Goal: Task Accomplishment & Management: Manage account settings

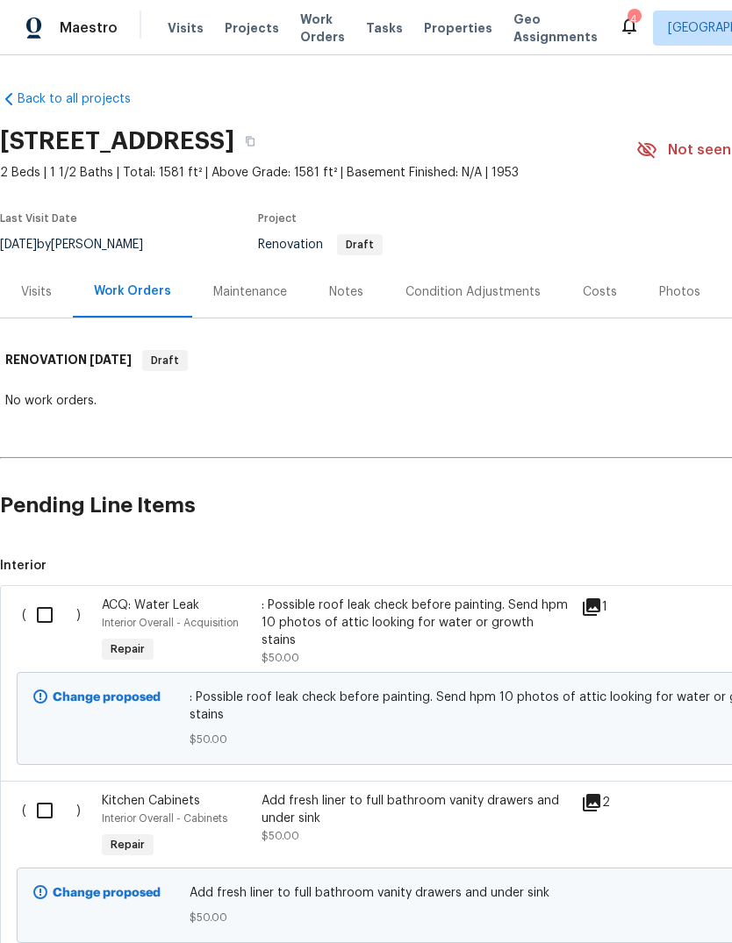
click at [45, 628] on input "checkbox" at bounding box center [51, 615] width 50 height 37
checkbox input "true"
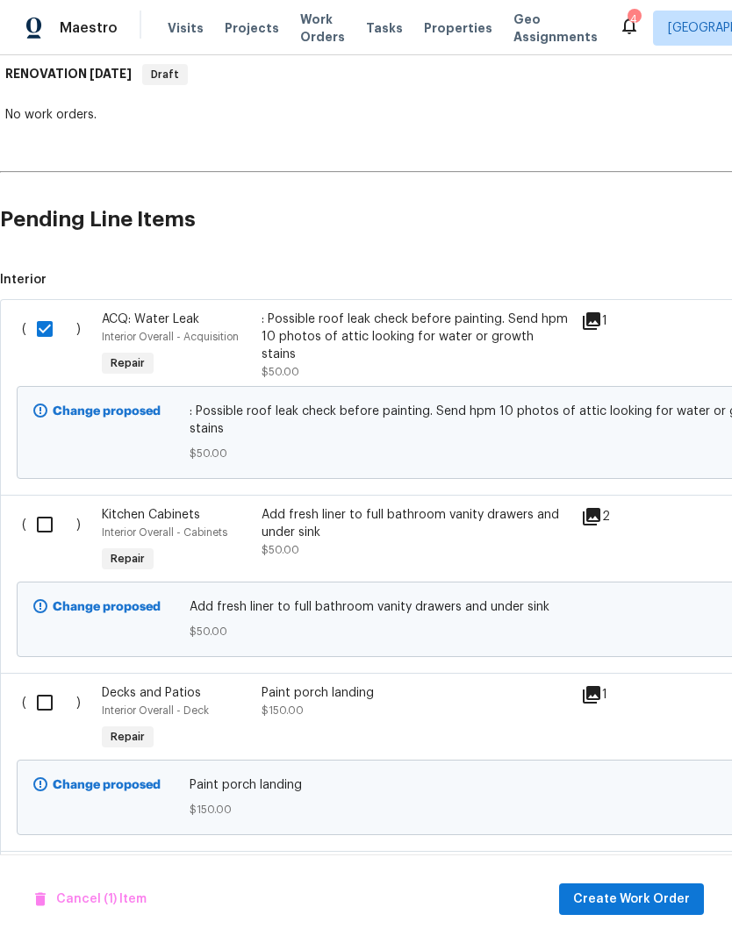
scroll to position [288, 0]
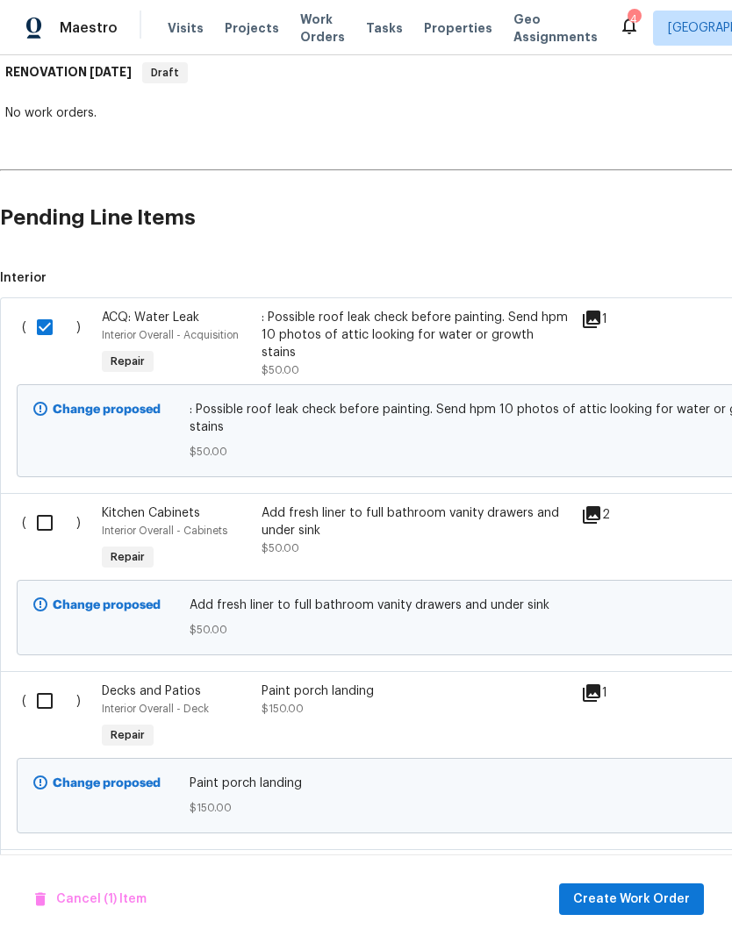
click at [43, 517] on input "checkbox" at bounding box center [51, 523] width 50 height 37
checkbox input "true"
click at [52, 683] on input "checkbox" at bounding box center [51, 701] width 50 height 37
checkbox input "true"
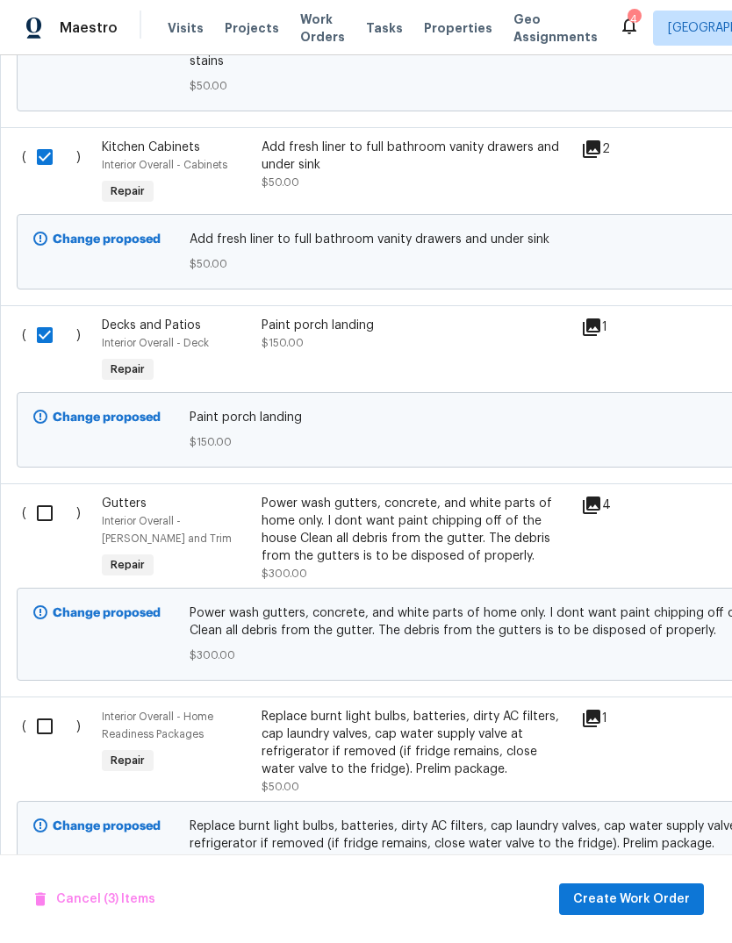
scroll to position [654, 0]
click at [34, 495] on input "checkbox" at bounding box center [51, 513] width 50 height 37
checkbox input "true"
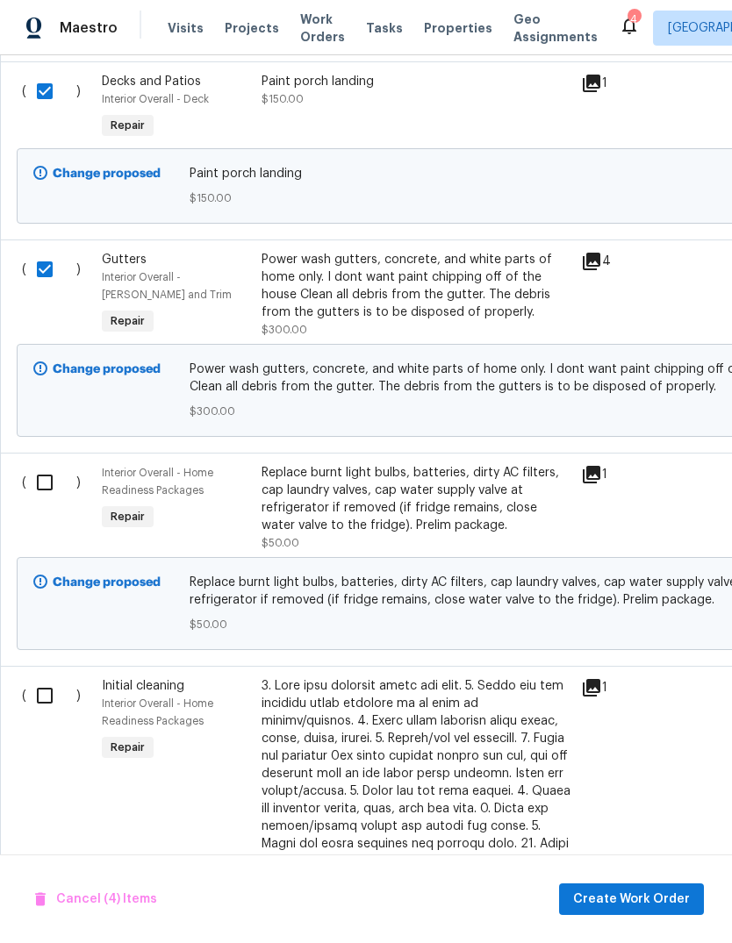
scroll to position [898, 0]
click at [36, 468] on input "checkbox" at bounding box center [51, 482] width 50 height 37
checkbox input "true"
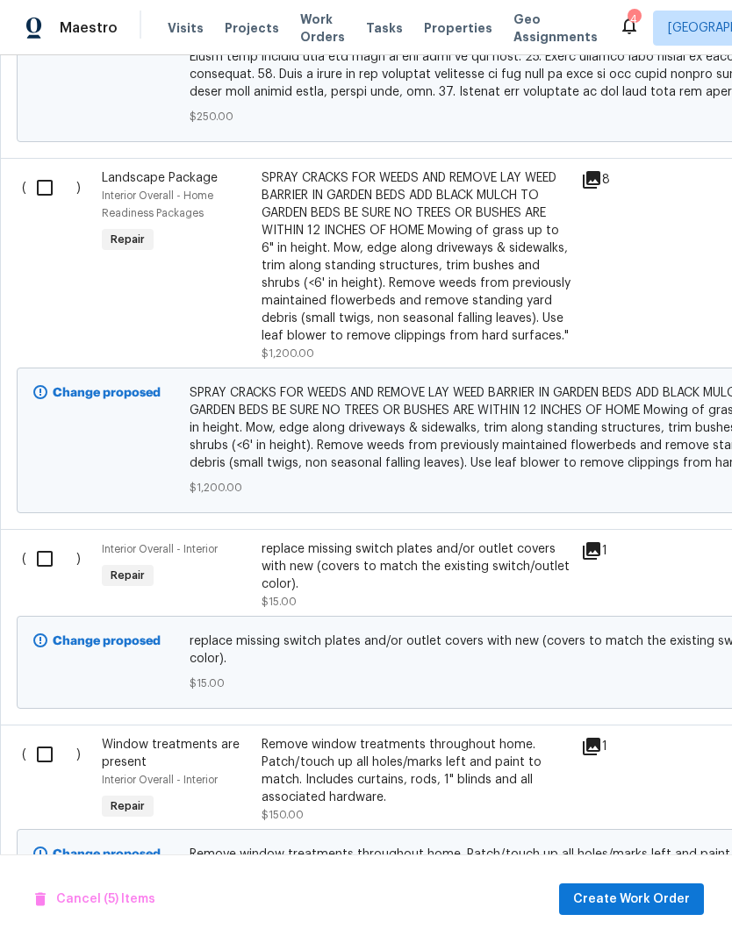
scroll to position [2216, 0]
click at [46, 541] on input "checkbox" at bounding box center [51, 559] width 50 height 37
checkbox input "true"
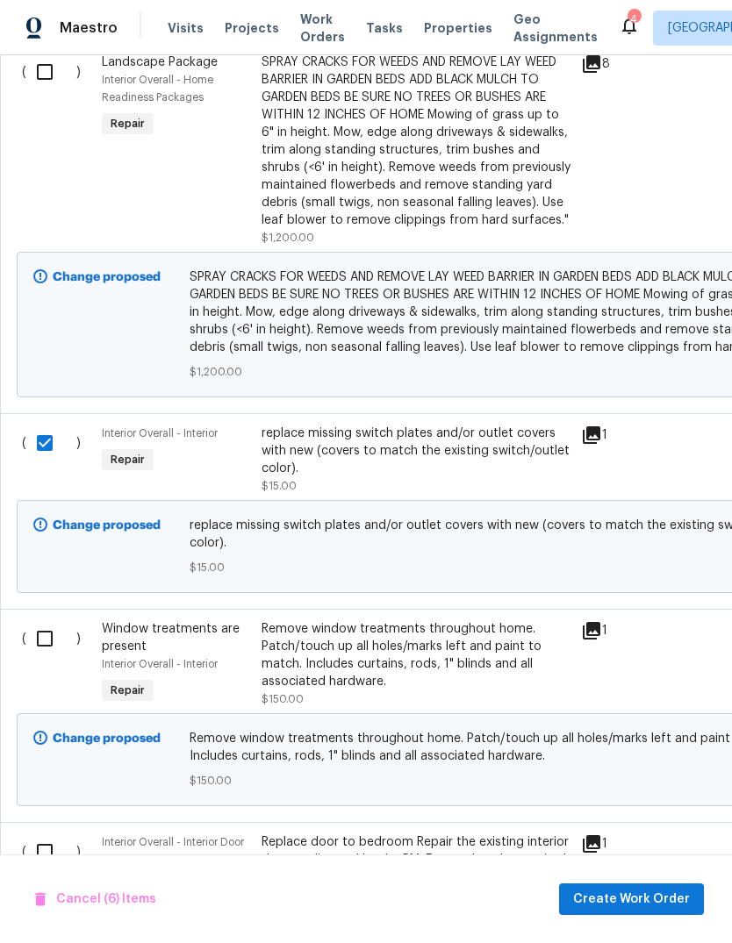
scroll to position [2332, 0]
click at [37, 620] on input "checkbox" at bounding box center [51, 638] width 50 height 37
checkbox input "true"
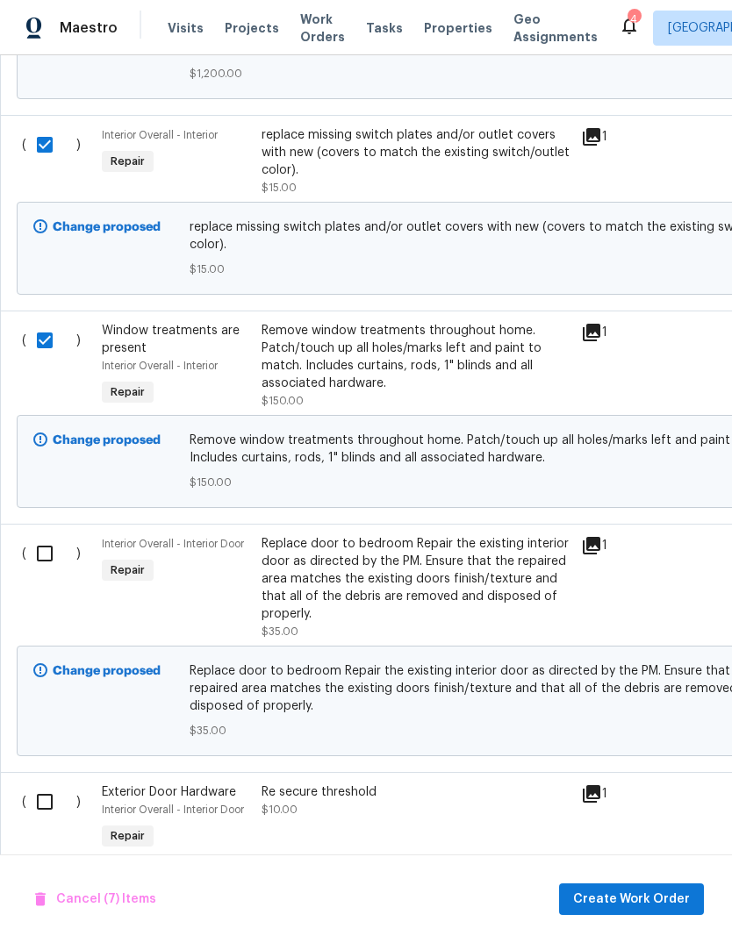
scroll to position [2630, 0]
click at [37, 535] on input "checkbox" at bounding box center [51, 553] width 50 height 37
checkbox input "true"
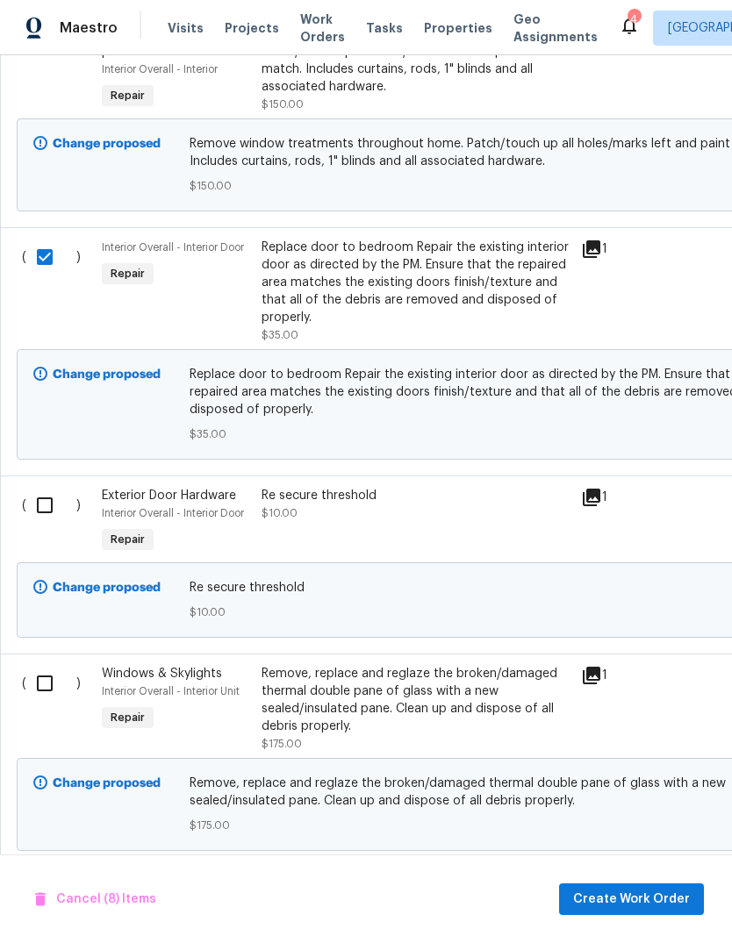
scroll to position [2927, 0]
click at [35, 487] on input "checkbox" at bounding box center [51, 505] width 50 height 37
checkbox input "true"
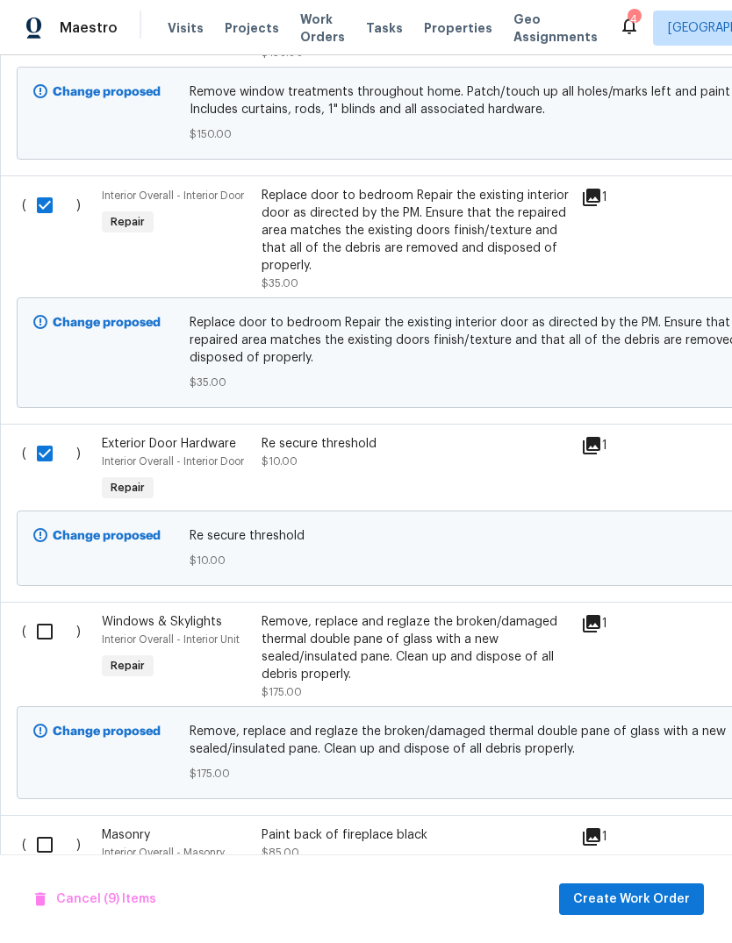
scroll to position [2980, 0]
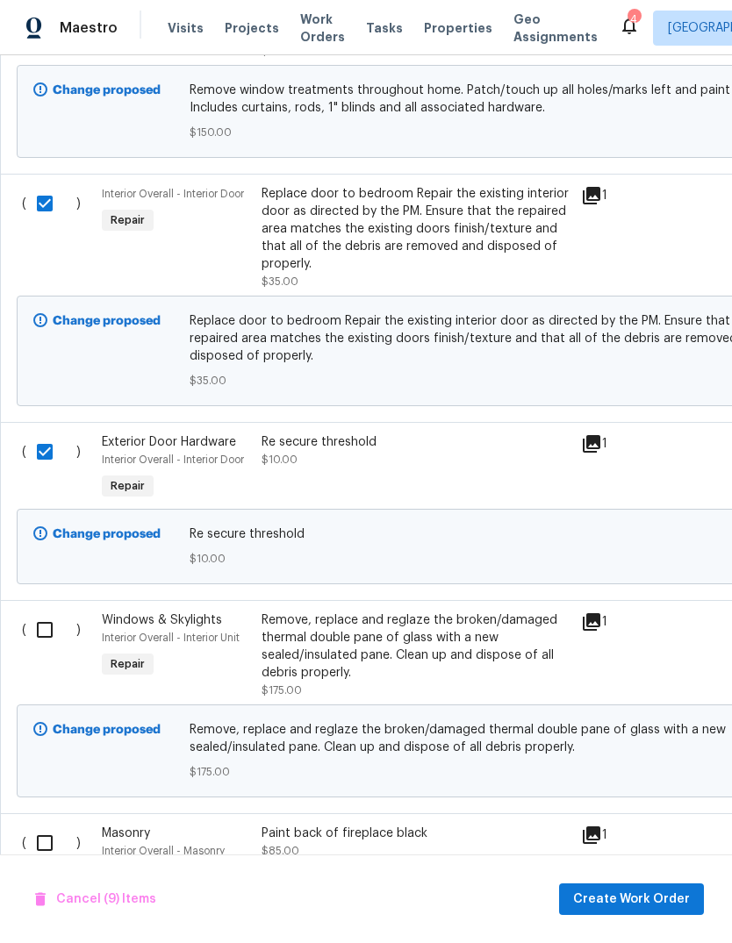
click at [44, 612] on input "checkbox" at bounding box center [51, 630] width 50 height 37
checkbox input "true"
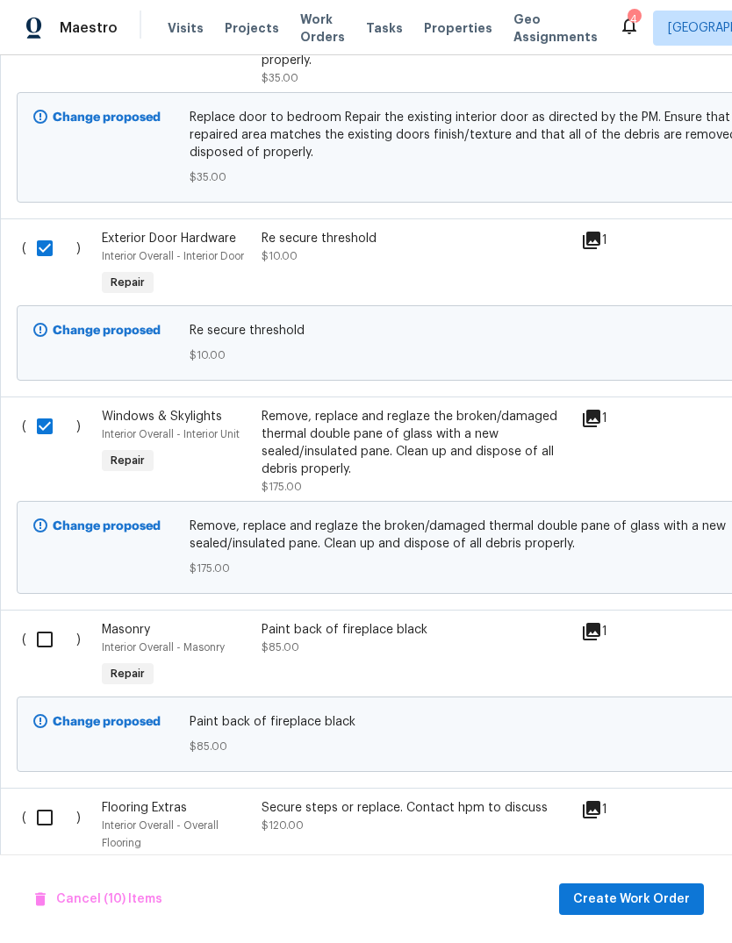
scroll to position [3184, 0]
click at [44, 621] on input "checkbox" at bounding box center [51, 639] width 50 height 37
checkbox input "true"
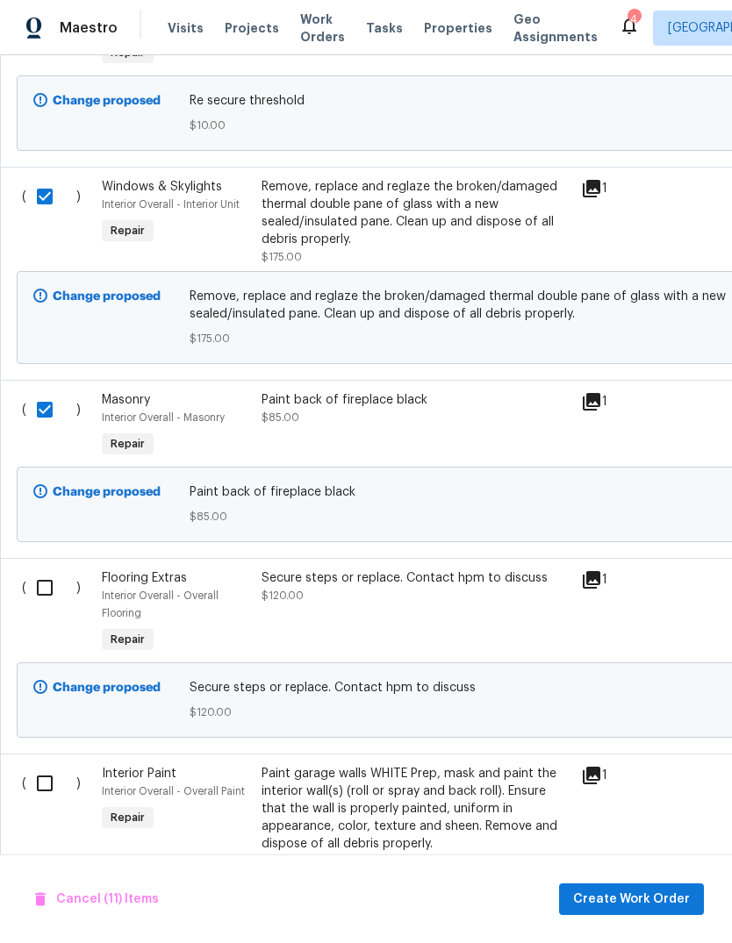
scroll to position [3414, 0]
click at [41, 570] on input "checkbox" at bounding box center [51, 588] width 50 height 37
checkbox input "true"
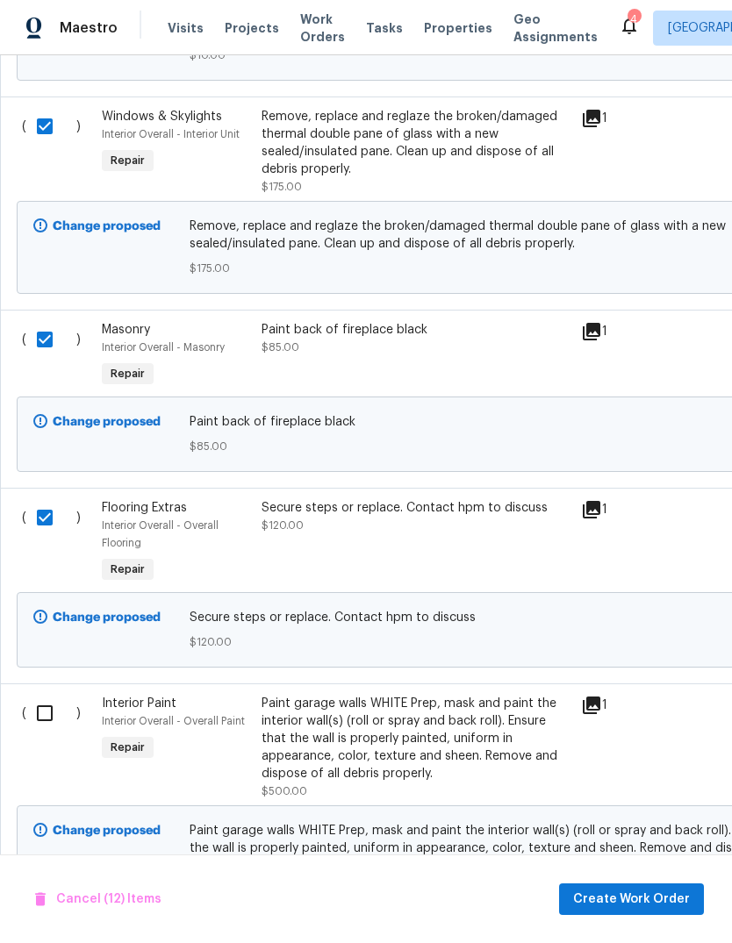
scroll to position [3615, 0]
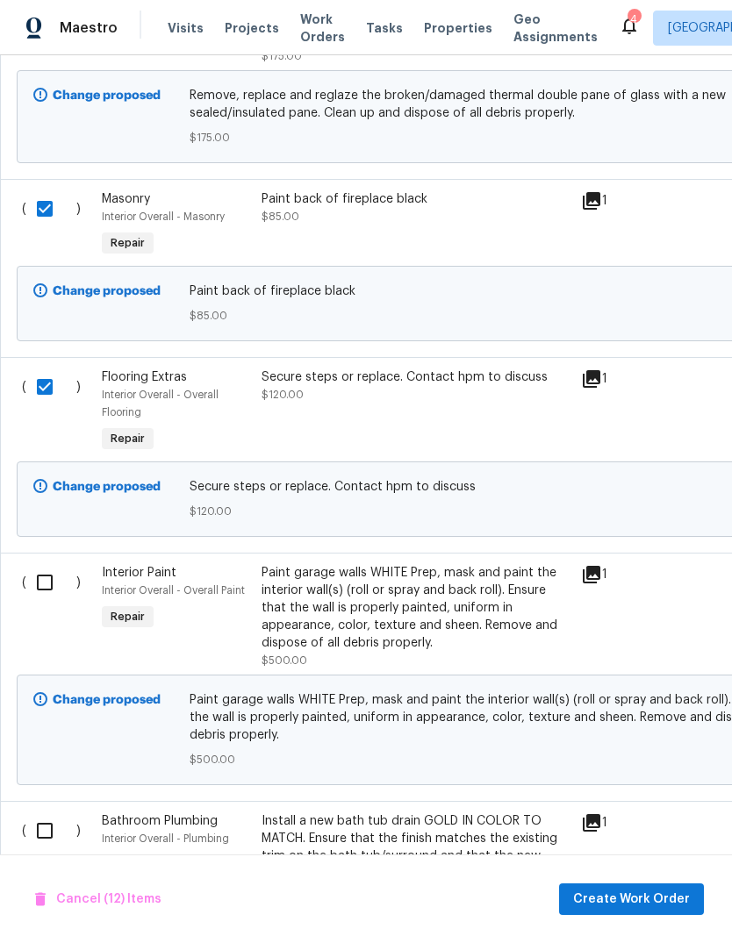
click at [39, 564] on input "checkbox" at bounding box center [51, 582] width 50 height 37
checkbox input "true"
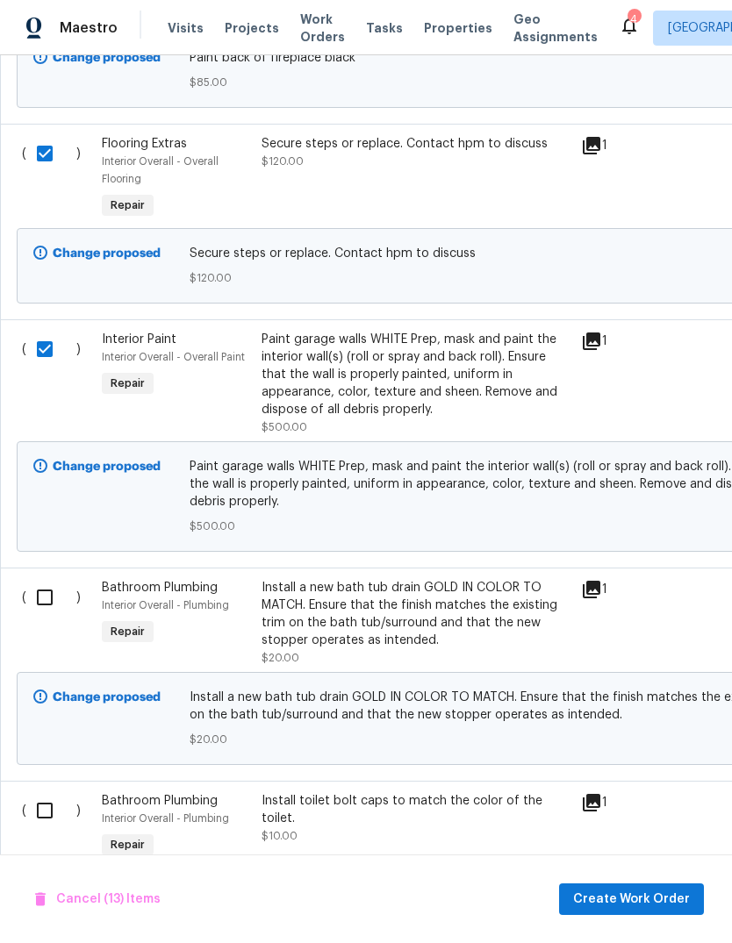
scroll to position [0, 0]
click at [46, 579] on input "checkbox" at bounding box center [51, 597] width 50 height 37
checkbox input "true"
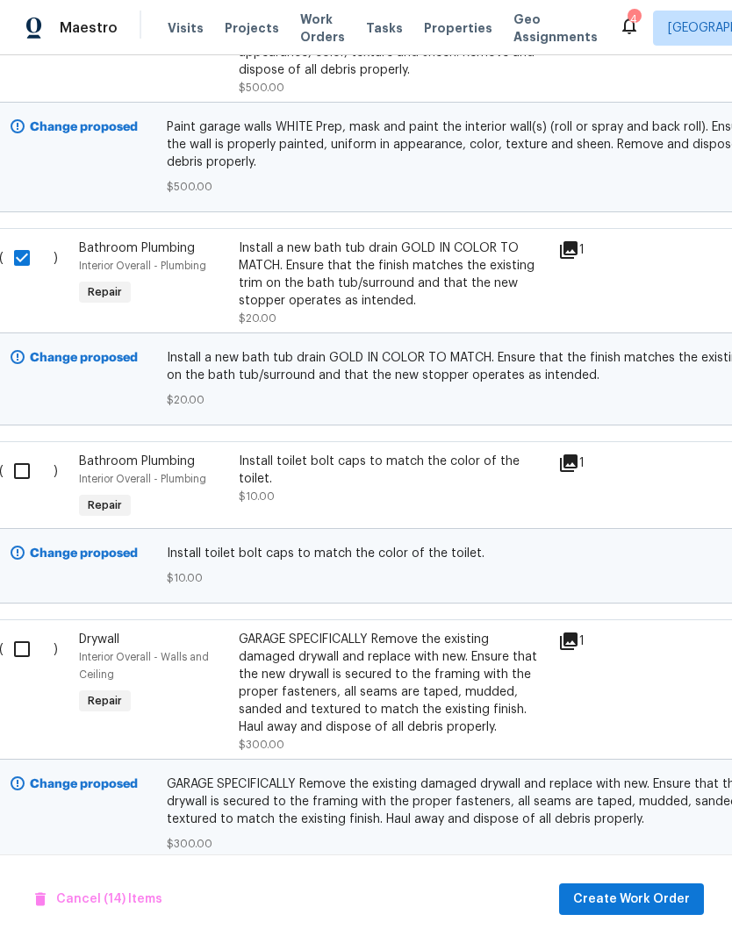
click at [20, 453] on input "checkbox" at bounding box center [29, 471] width 50 height 37
checkbox input "true"
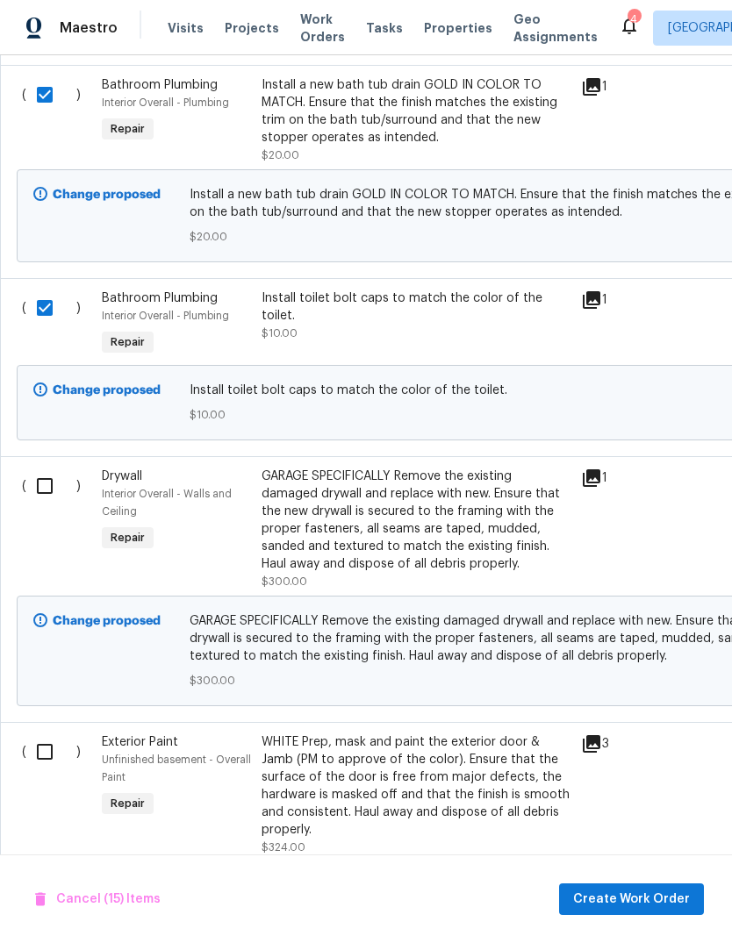
click at [34, 456] on div "( ) Drywall Interior Overall - Walls and Ceiling Repair GARAGE SPECIFICALLY Rem…" at bounding box center [496, 589] width 992 height 266
click at [38, 468] on input "checkbox" at bounding box center [51, 486] width 50 height 37
checkbox input "true"
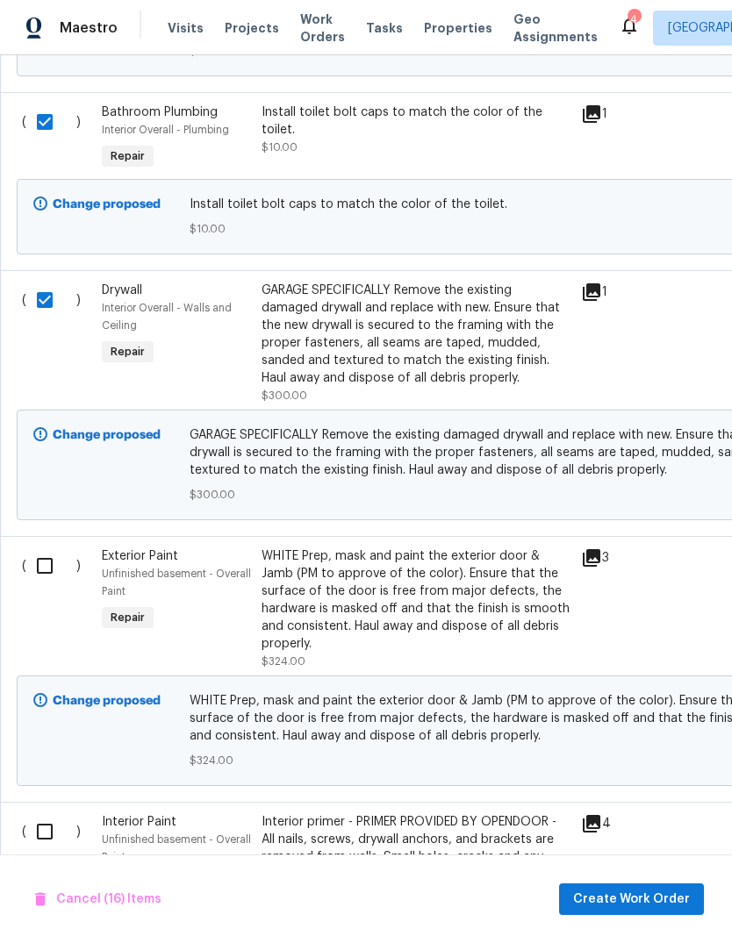
scroll to position [4568, 0]
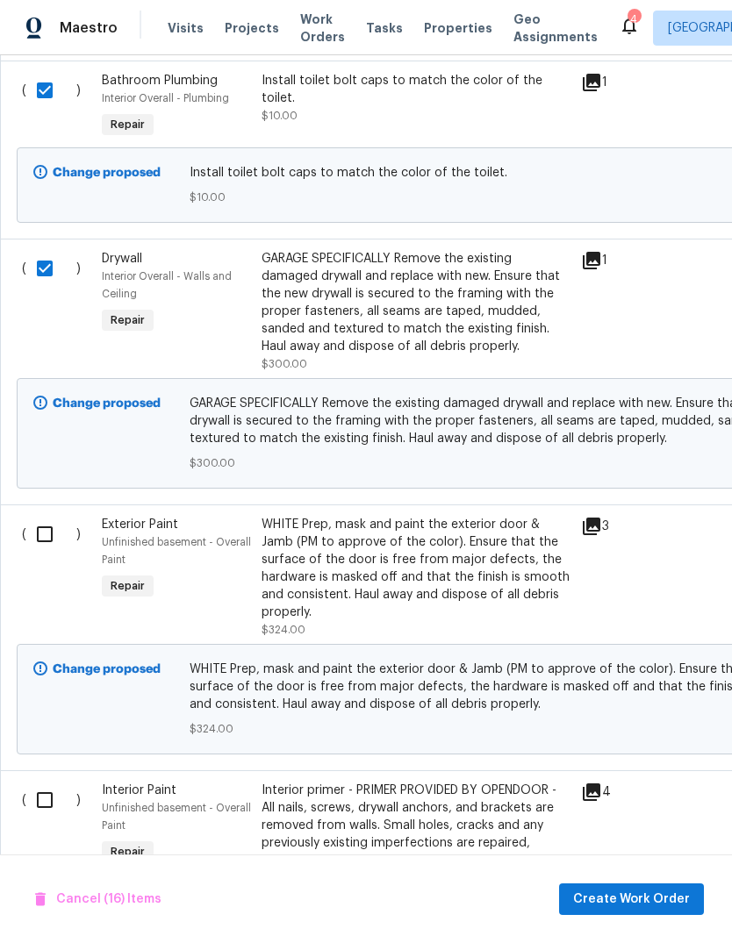
click at [32, 516] on input "checkbox" at bounding box center [51, 534] width 50 height 37
checkbox input "true"
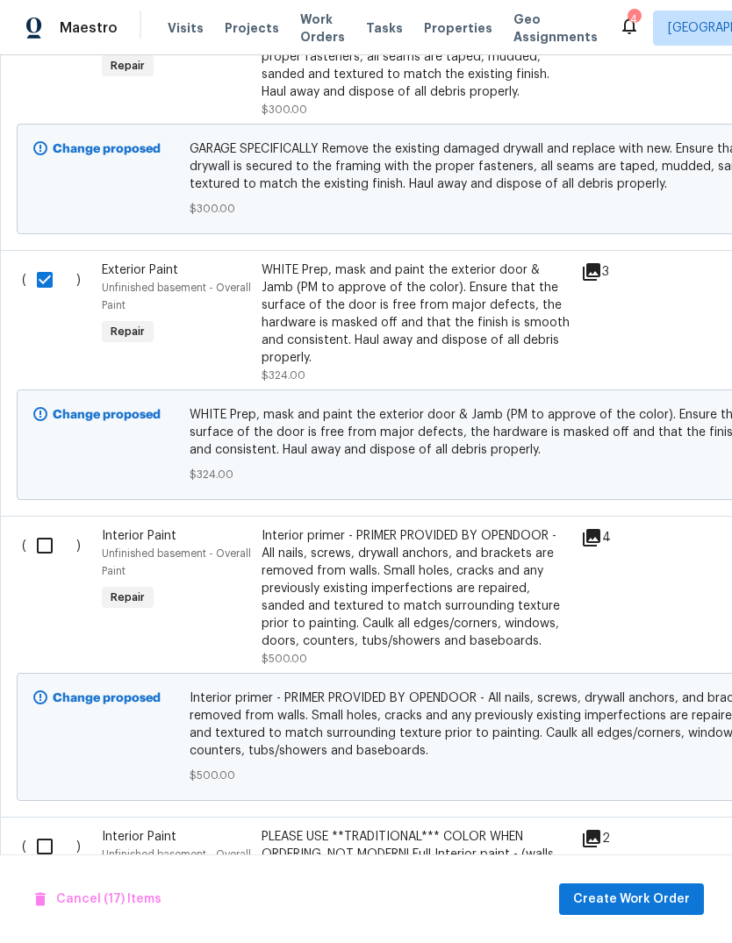
scroll to position [4823, 0]
click at [43, 527] on input "checkbox" at bounding box center [51, 545] width 50 height 37
checkbox input "true"
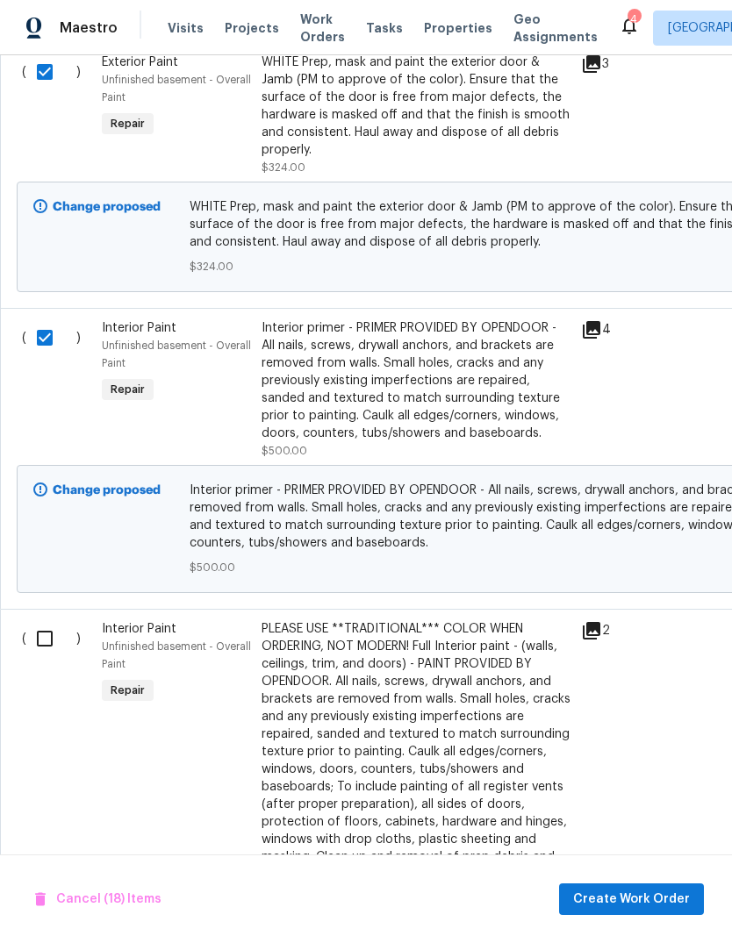
scroll to position [5037, 0]
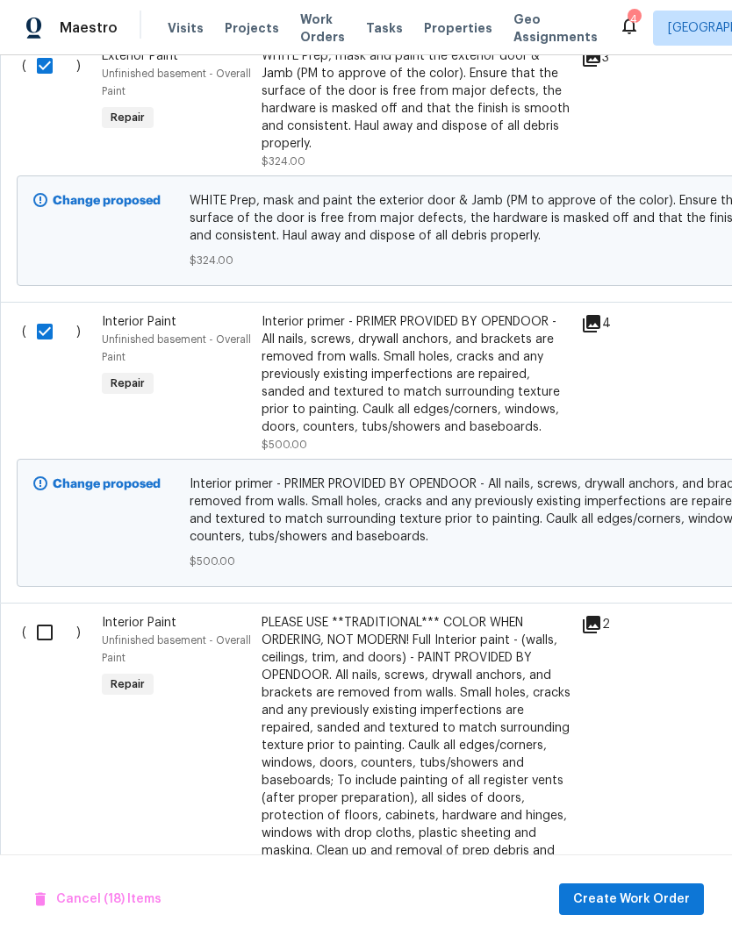
click at [37, 614] on input "checkbox" at bounding box center [51, 632] width 50 height 37
checkbox input "true"
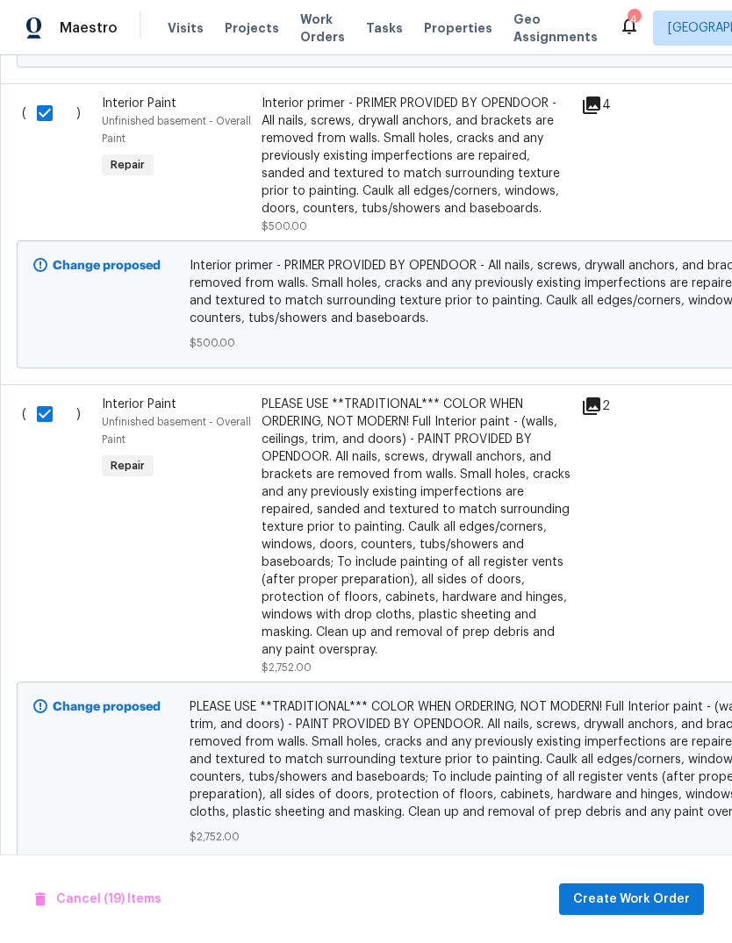
scroll to position [5255, 0]
click at [666, 900] on span "Create Work Order" at bounding box center [631, 900] width 117 height 22
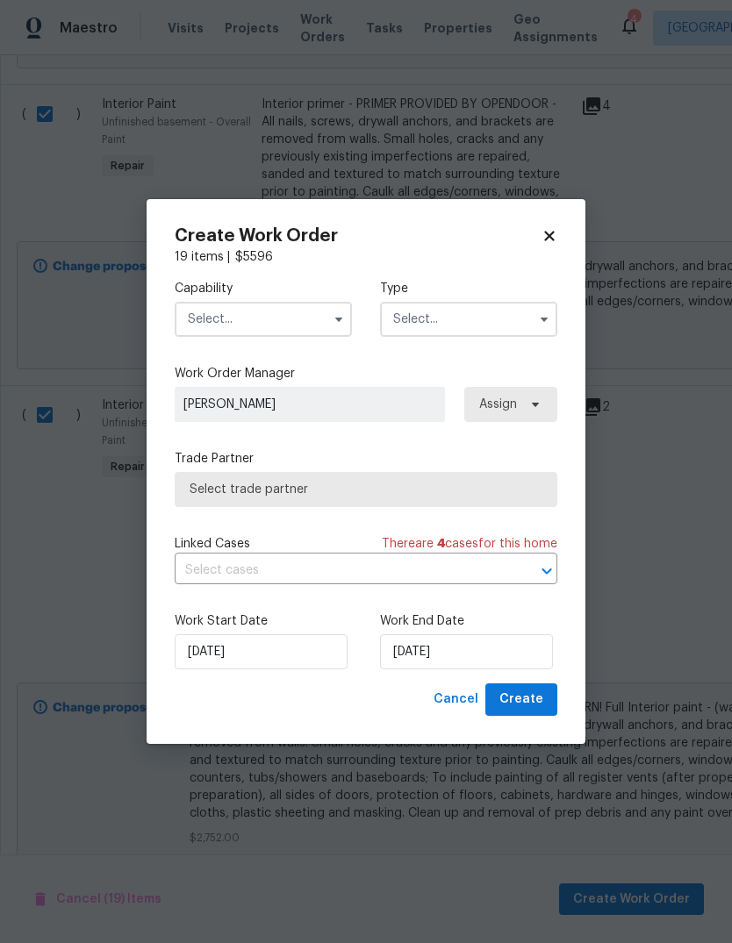
click at [286, 303] on input "text" at bounding box center [263, 319] width 177 height 35
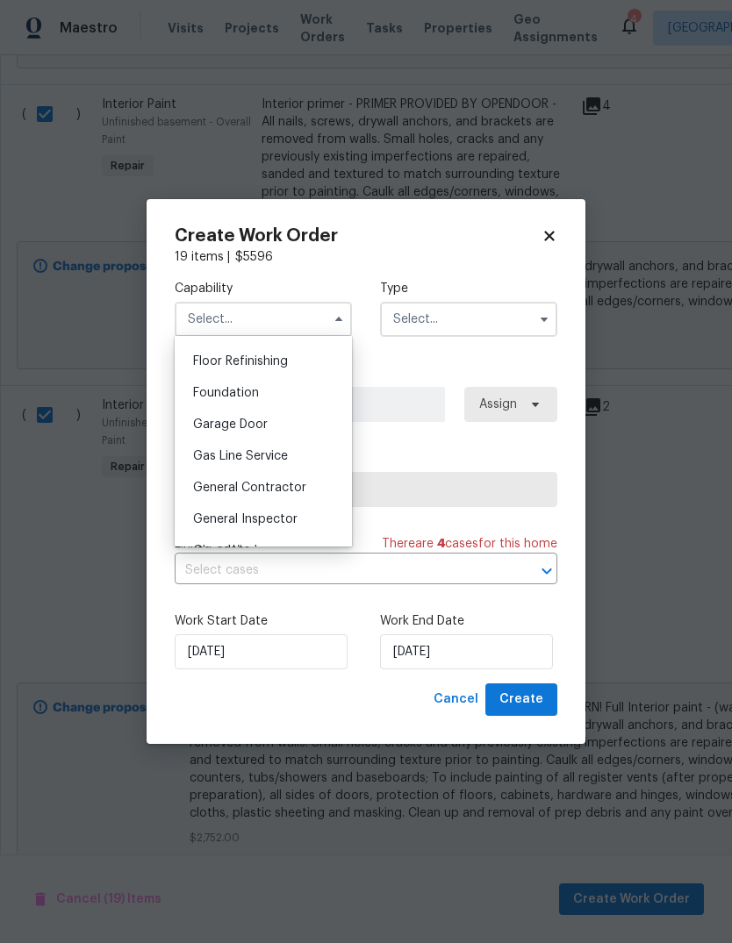
scroll to position [719, 0]
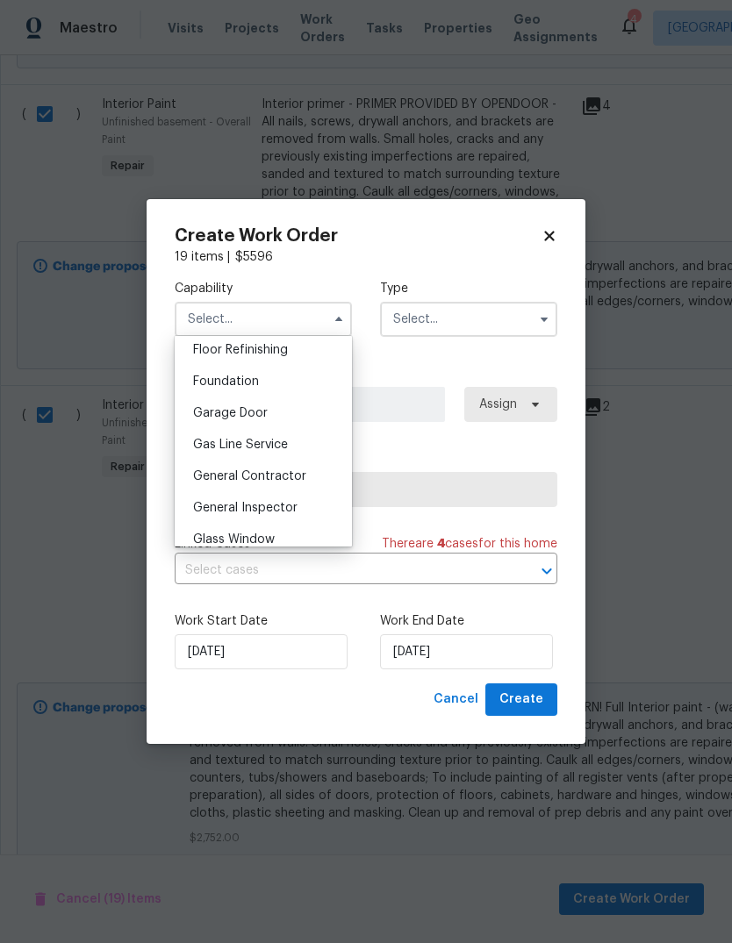
click at [295, 476] on span "General Contractor" at bounding box center [249, 476] width 113 height 12
type input "General Contractor"
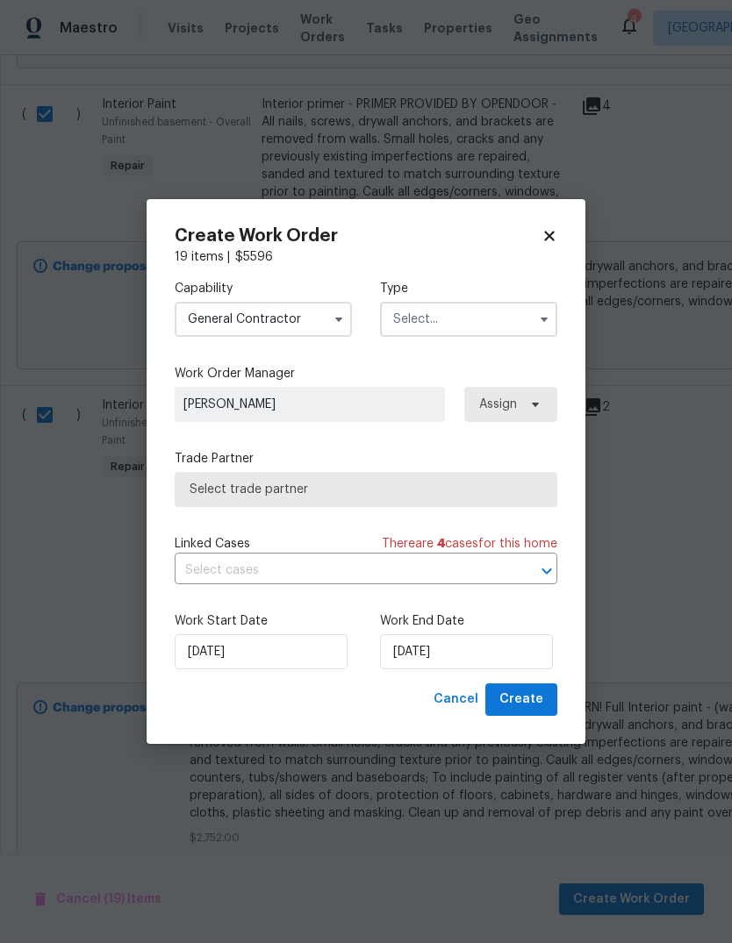
click at [512, 326] on input "text" at bounding box center [468, 319] width 177 height 35
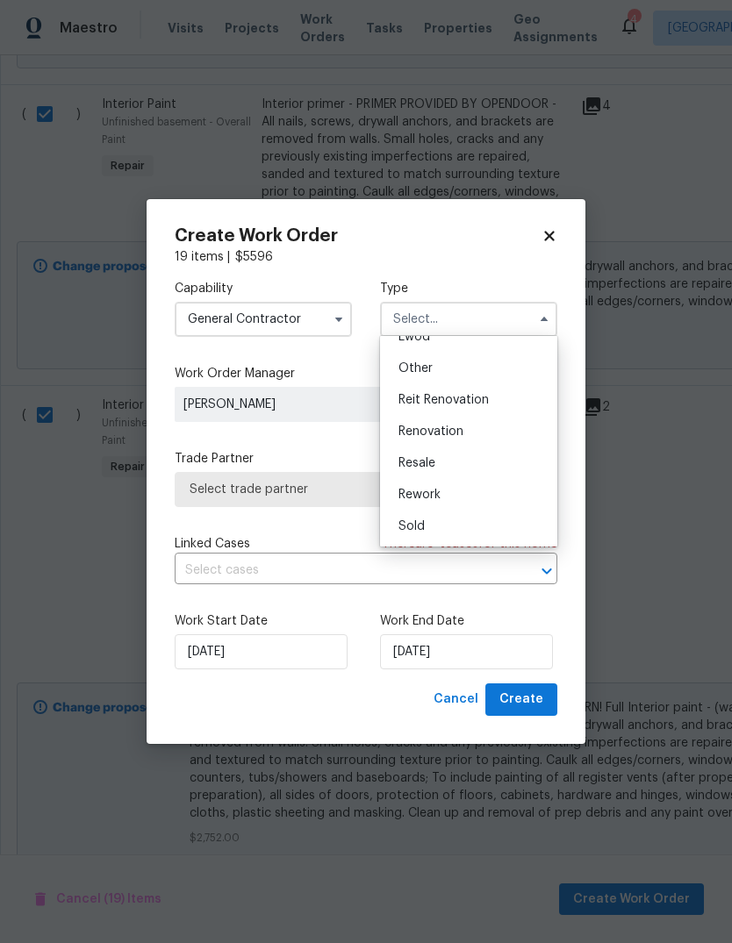
scroll to position [209, 0]
click at [462, 429] on span "Renovation" at bounding box center [430, 432] width 65 height 12
type input "Renovation"
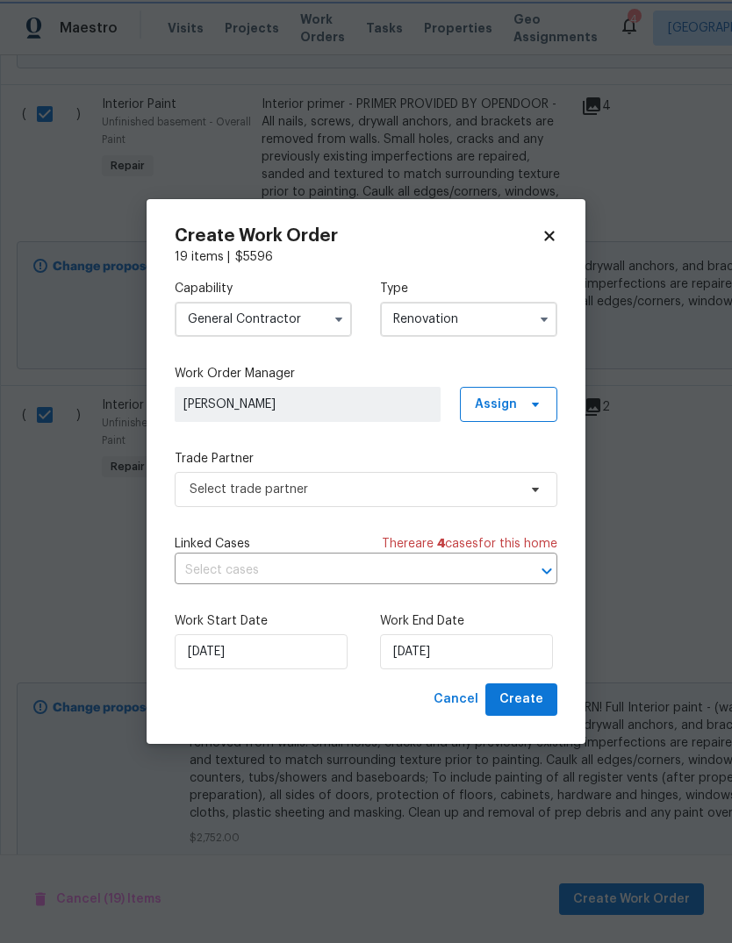
scroll to position [0, 0]
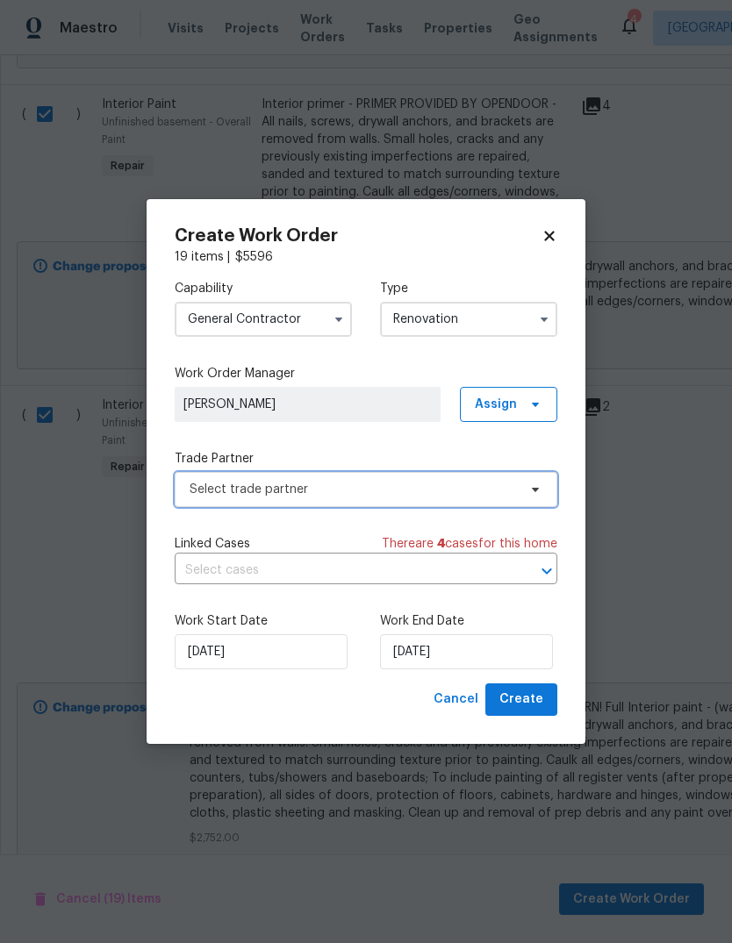
click at [410, 492] on span "Select trade partner" at bounding box center [353, 490] width 327 height 18
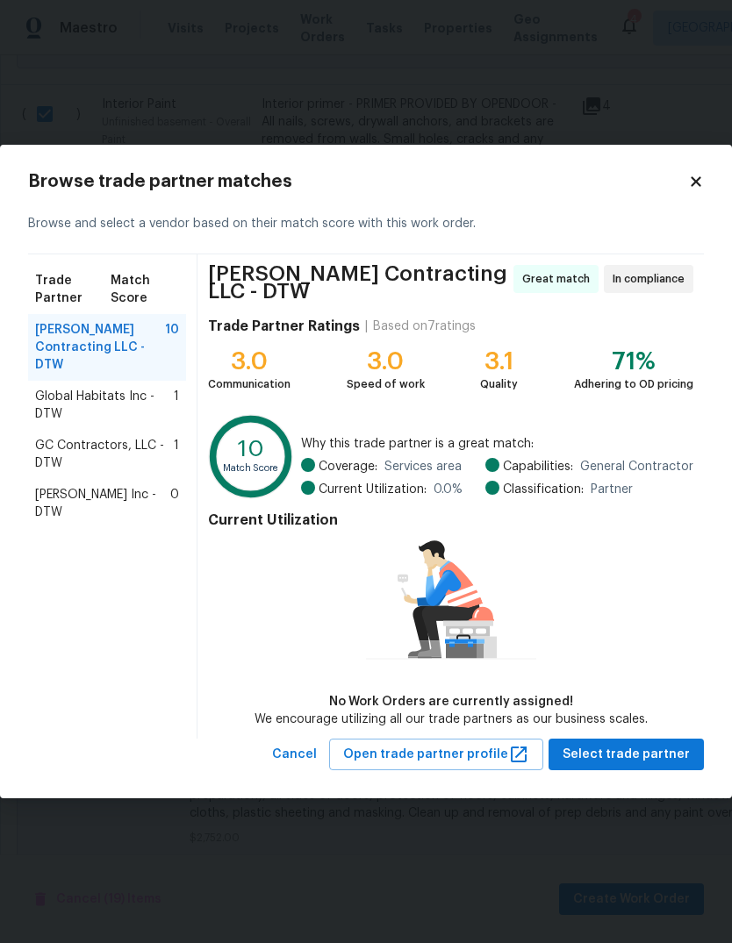
click at [160, 393] on span "Global Habitats Inc - DTW" at bounding box center [104, 405] width 139 height 35
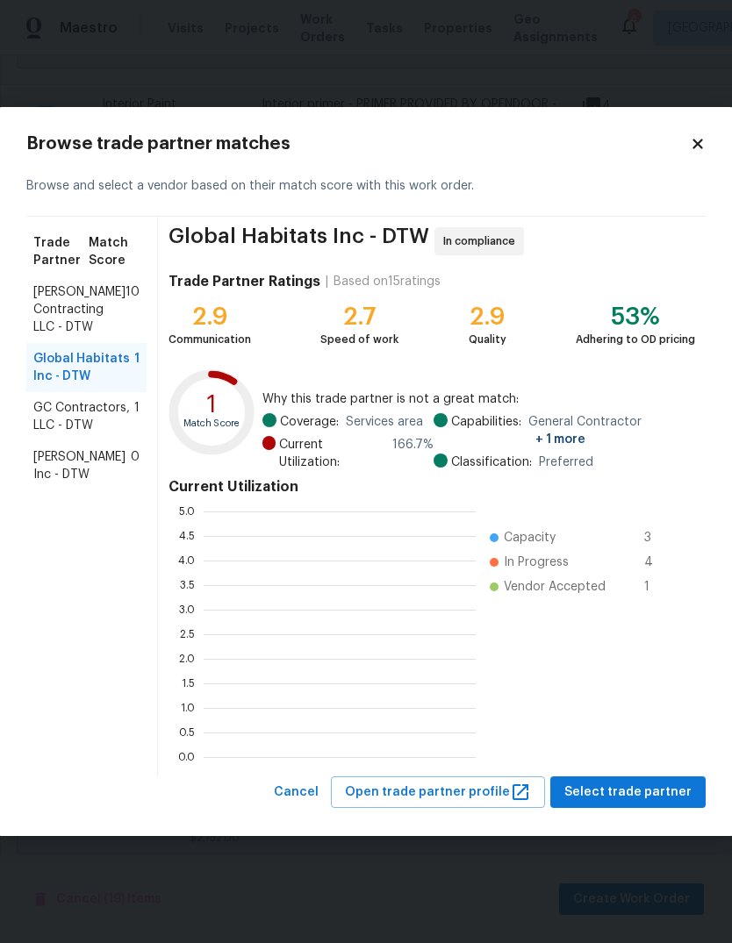
scroll to position [246, 272]
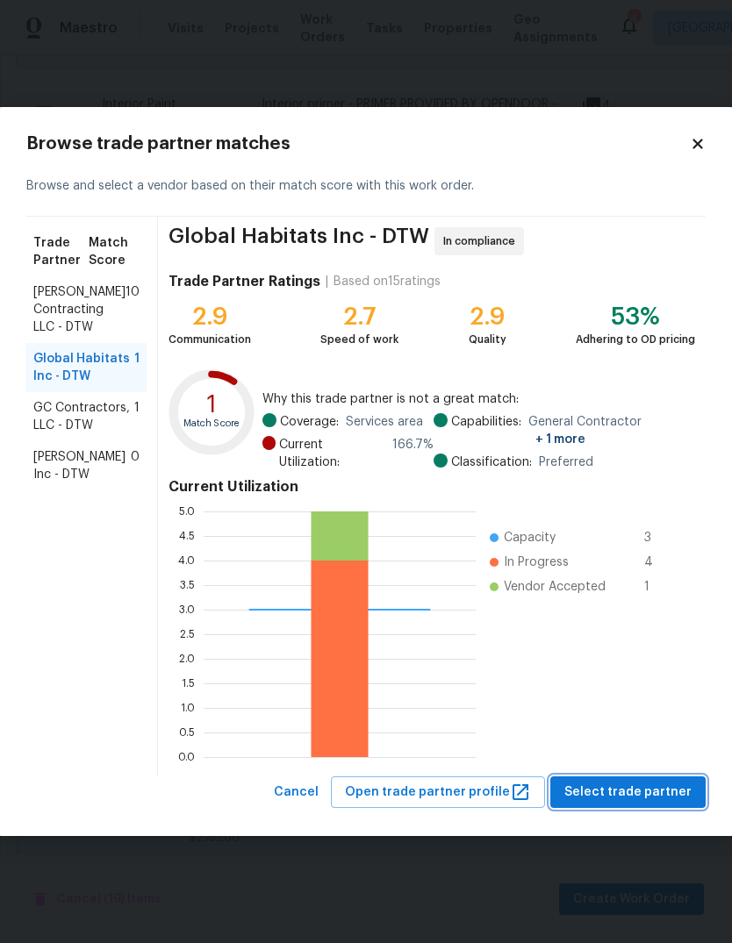
click at [641, 793] on span "Select trade partner" at bounding box center [627, 793] width 127 height 22
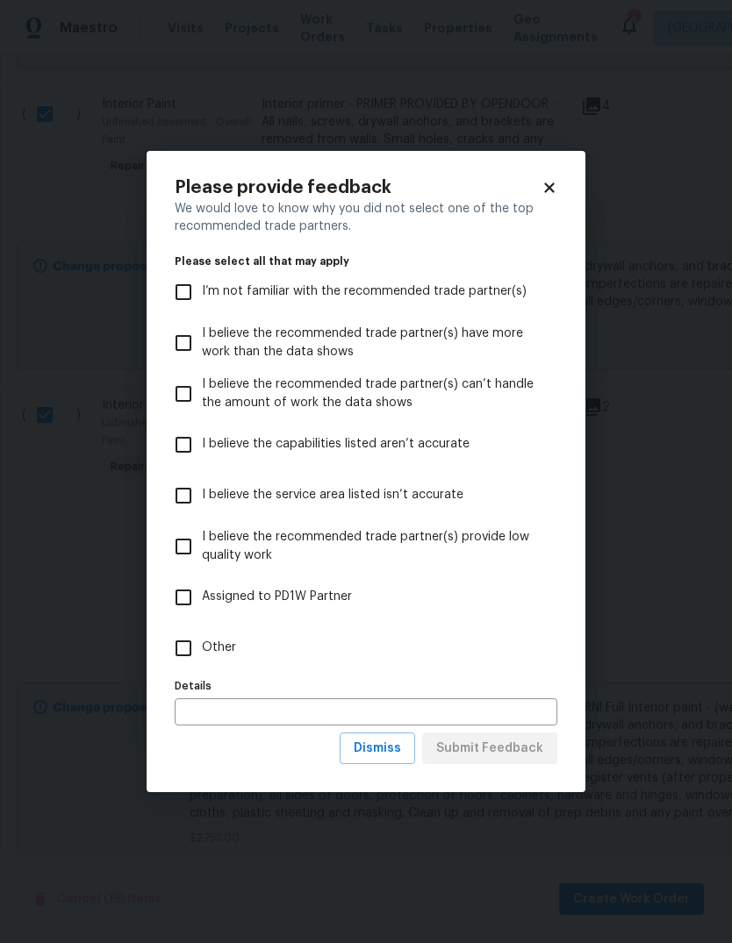
click at [183, 648] on input "Other" at bounding box center [183, 648] width 37 height 37
checkbox input "true"
click at [521, 748] on span "Submit Feedback" at bounding box center [489, 749] width 107 height 22
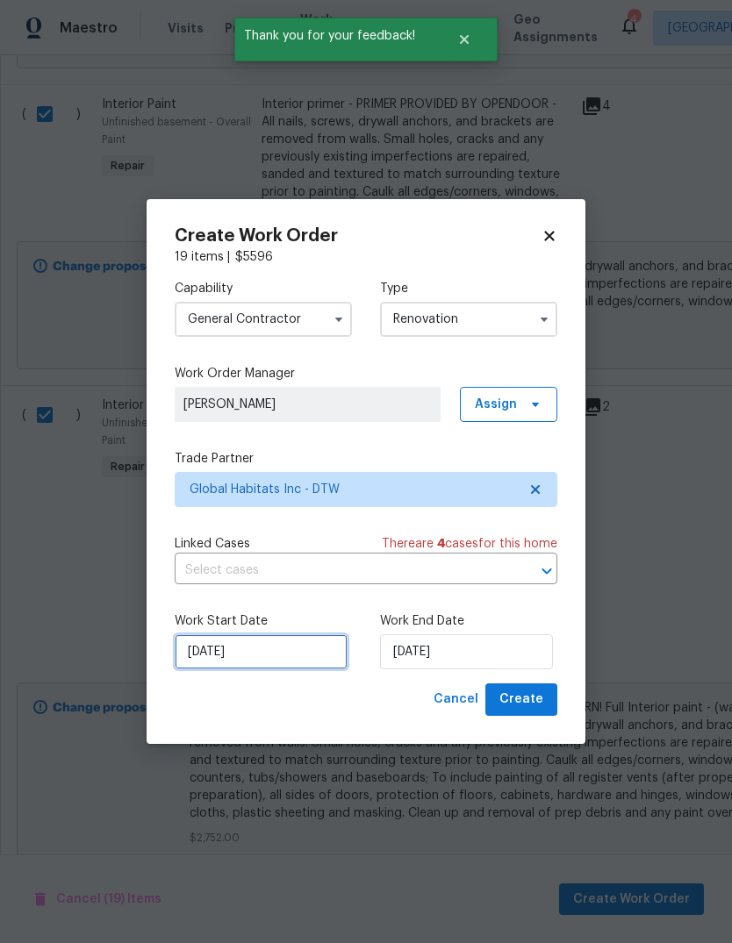
click at [210, 653] on input "10/6/2025" at bounding box center [261, 651] width 173 height 35
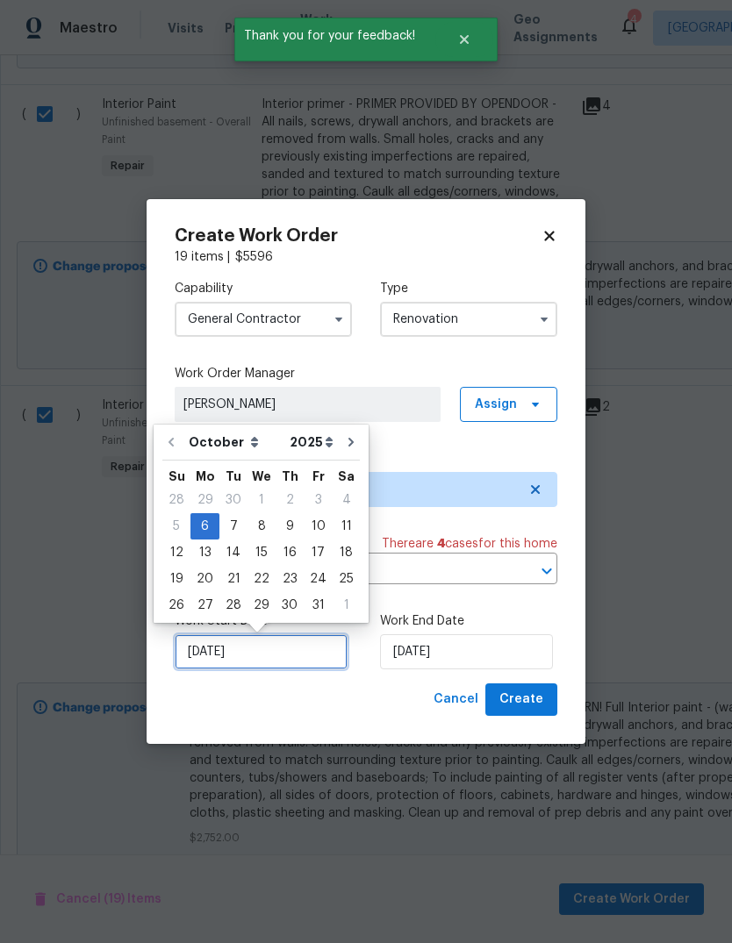
scroll to position [13, 0]
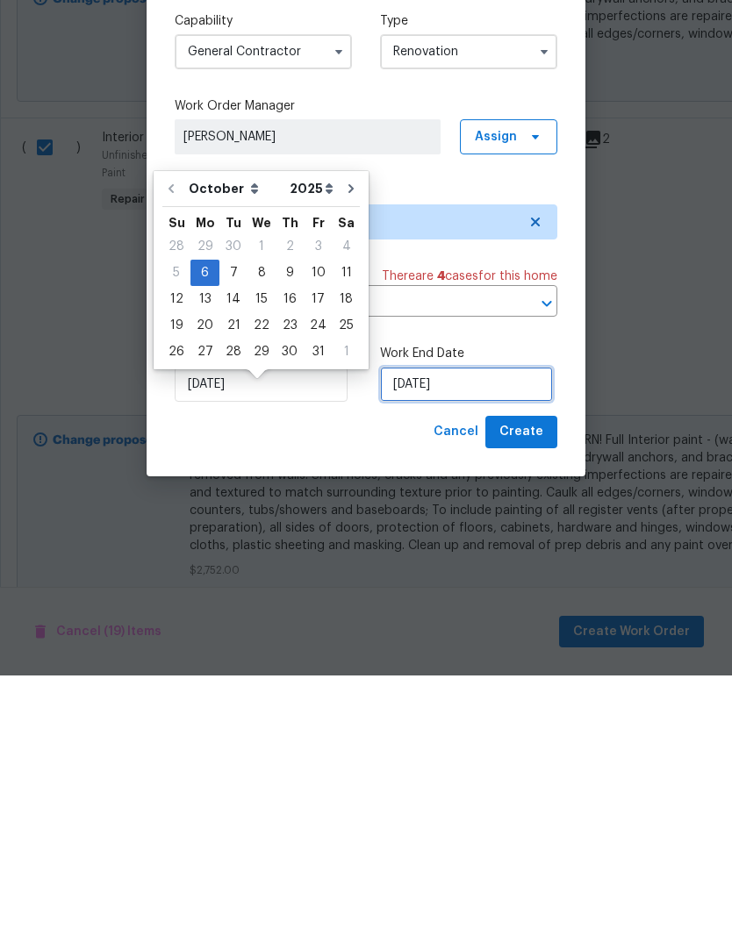
click at [473, 634] on input "10/6/2025" at bounding box center [466, 651] width 173 height 35
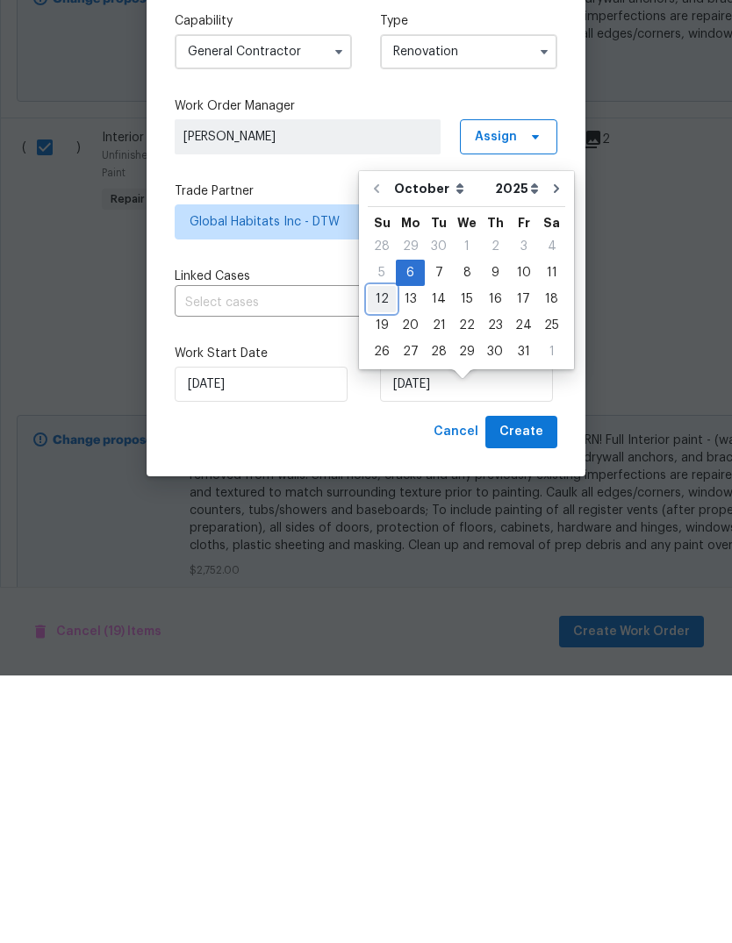
click at [386, 555] on div "12" at bounding box center [382, 567] width 28 height 25
type input "10/12/2025"
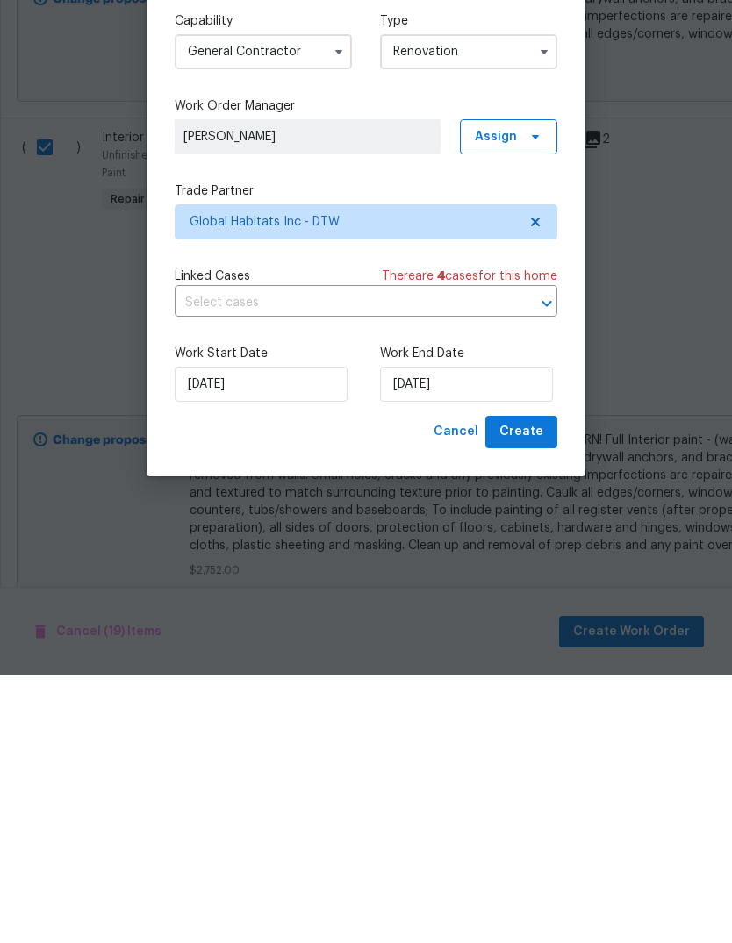
scroll to position [66, 0]
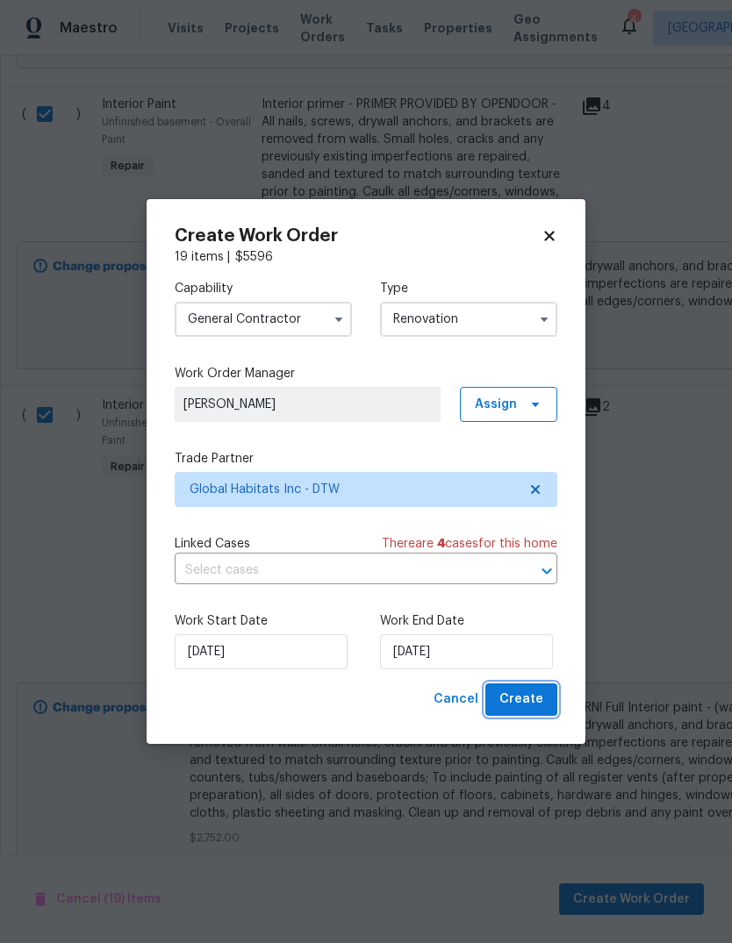
click at [532, 691] on span "Create" at bounding box center [521, 700] width 44 height 22
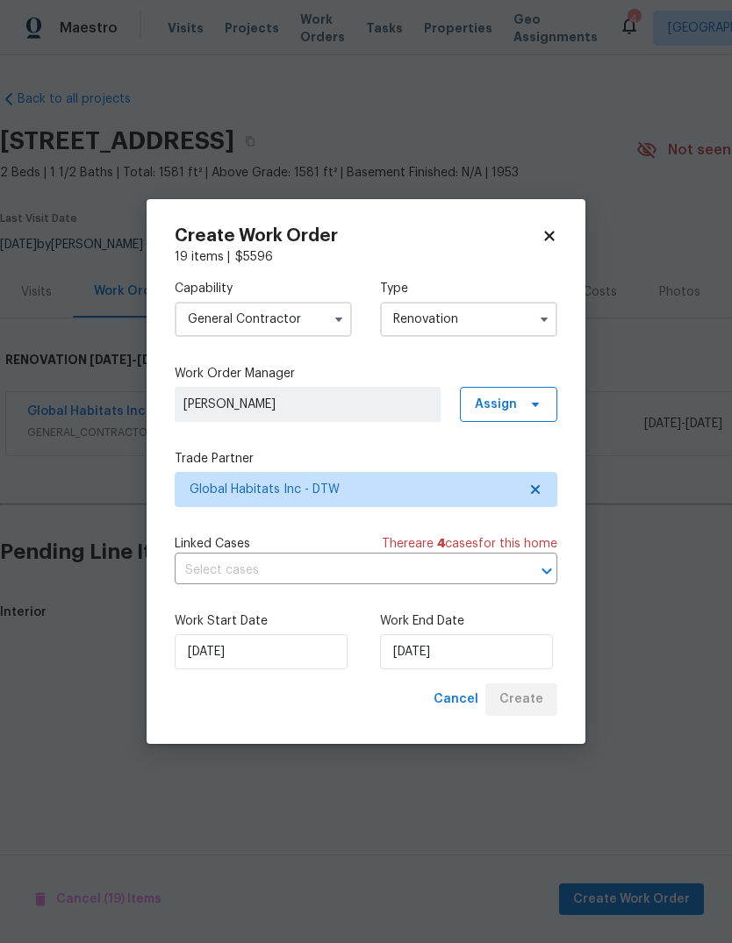
scroll to position [0, 0]
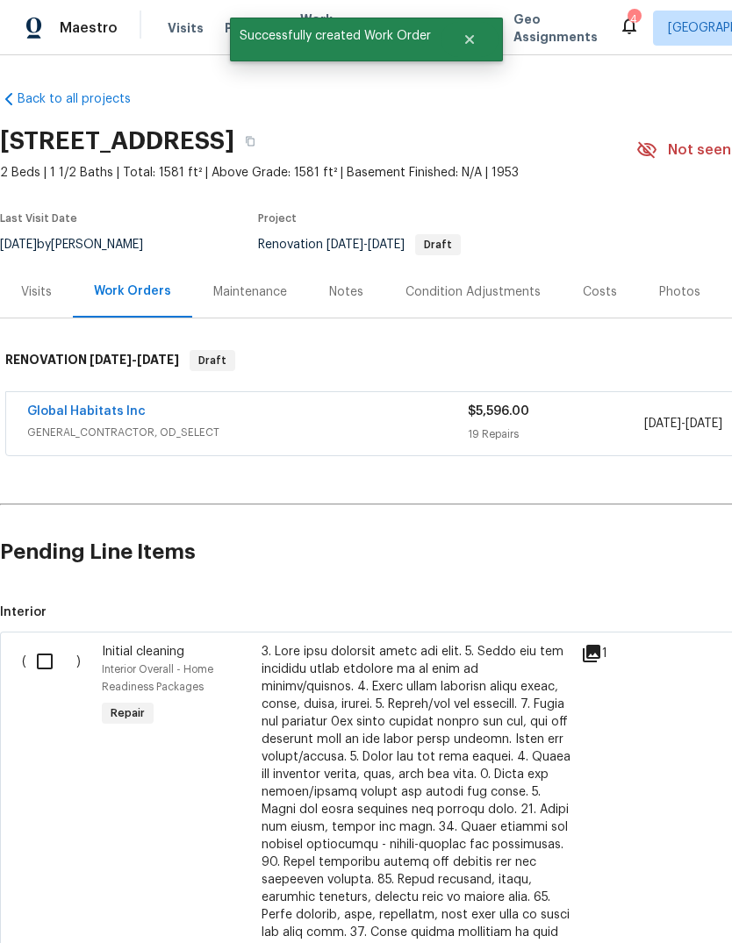
click at [54, 663] on input "checkbox" at bounding box center [51, 661] width 50 height 37
checkbox input "true"
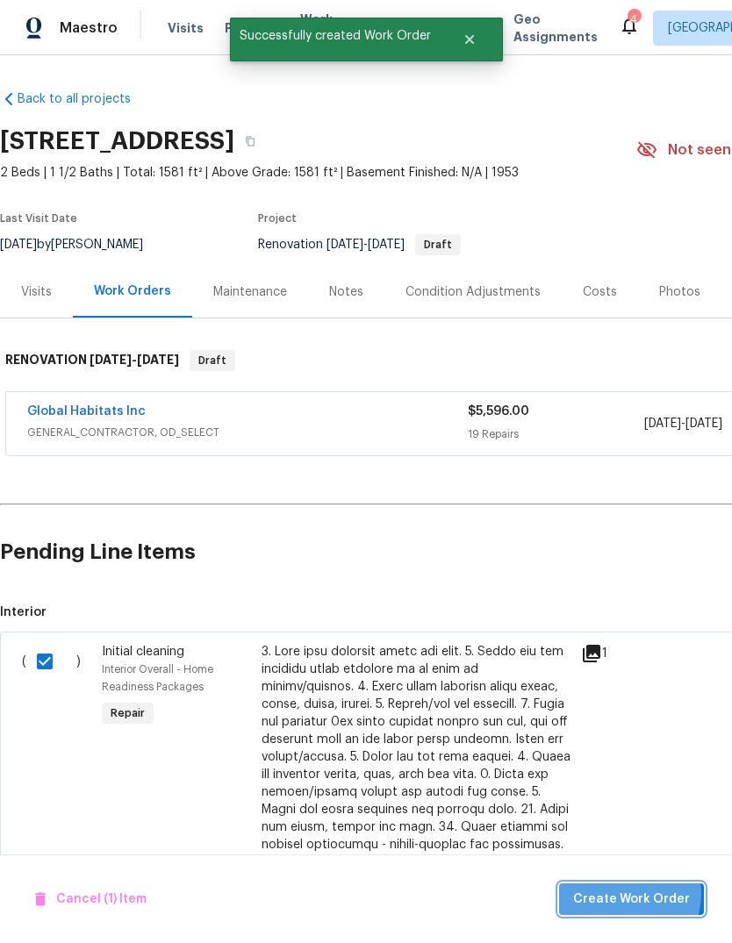
click at [630, 894] on span "Create Work Order" at bounding box center [631, 900] width 117 height 22
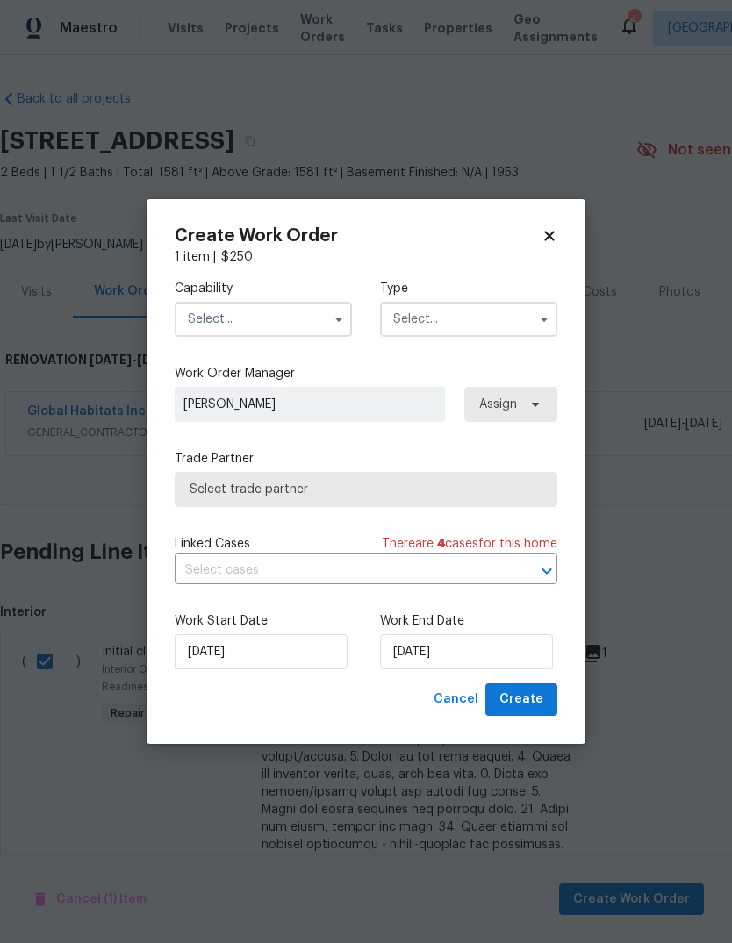
click at [209, 319] on input "text" at bounding box center [263, 319] width 177 height 35
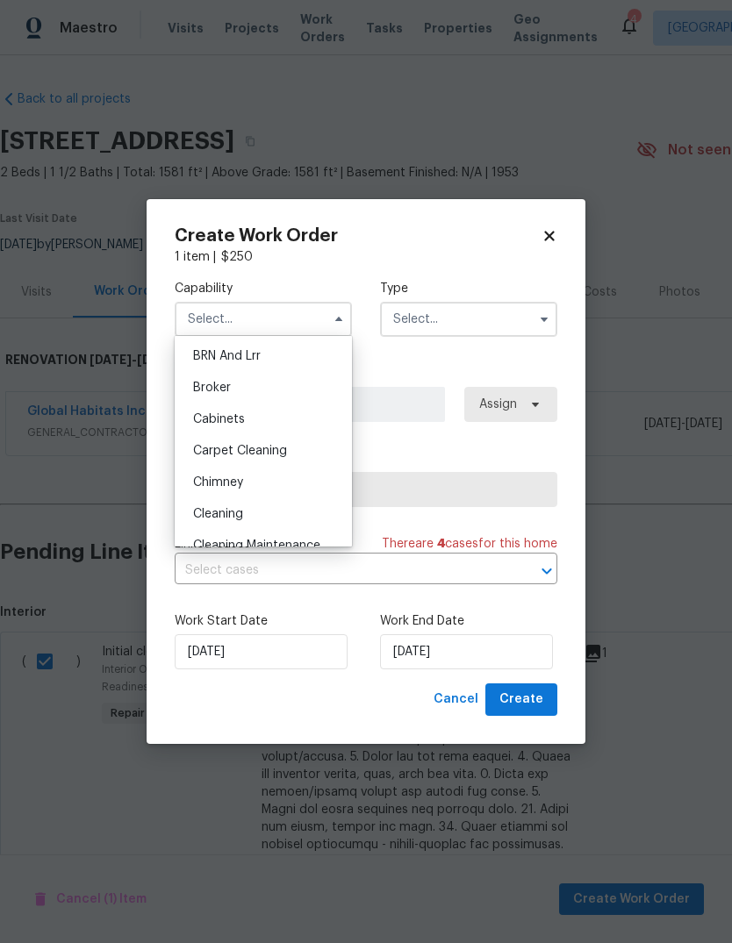
scroll to position [97, 0]
click at [204, 520] on div "Cleaning" at bounding box center [263, 513] width 168 height 32
type input "Cleaning"
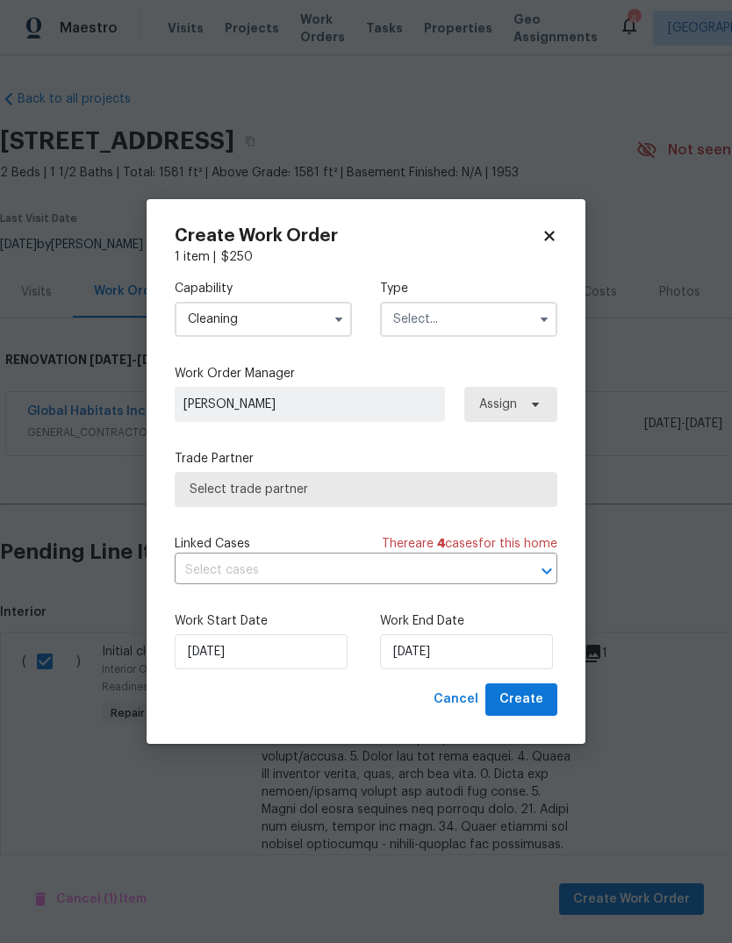
click at [516, 312] on input "text" at bounding box center [468, 319] width 177 height 35
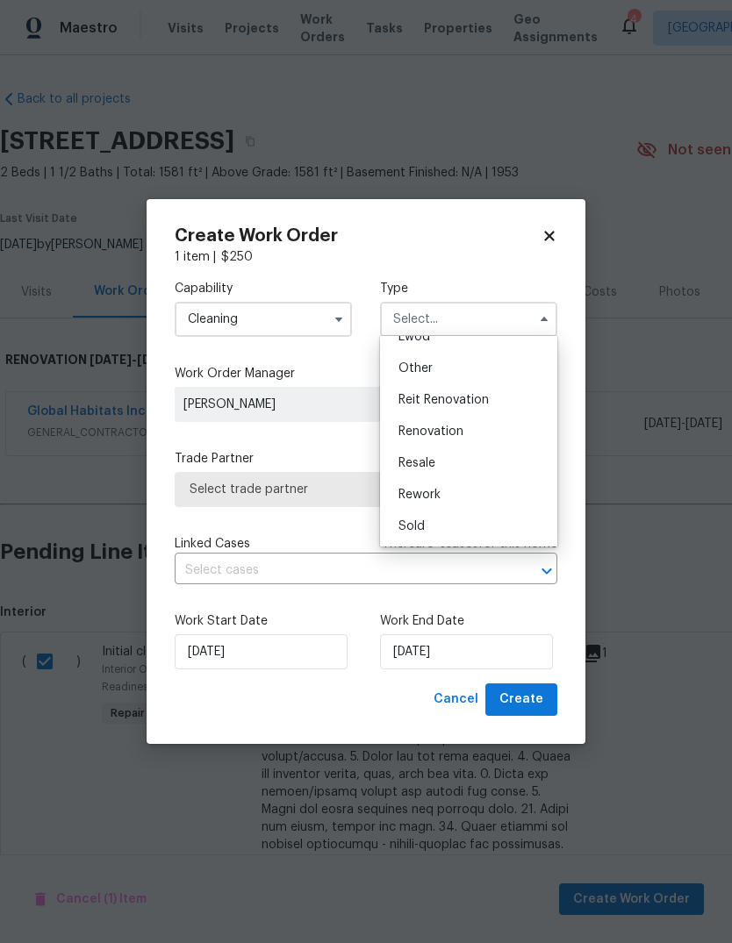
scroll to position [209, 0]
click at [495, 432] on div "Renovation" at bounding box center [468, 432] width 168 height 32
type input "Renovation"
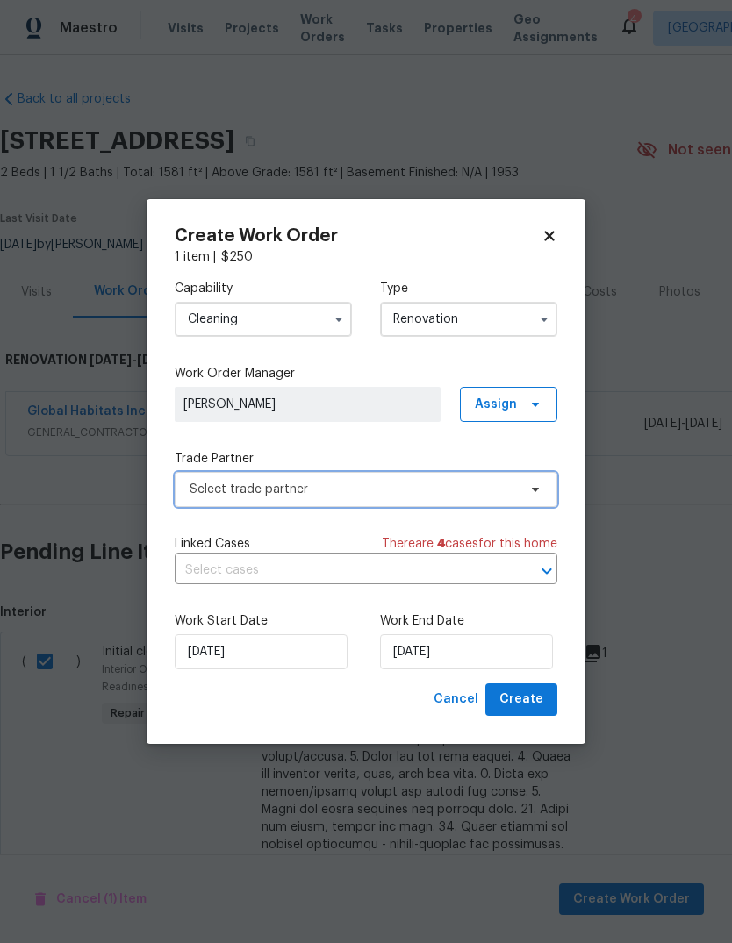
click at [214, 497] on span "Select trade partner" at bounding box center [353, 490] width 327 height 18
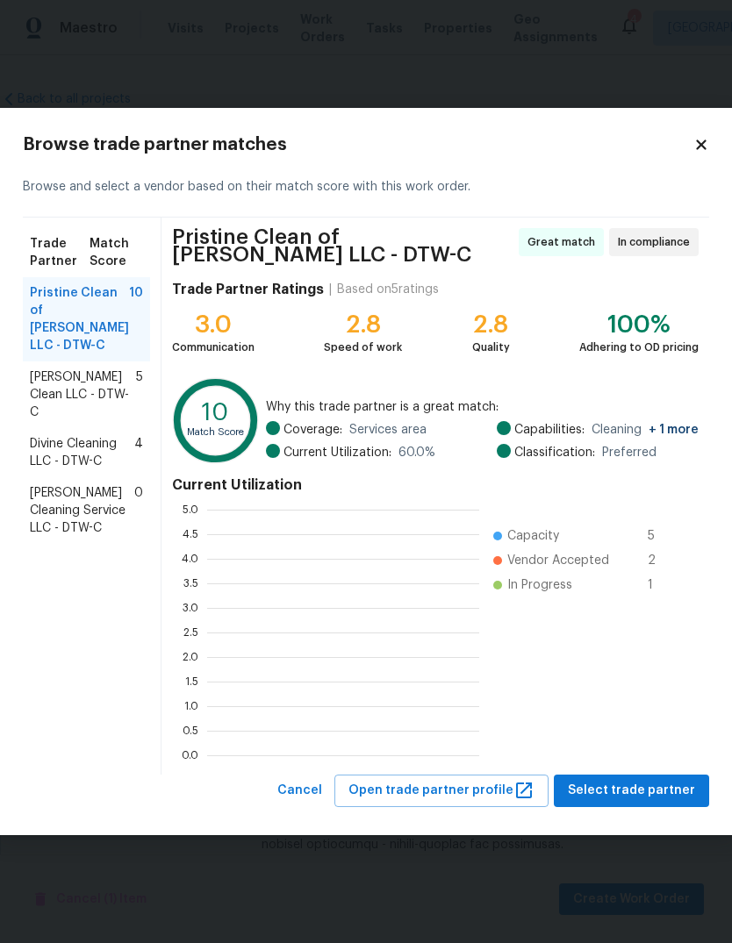
scroll to position [2, 2]
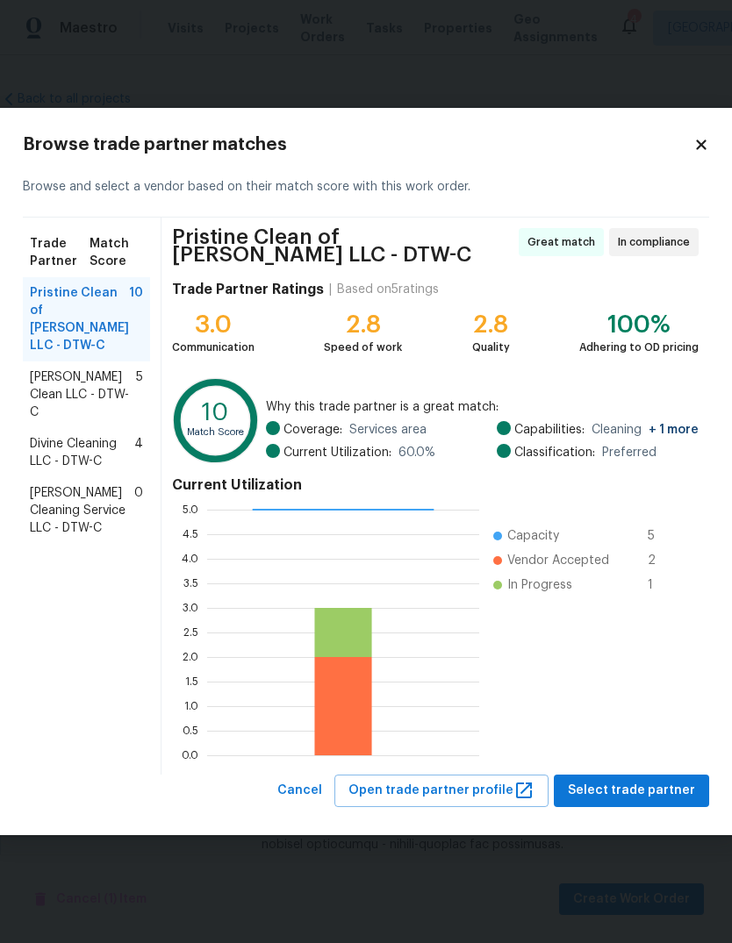
click at [632, 790] on span "Select trade partner" at bounding box center [631, 791] width 127 height 22
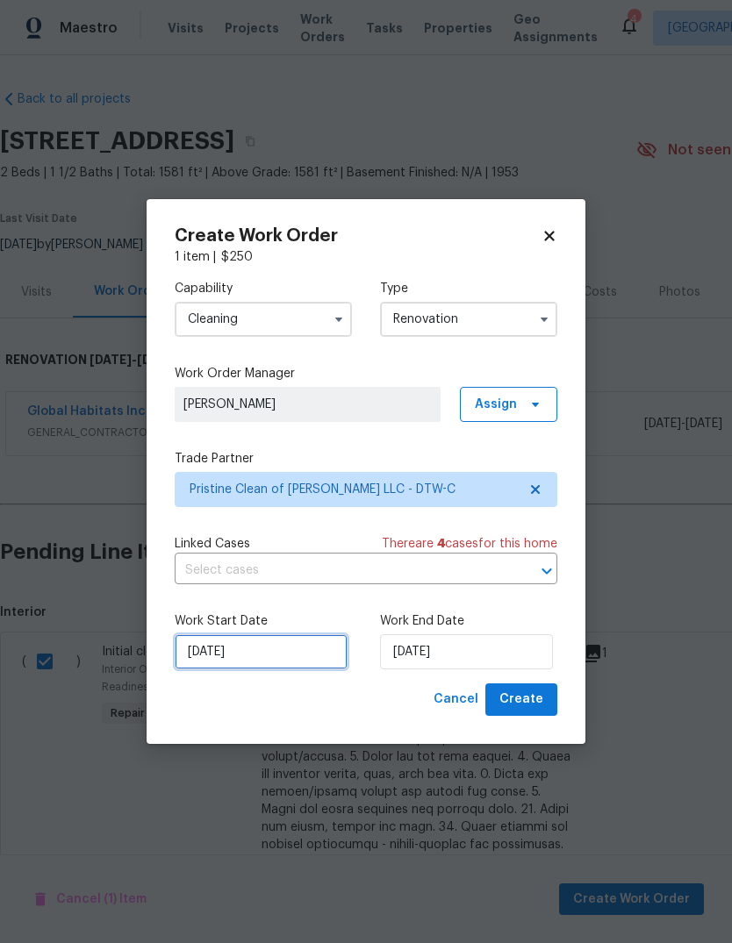
click at [205, 667] on input "10/6/2025" at bounding box center [261, 651] width 173 height 35
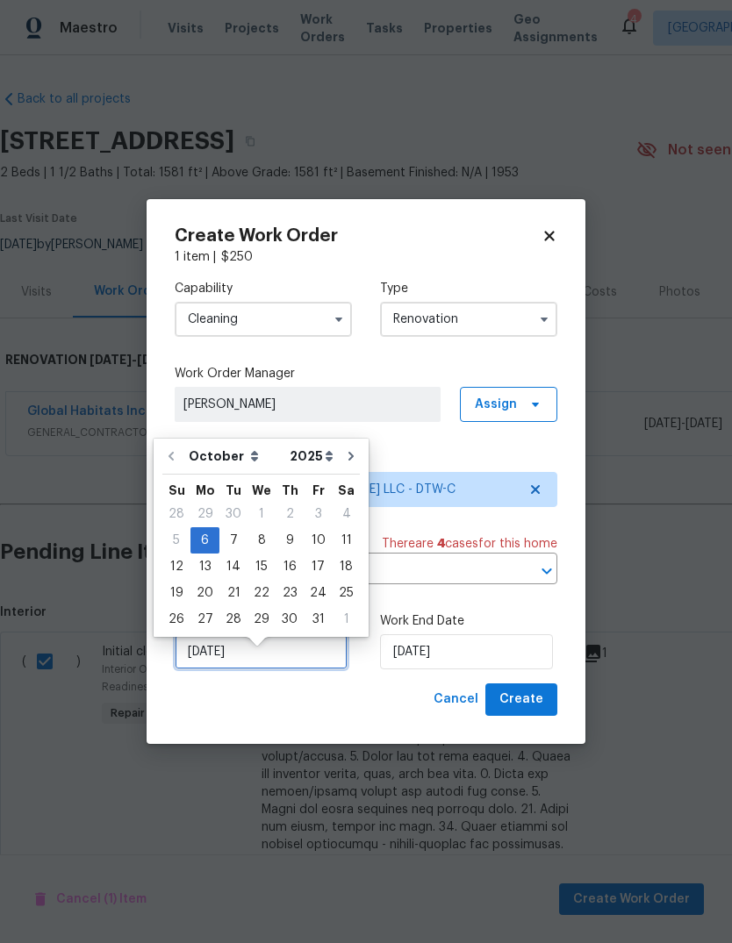
scroll to position [13, 0]
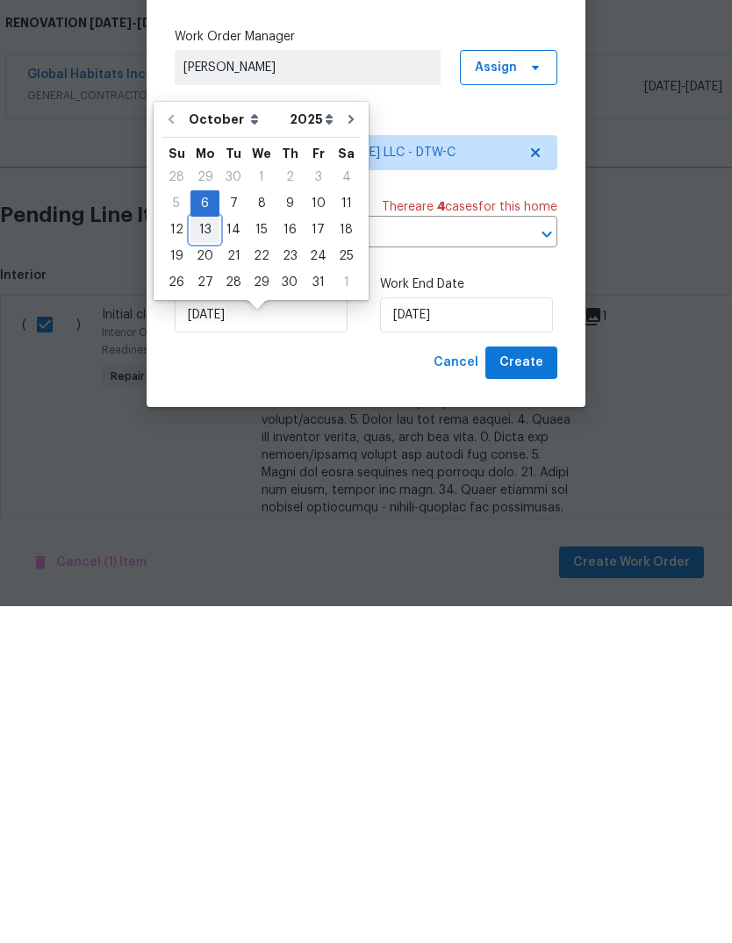
click at [202, 555] on div "13" at bounding box center [204, 567] width 29 height 25
type input "10/13/2025"
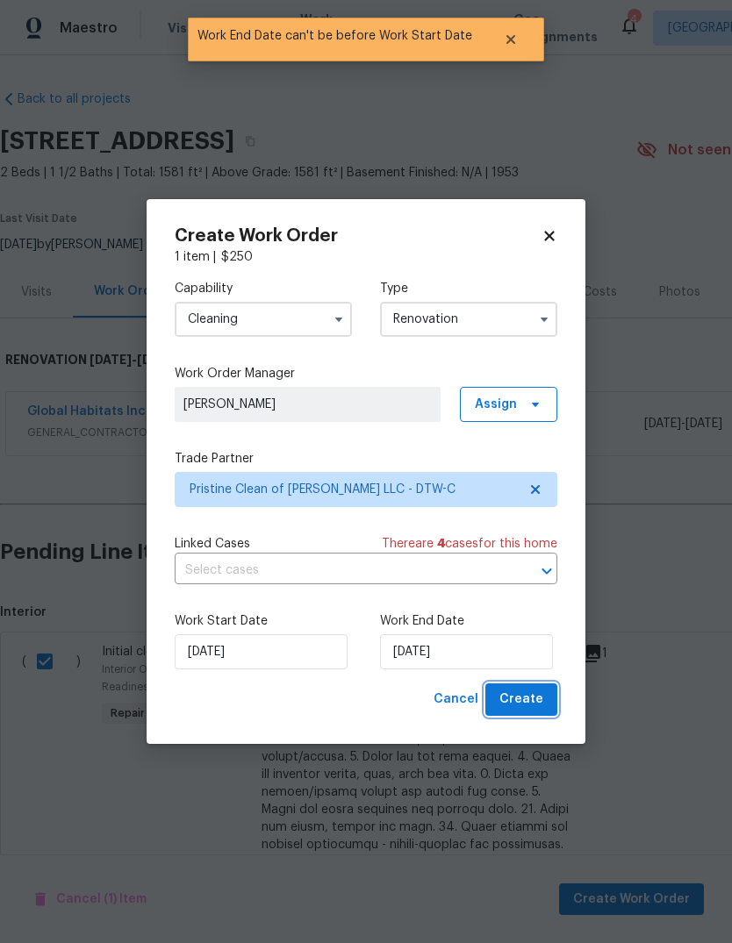
click at [533, 699] on span "Create" at bounding box center [521, 700] width 44 height 22
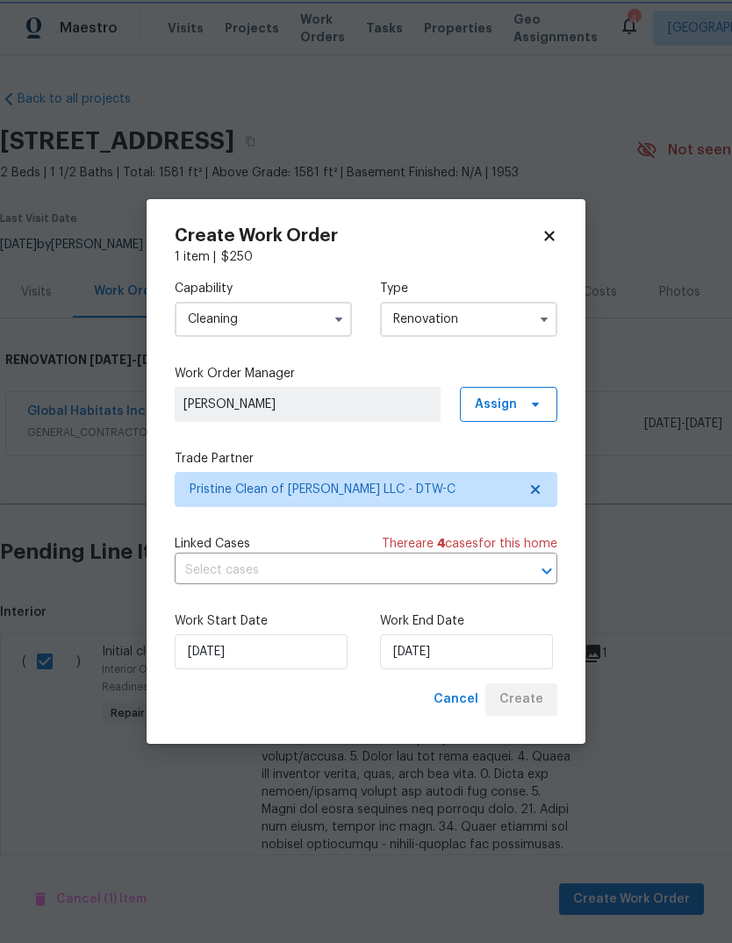
scroll to position [0, 0]
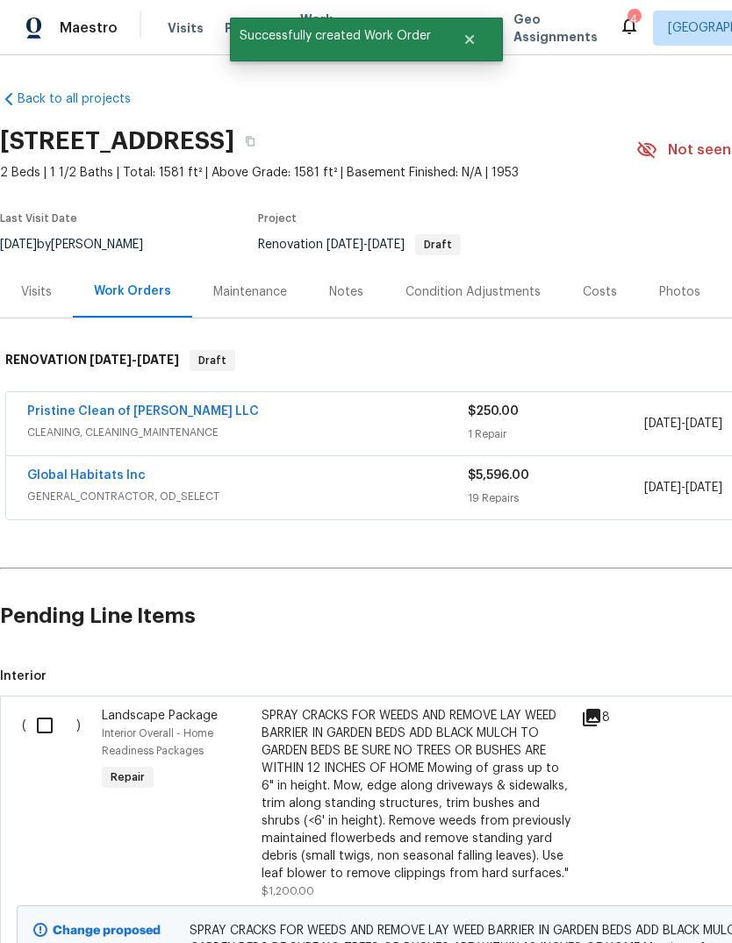
click at [44, 722] on input "checkbox" at bounding box center [51, 725] width 50 height 37
checkbox input "true"
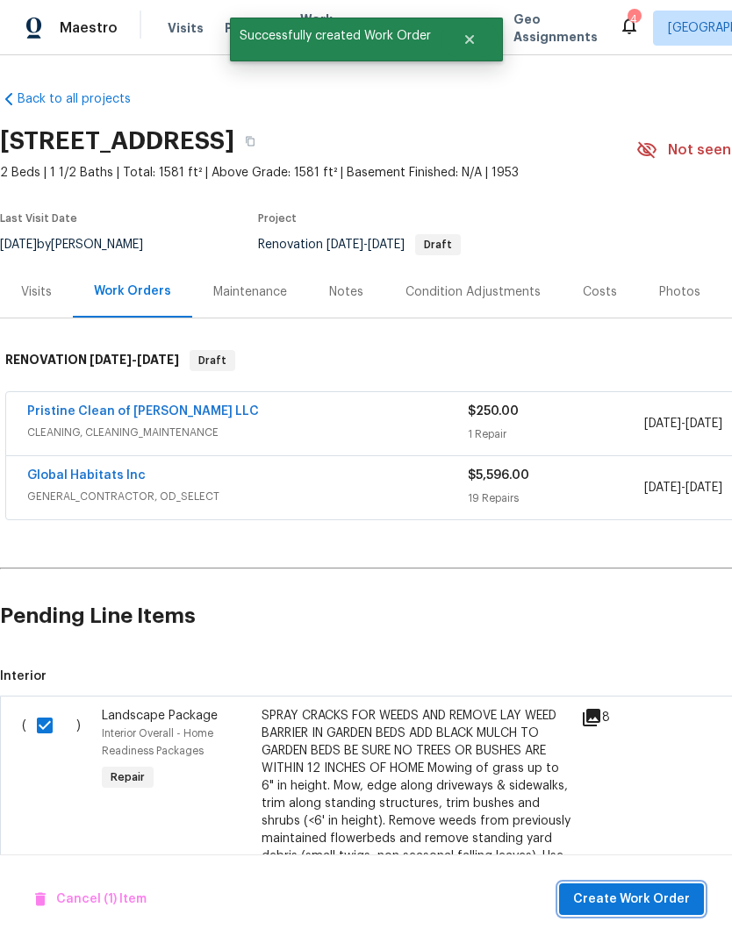
click at [628, 904] on span "Create Work Order" at bounding box center [631, 900] width 117 height 22
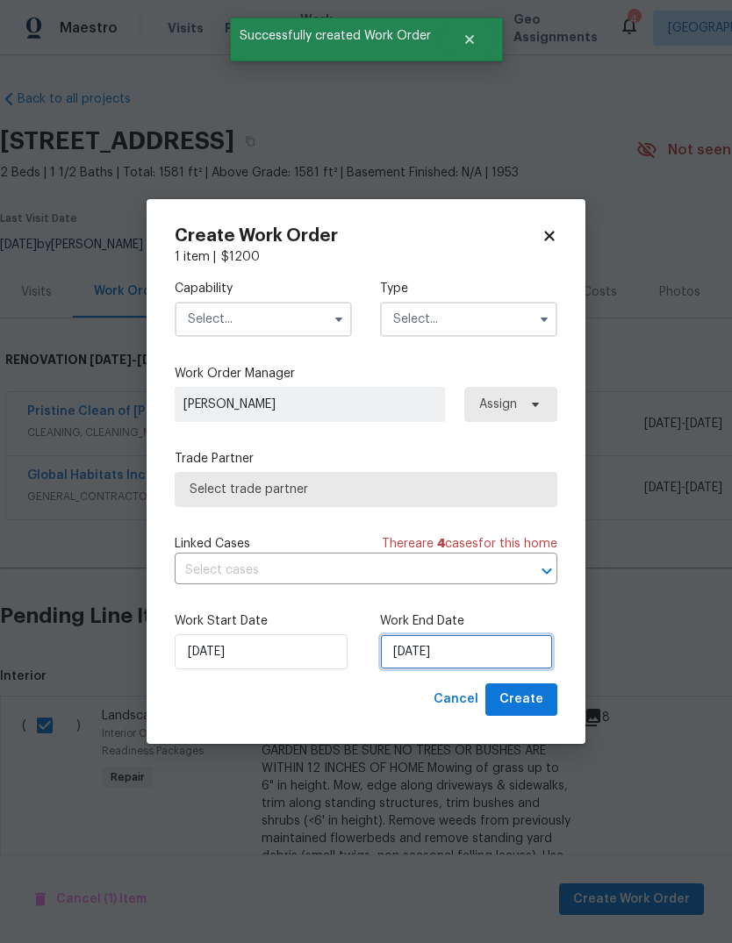
click at [473, 655] on input "10/6/2025" at bounding box center [466, 651] width 173 height 35
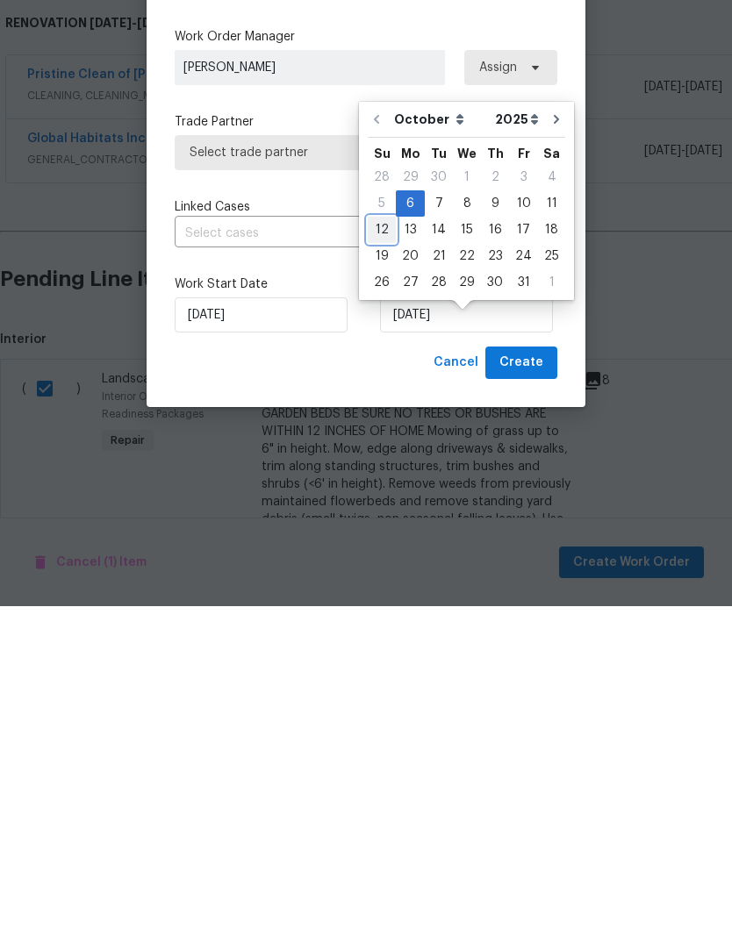
click at [389, 555] on div "12" at bounding box center [382, 567] width 28 height 25
type input "10/12/2025"
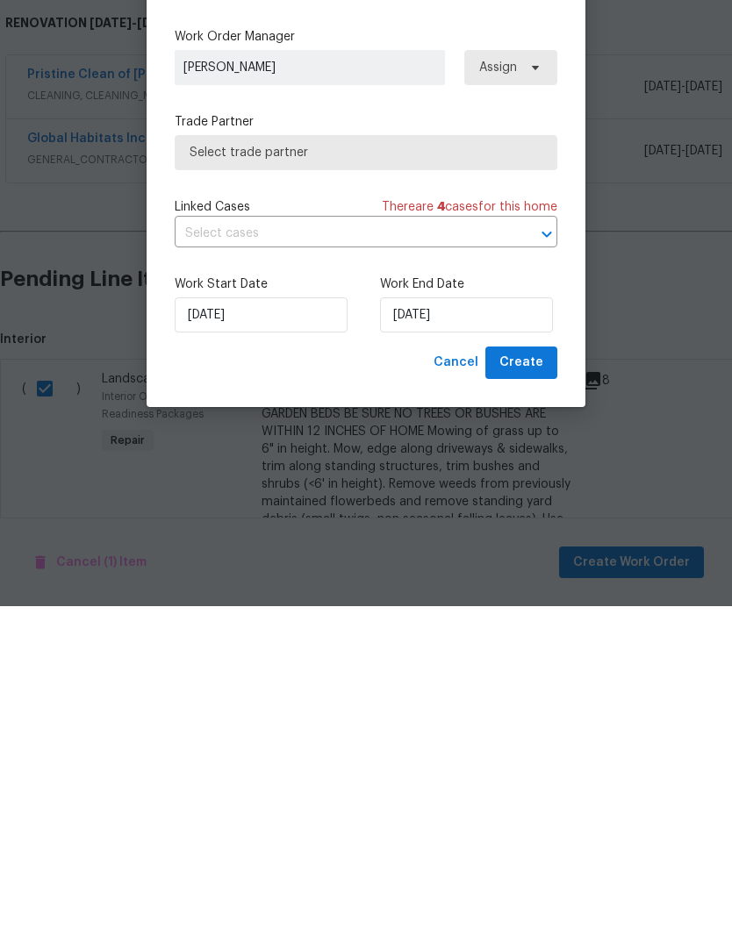
scroll to position [66, 0]
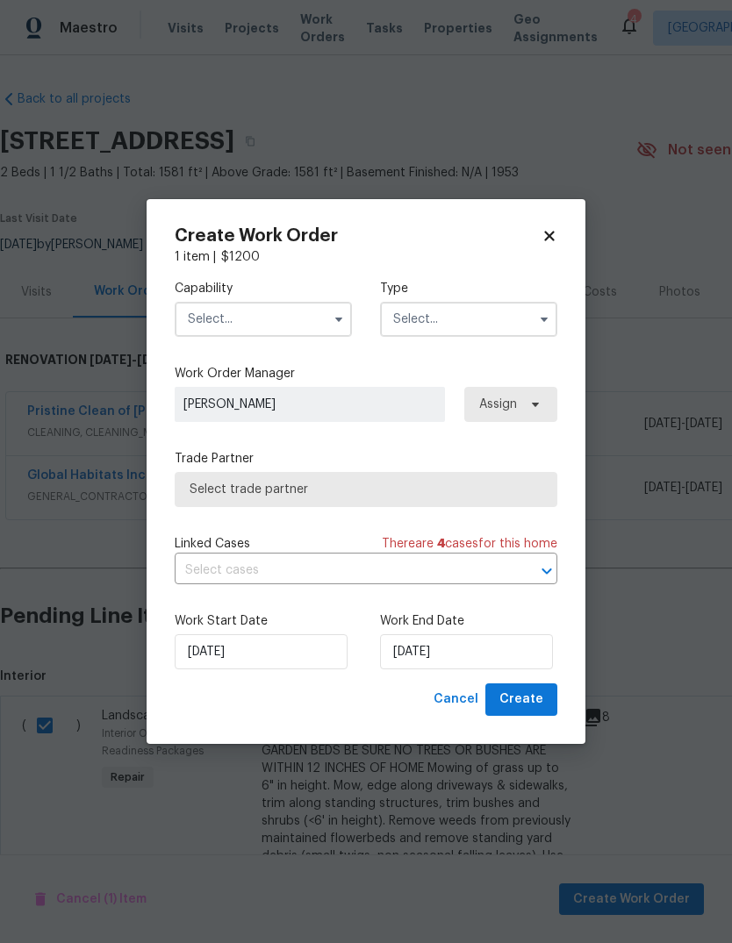
click at [296, 313] on input "text" at bounding box center [263, 319] width 177 height 35
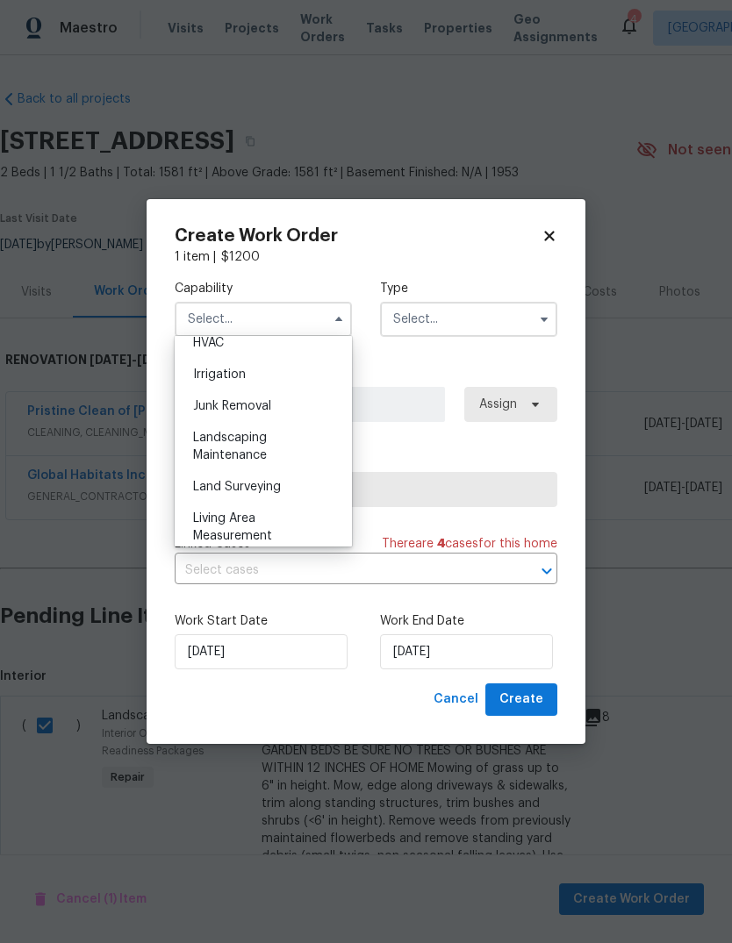
scroll to position [1055, 0]
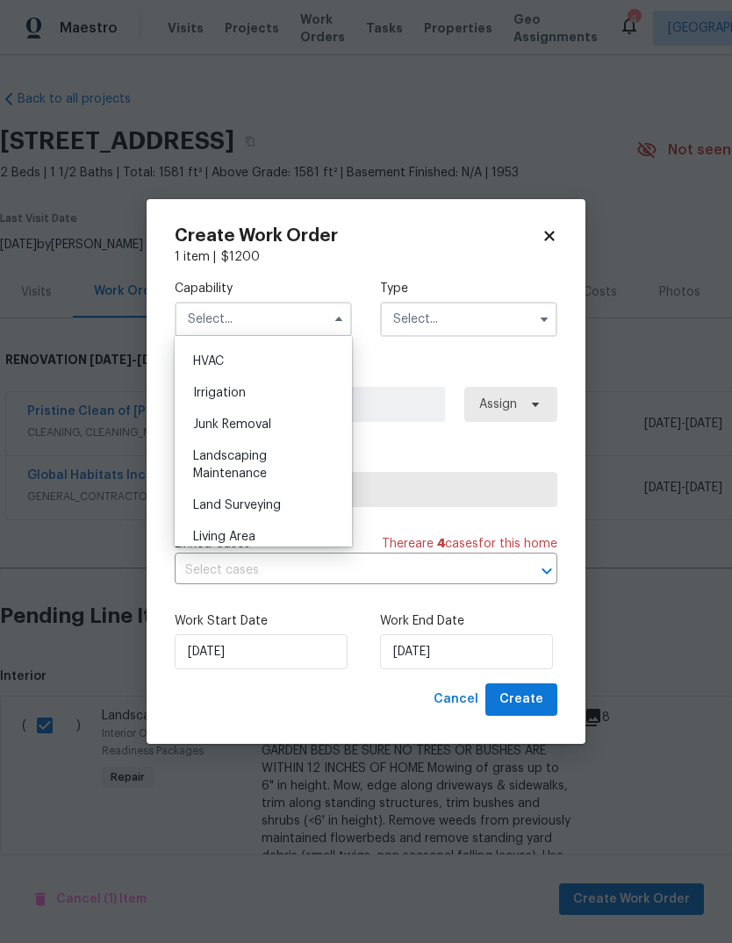
click at [264, 458] on span "Landscaping Maintenance" at bounding box center [230, 465] width 74 height 30
type input "Landscaping Maintenance"
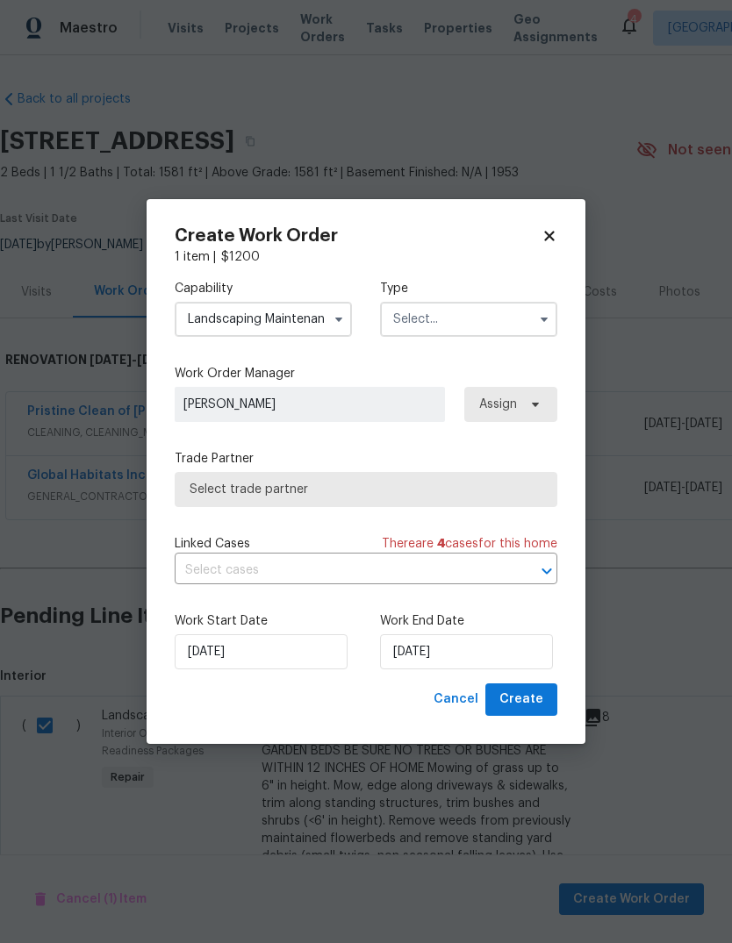
click at [517, 319] on input "text" at bounding box center [468, 319] width 177 height 35
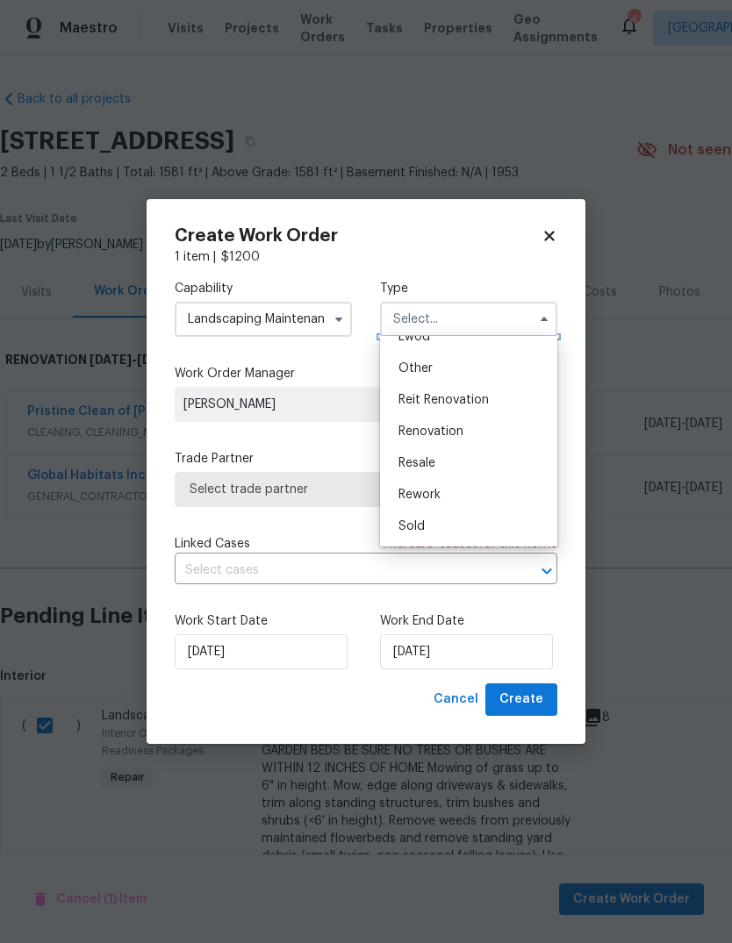
scroll to position [209, 0]
click at [452, 408] on div "Reit Renovation" at bounding box center [468, 400] width 168 height 32
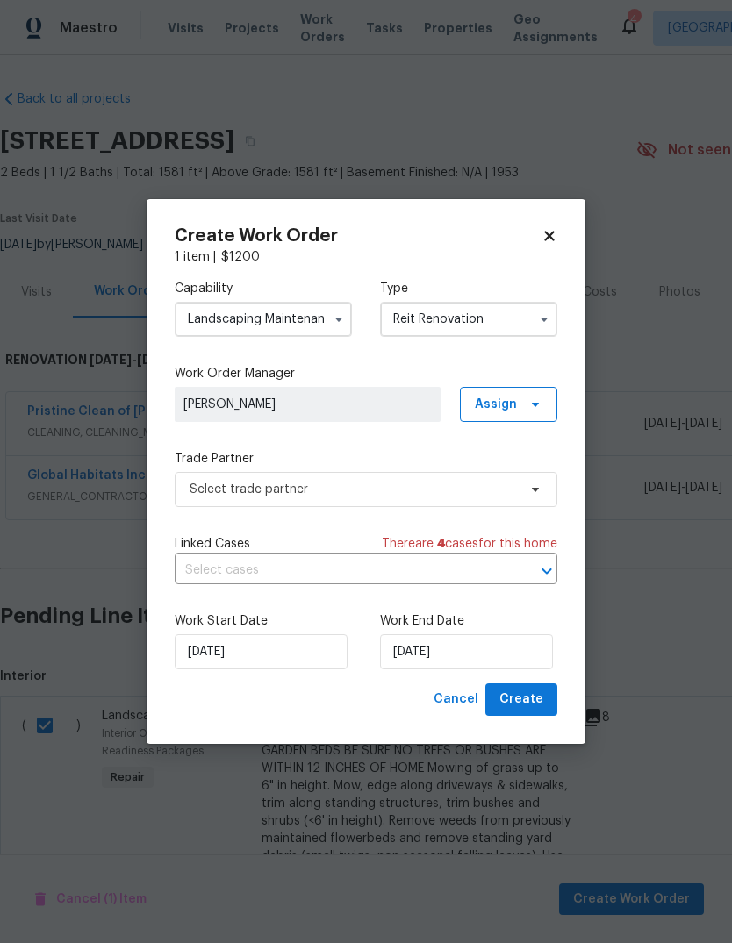
click at [499, 318] on input "Reit Renovation" at bounding box center [468, 319] width 177 height 35
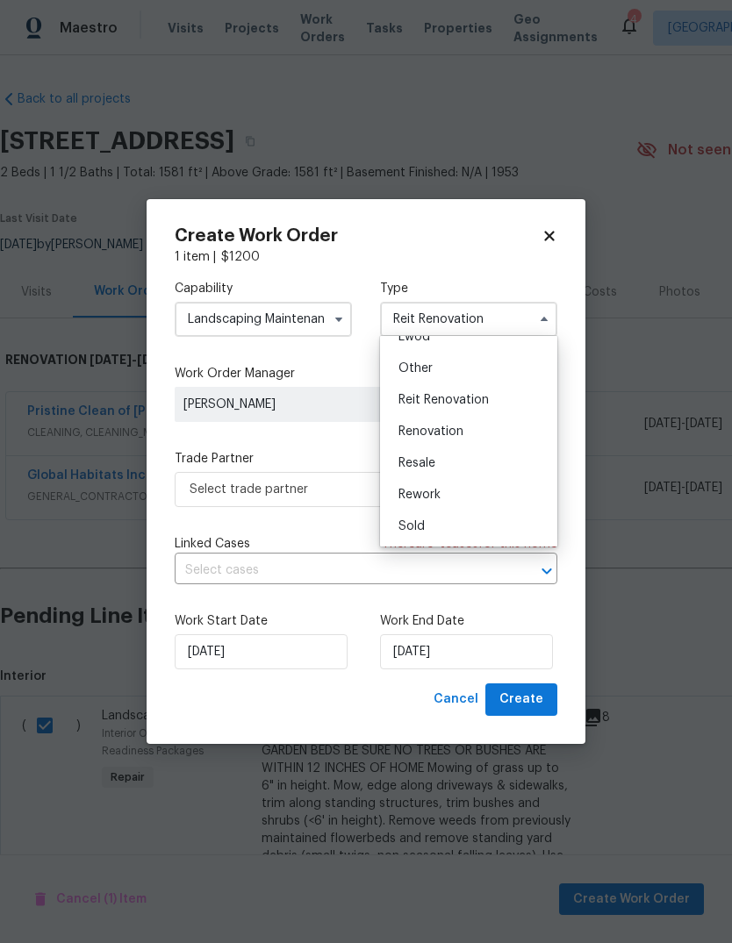
scroll to position [209, 0]
click at [462, 426] on span "Renovation" at bounding box center [430, 432] width 65 height 12
type input "Renovation"
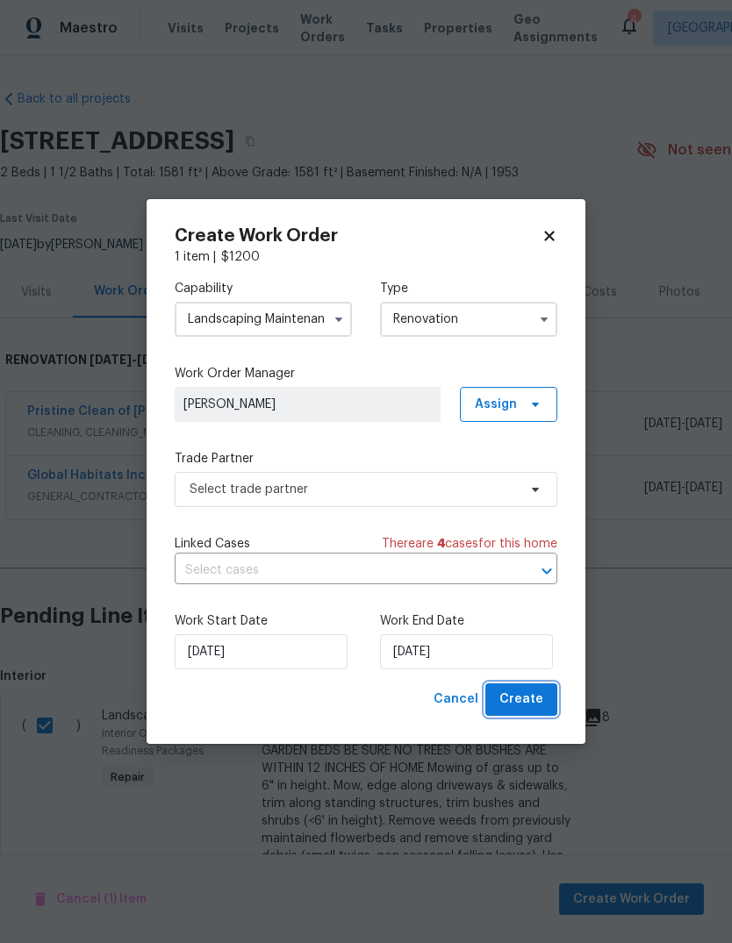
click at [520, 700] on span "Create" at bounding box center [521, 700] width 44 height 22
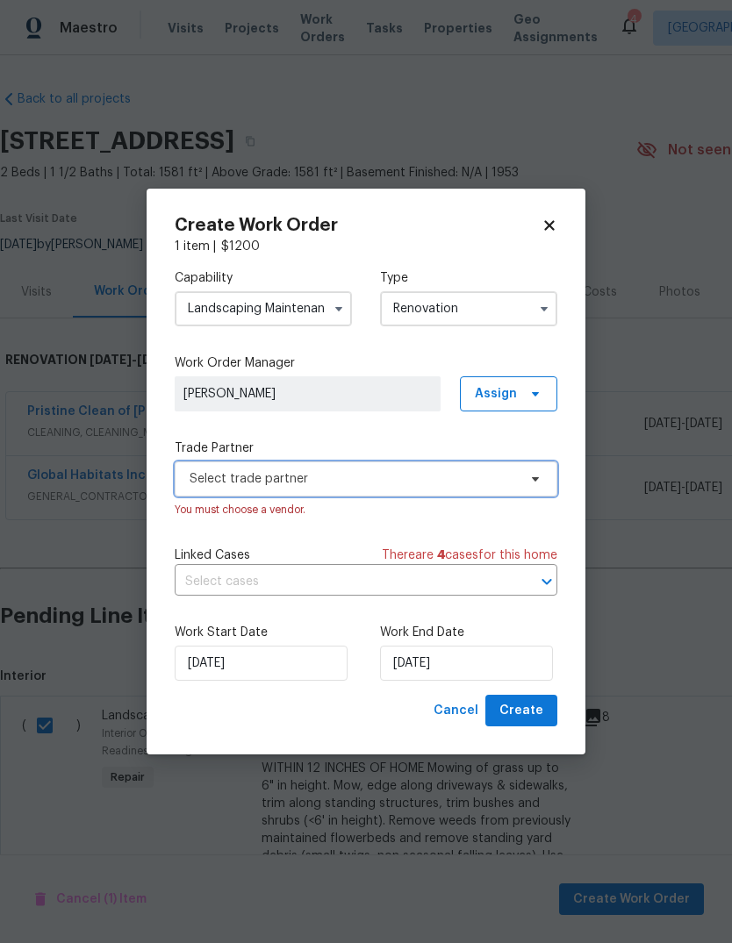
click at [467, 468] on span "Select trade partner" at bounding box center [366, 479] width 383 height 35
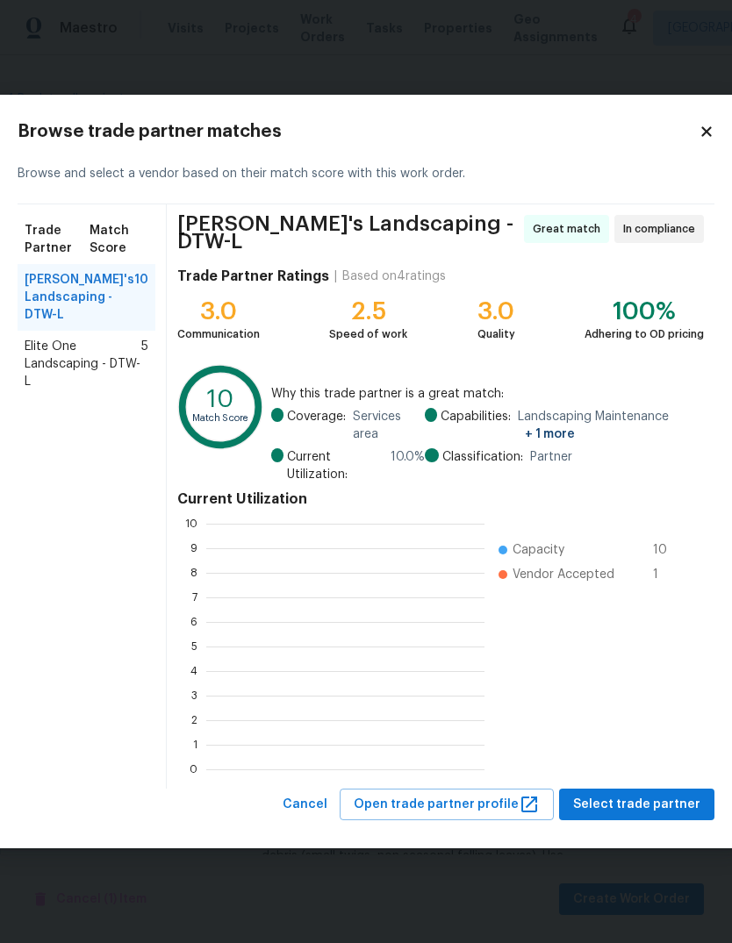
scroll to position [246, 278]
click at [664, 803] on span "Select trade partner" at bounding box center [636, 805] width 127 height 22
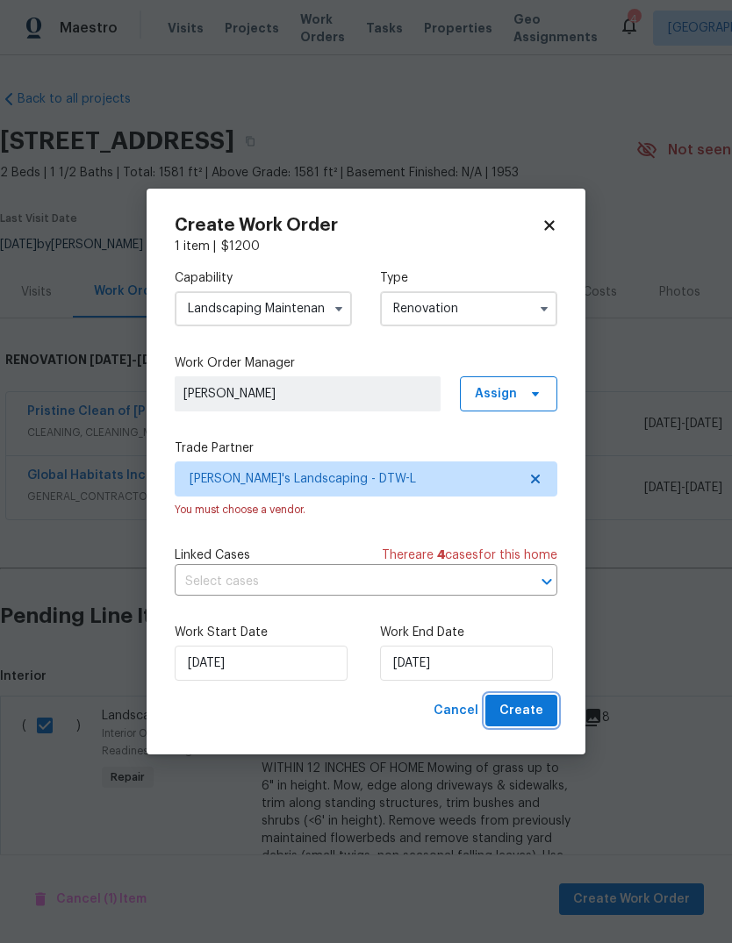
click at [522, 713] on span "Create" at bounding box center [521, 711] width 44 height 22
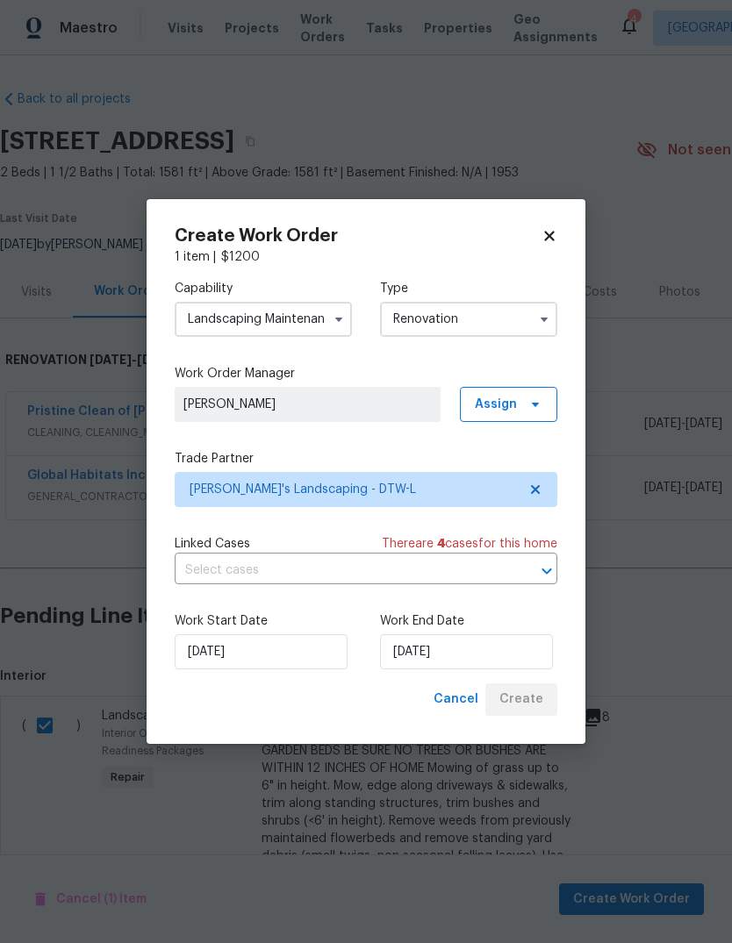
scroll to position [0, 0]
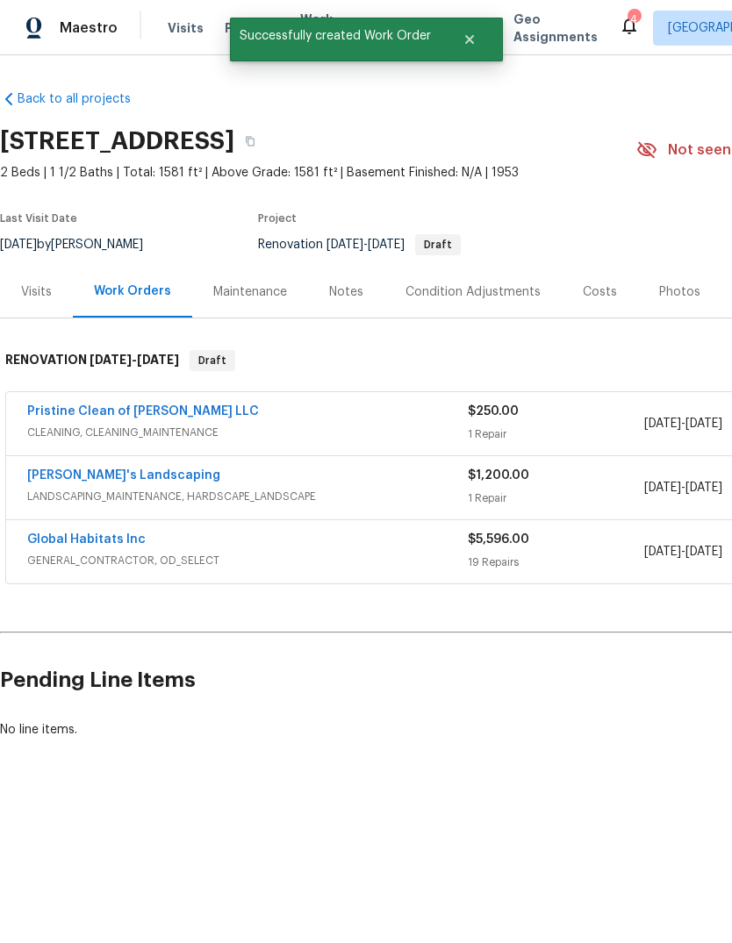
click at [470, 296] on div "Condition Adjustments" at bounding box center [472, 292] width 135 height 18
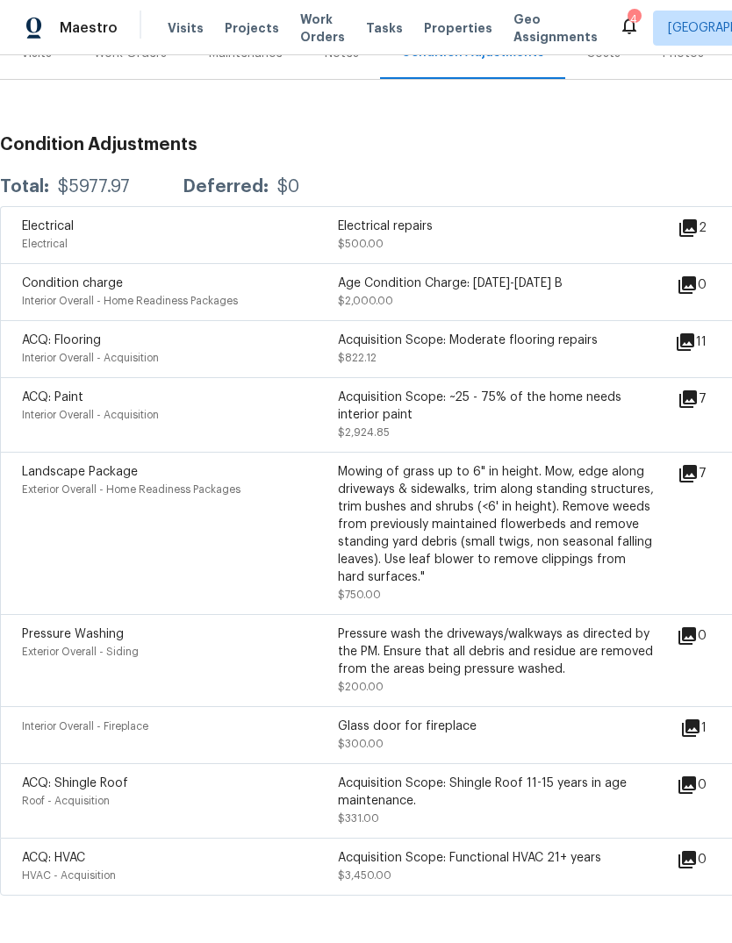
scroll to position [239, 0]
click at [697, 232] on icon at bounding box center [688, 228] width 18 height 18
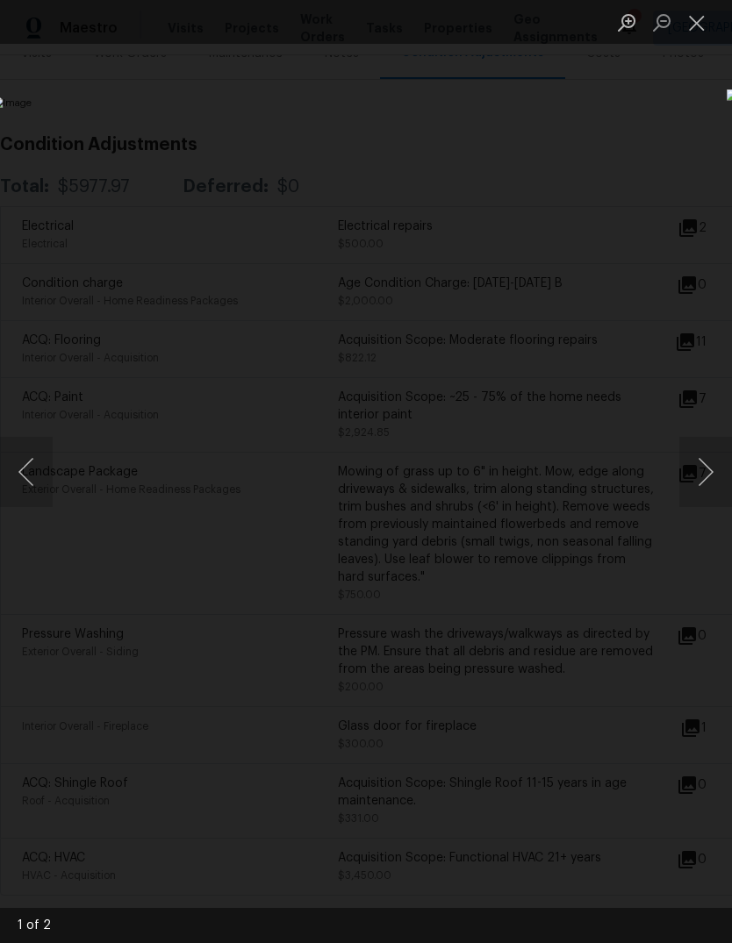
click at [706, 484] on button "Next image" at bounding box center [705, 472] width 53 height 70
click at [645, 122] on div "Lightbox" at bounding box center [366, 471] width 732 height 943
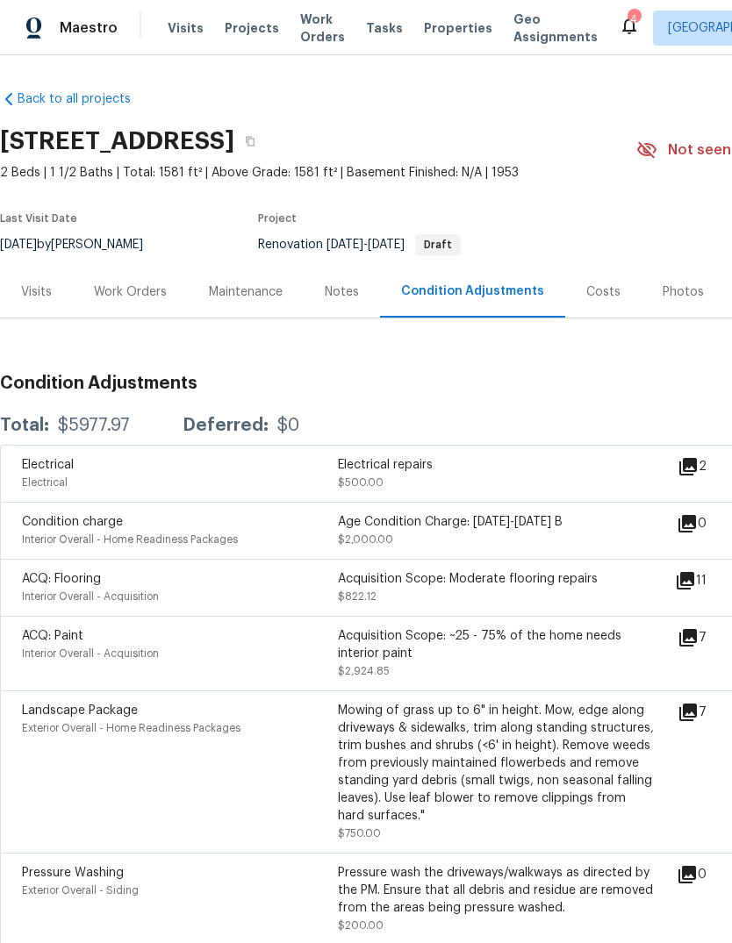
scroll to position [0, 0]
click at [340, 297] on div "Notes" at bounding box center [342, 292] width 34 height 18
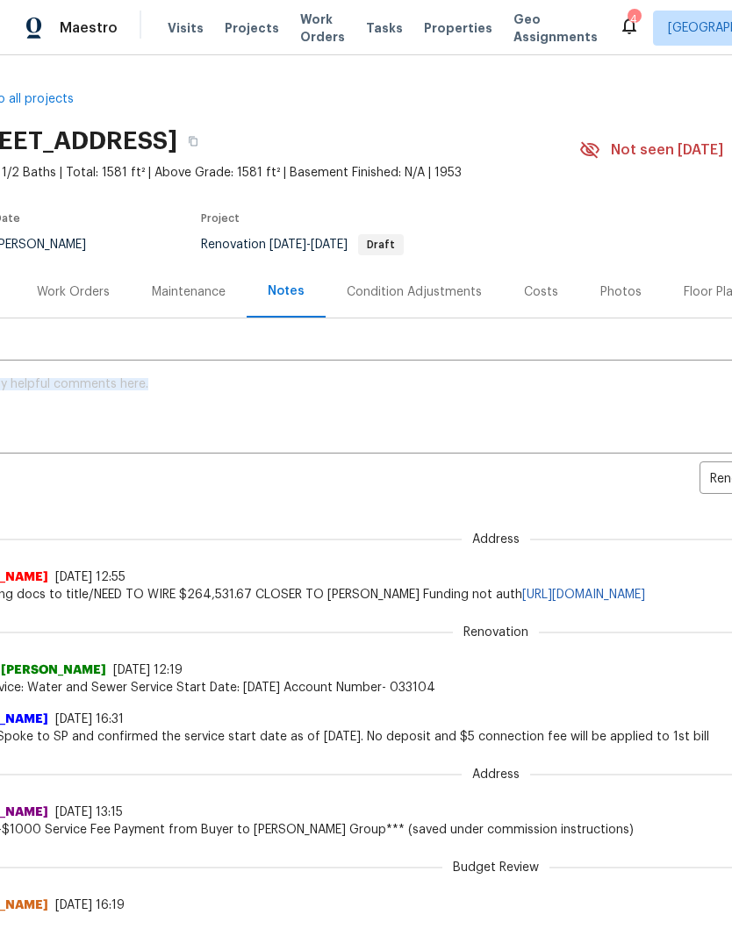
scroll to position [0, 58]
click at [95, 291] on div "Work Orders" at bounding box center [72, 292] width 73 height 18
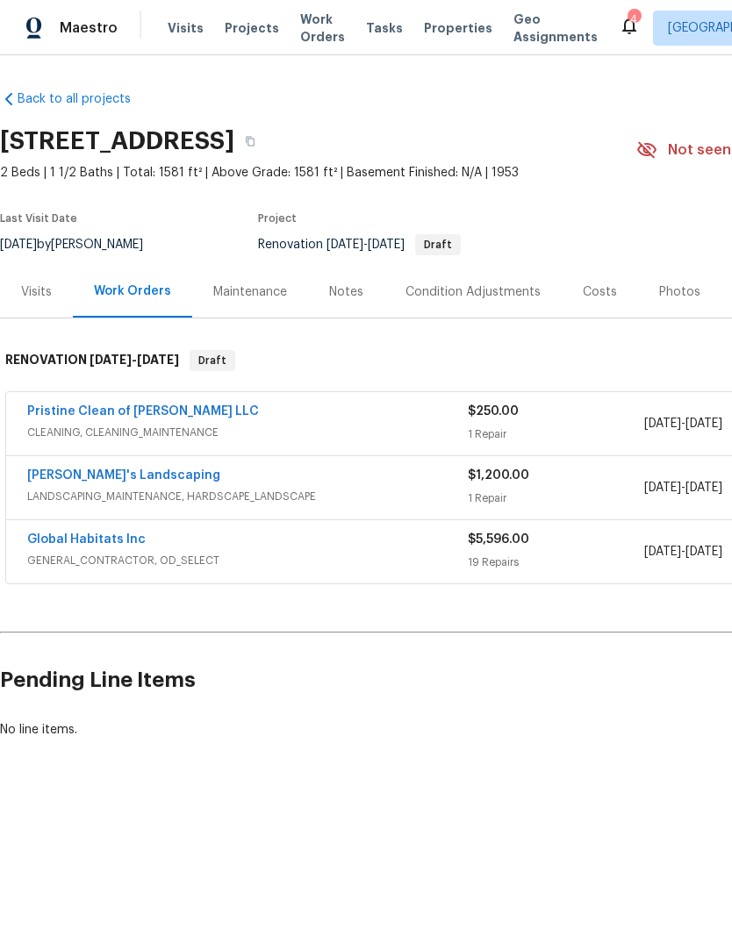
click at [100, 544] on link "Global Habitats Inc" at bounding box center [86, 540] width 118 height 12
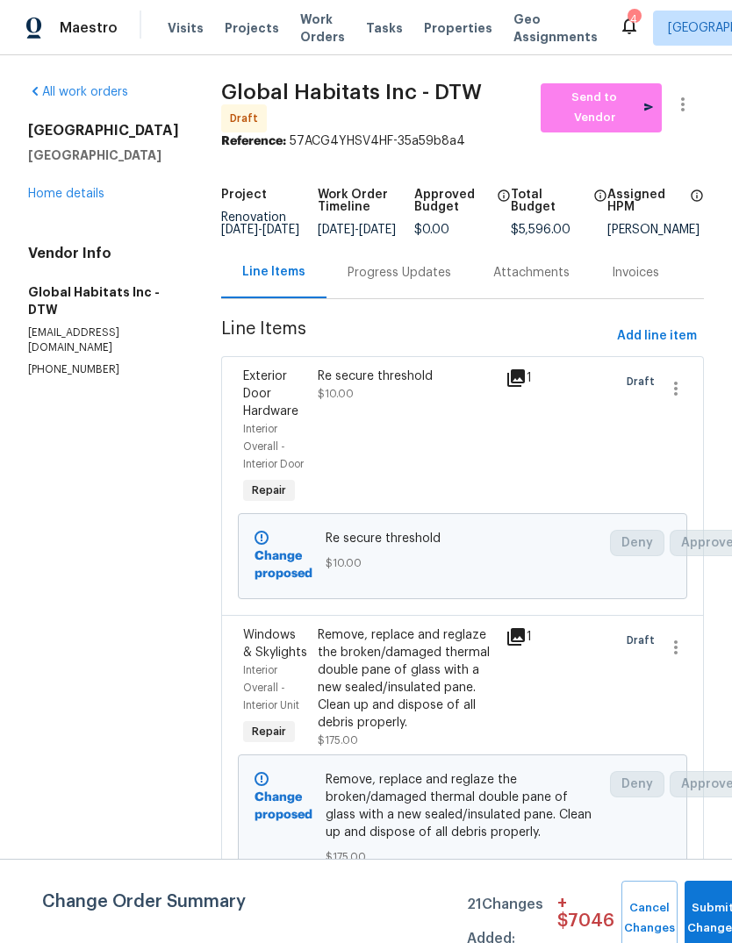
click at [654, 585] on div "Deny Approve" at bounding box center [640, 556] width 71 height 63
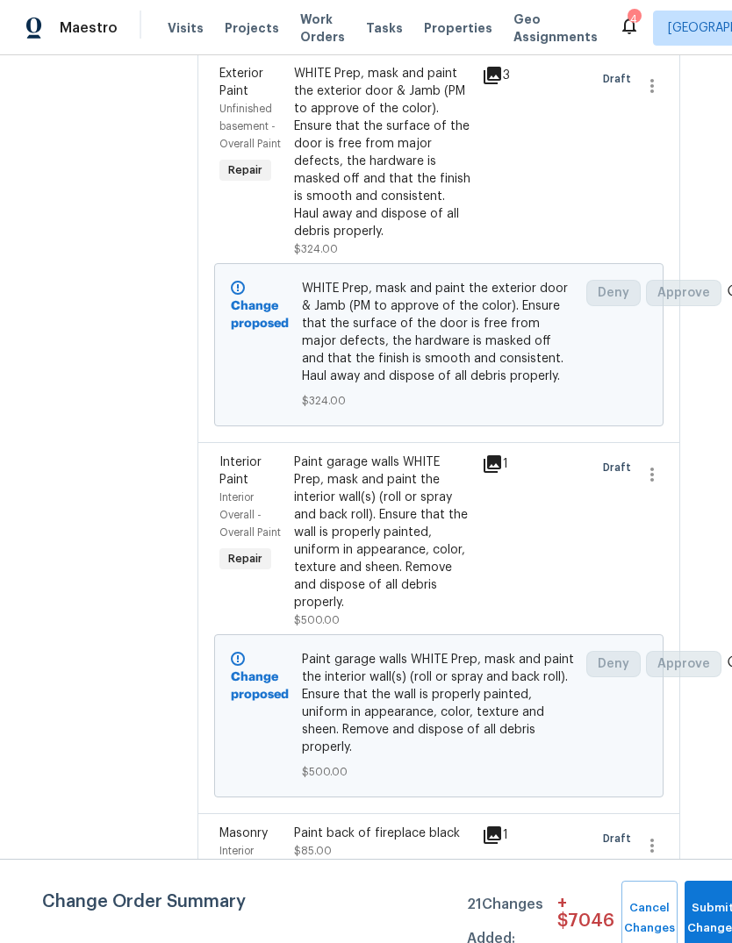
scroll to position [66, 0]
click at [696, 912] on button "Submit Changes" at bounding box center [712, 918] width 56 height 75
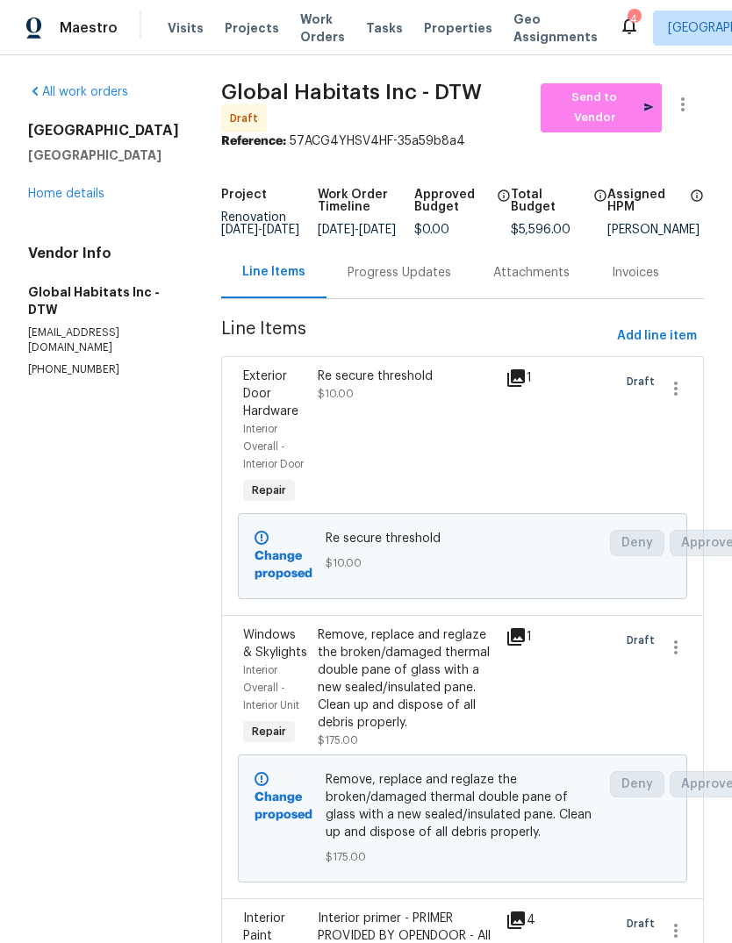
scroll to position [0, 0]
click at [70, 188] on link "Home details" at bounding box center [66, 194] width 76 height 12
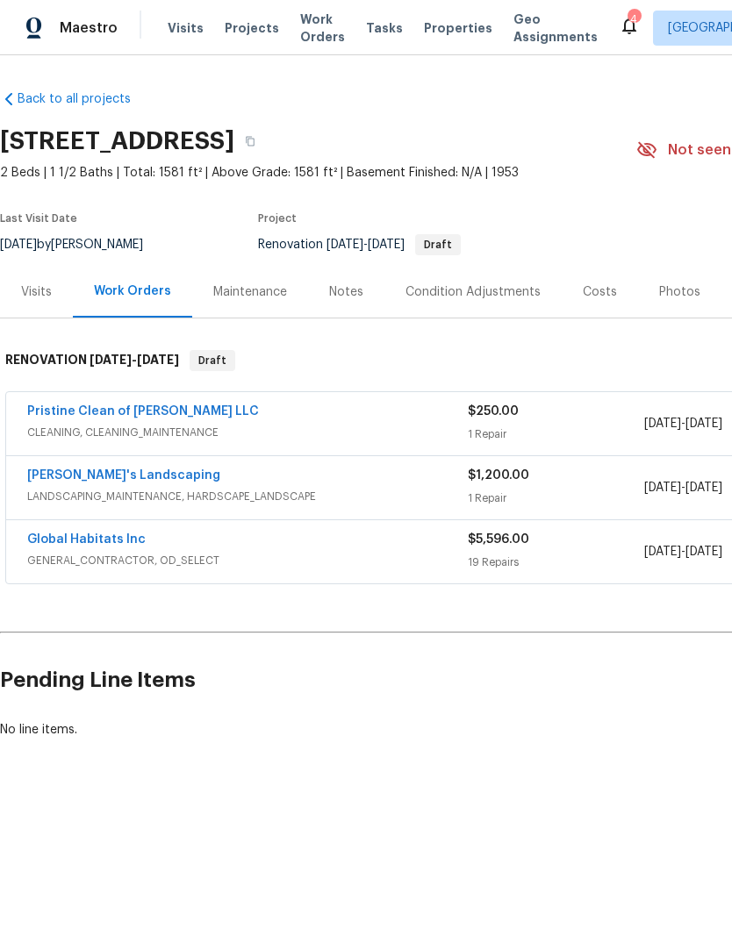
click at [121, 541] on link "Global Habitats Inc" at bounding box center [86, 540] width 118 height 12
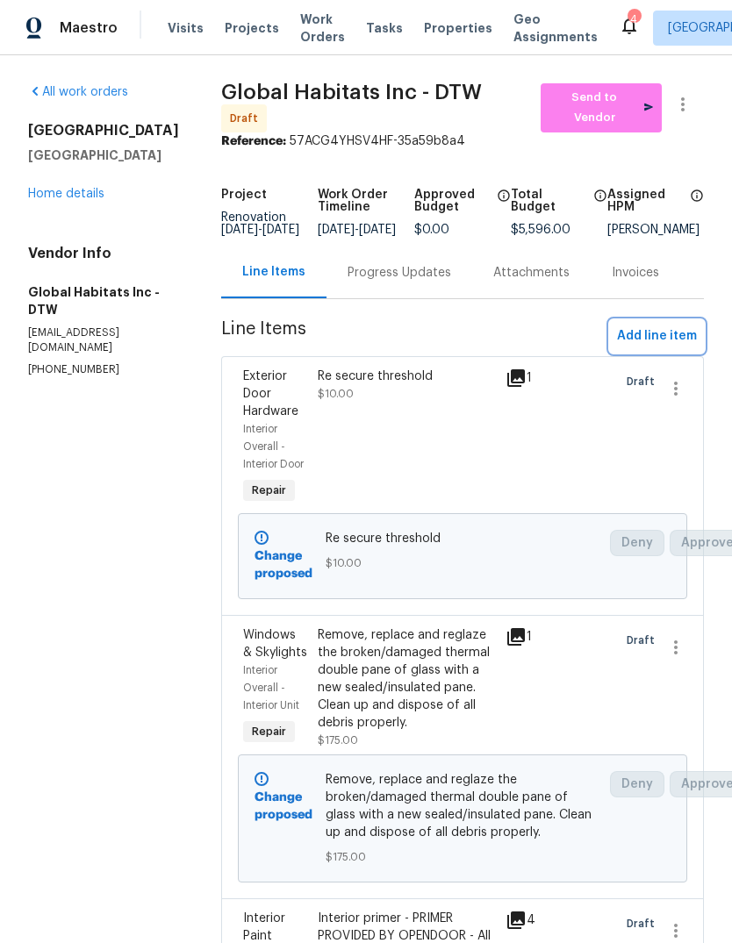
click at [663, 330] on button "Add line item" at bounding box center [657, 336] width 94 height 32
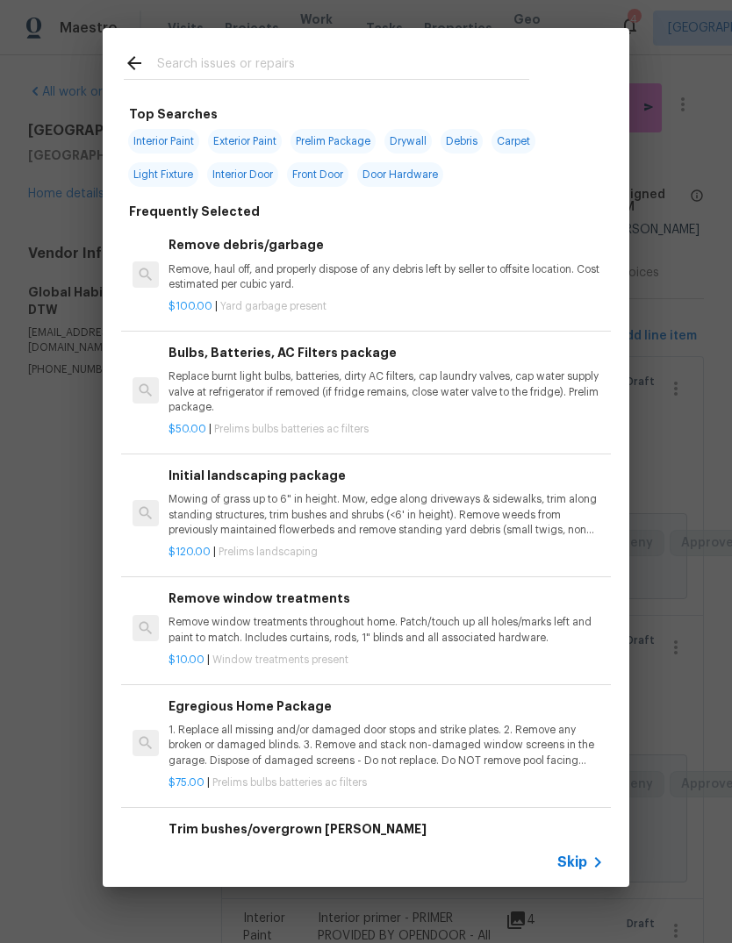
click at [323, 57] on input "text" at bounding box center [343, 66] width 372 height 26
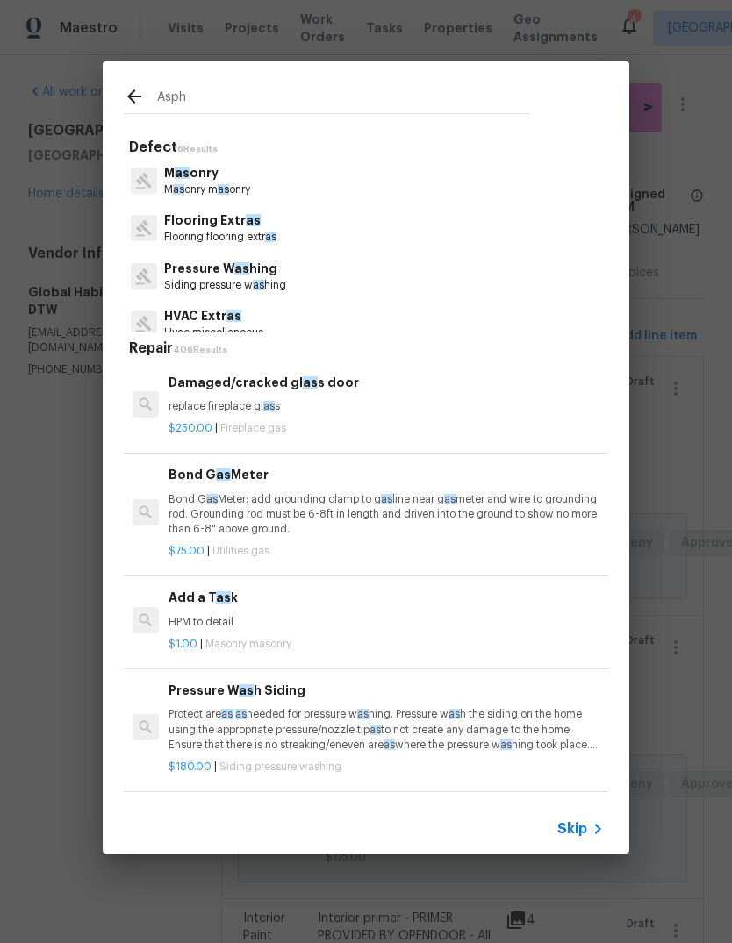
type input "Aspha"
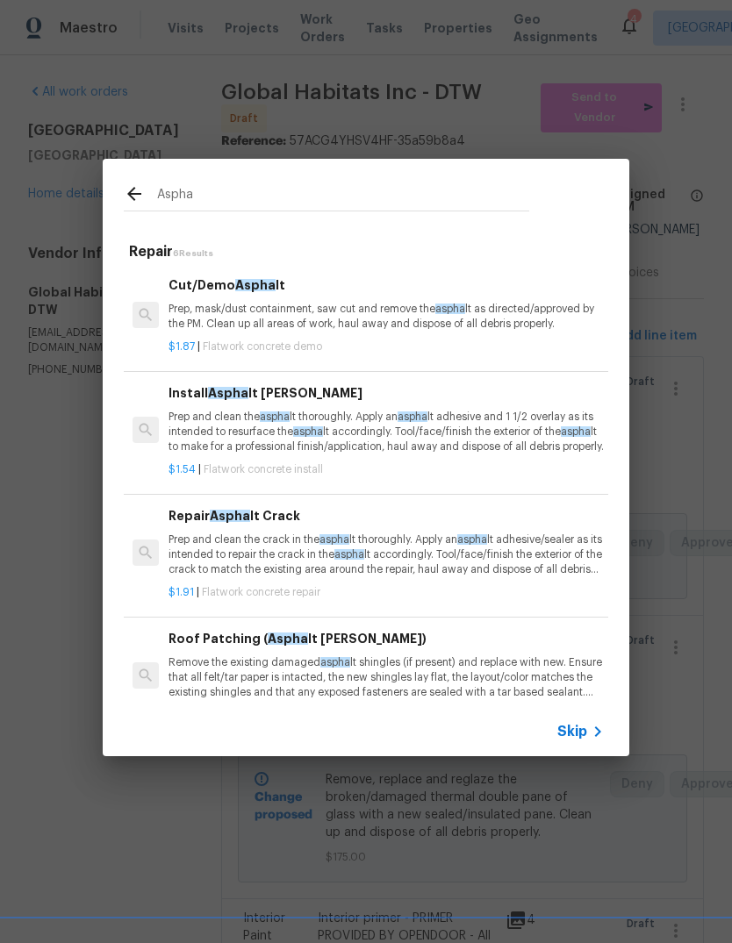
click at [488, 437] on p "Prep and clean the aspha lt thoroughly. Apply an aspha lt adhesive and 1 1/2 ov…" at bounding box center [385, 432] width 435 height 45
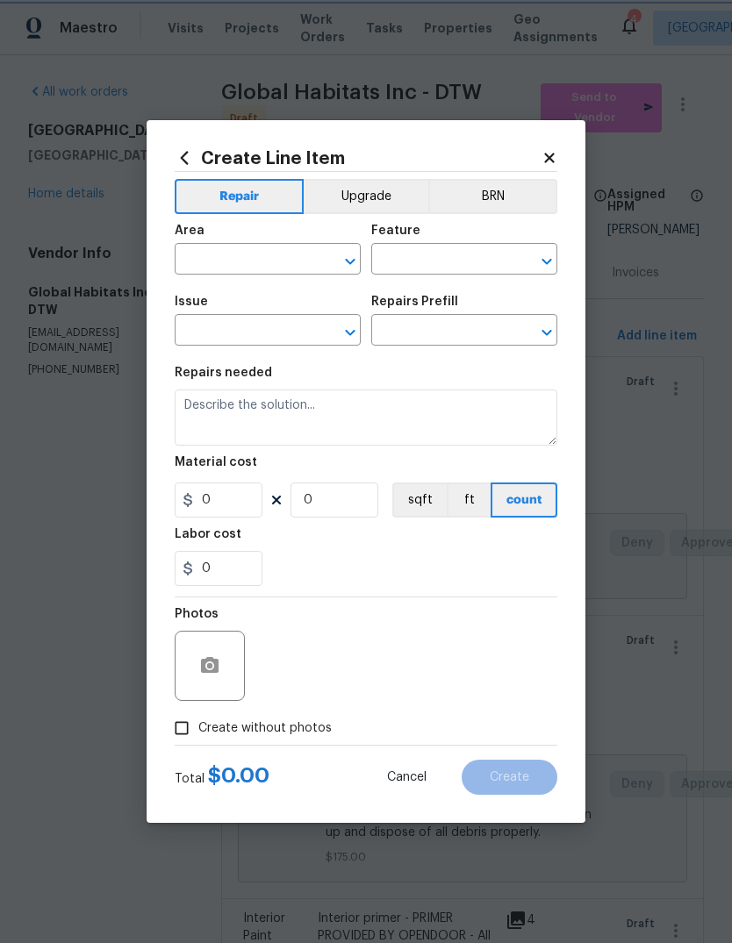
type input "Flatwork"
type input "Concrete Install"
type input "Install Asphalt Overlay $1.54"
type textarea "Prep and clean the asphalt thoroughly. Apply an asphalt adhesive and 1 1/2 over…"
type input "1.54"
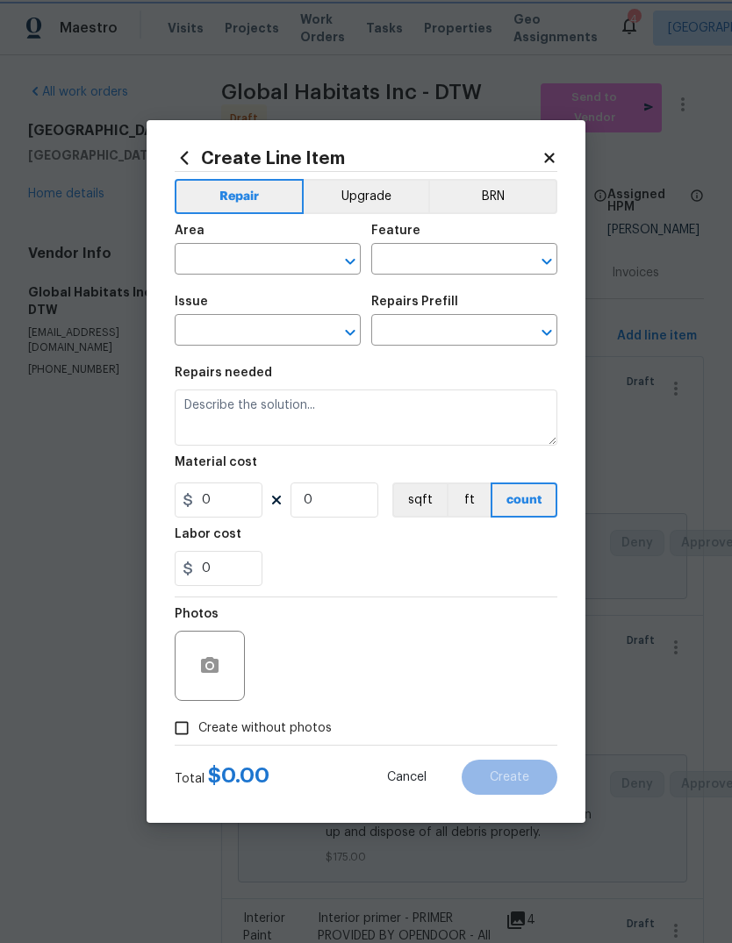
type input "1"
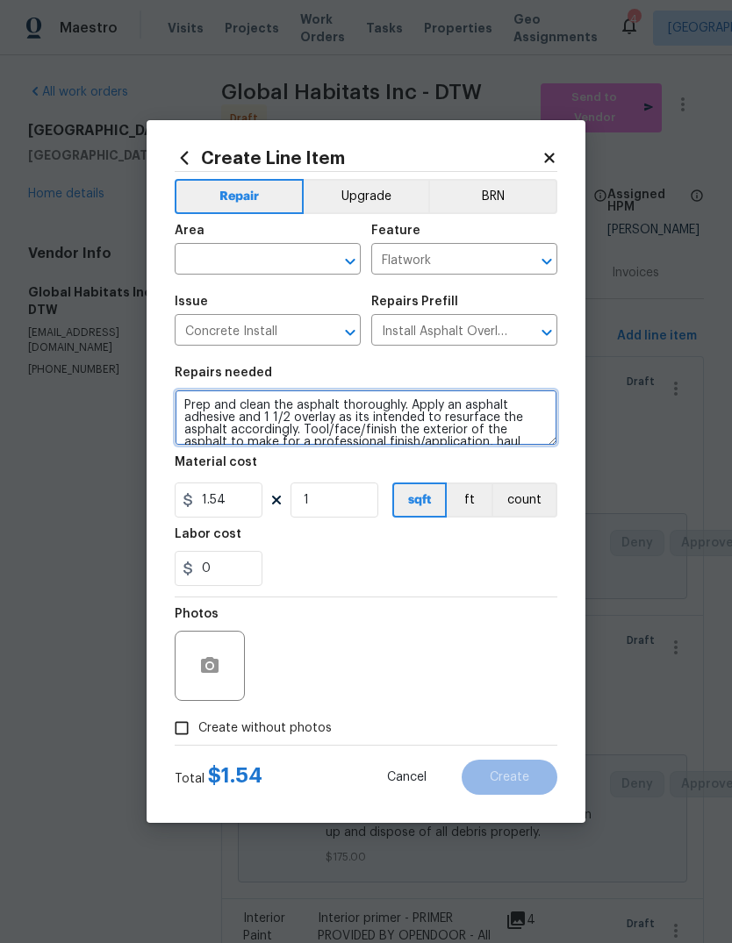
click at [183, 412] on textarea "Prep and clean the asphalt thoroughly. Apply an asphalt adhesive and 1 1/2 over…" at bounding box center [366, 418] width 383 height 56
click at [384, 395] on textarea "Prep and clean the asphalt thoroughly. Apply an asphalt adhesive and 1 1/2 over…" at bounding box center [366, 418] width 383 height 56
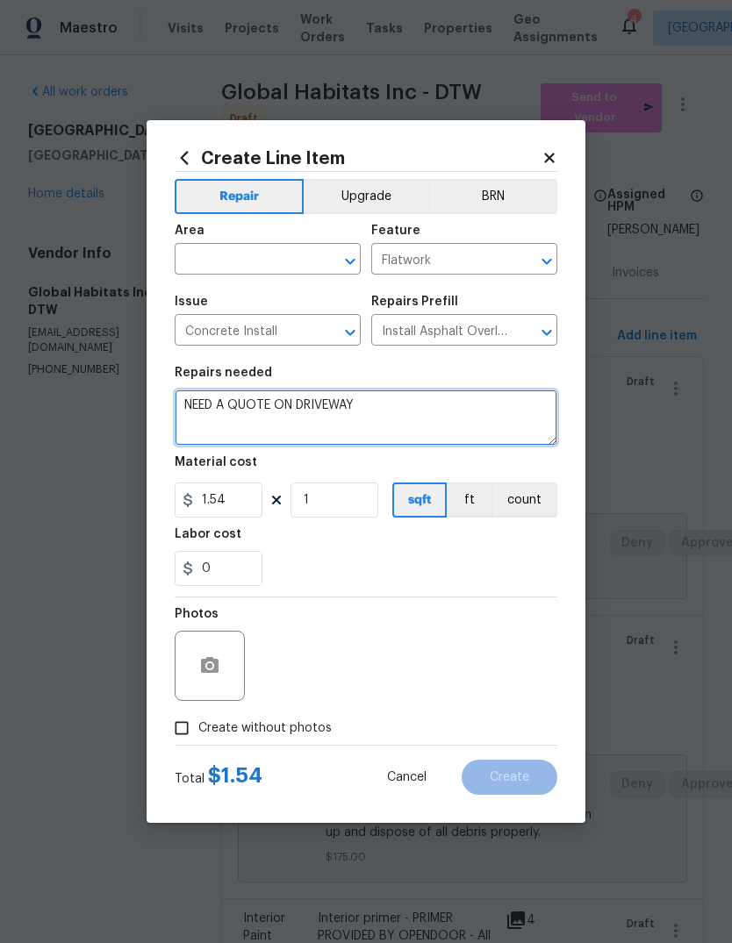
click at [415, 408] on textarea "NEED A QUOTE ON DRIVEWAY Prep and clean the asphalt thoroughly. Apply an asphal…" at bounding box center [366, 418] width 383 height 56
type textarea "NEED A QUOTE ON DRIVEWAY OVERLAY AND NEW SLAB IN GARAGE Prep and clean the asph…"
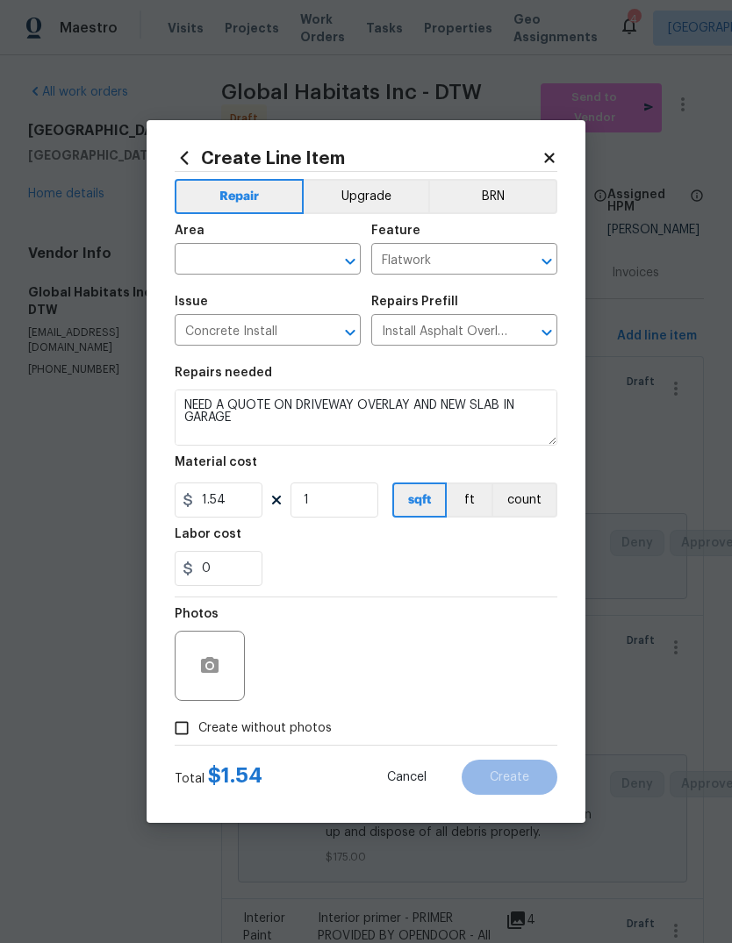
click at [457, 534] on div "Labor cost" at bounding box center [366, 539] width 383 height 23
click at [264, 266] on input "text" at bounding box center [243, 260] width 137 height 27
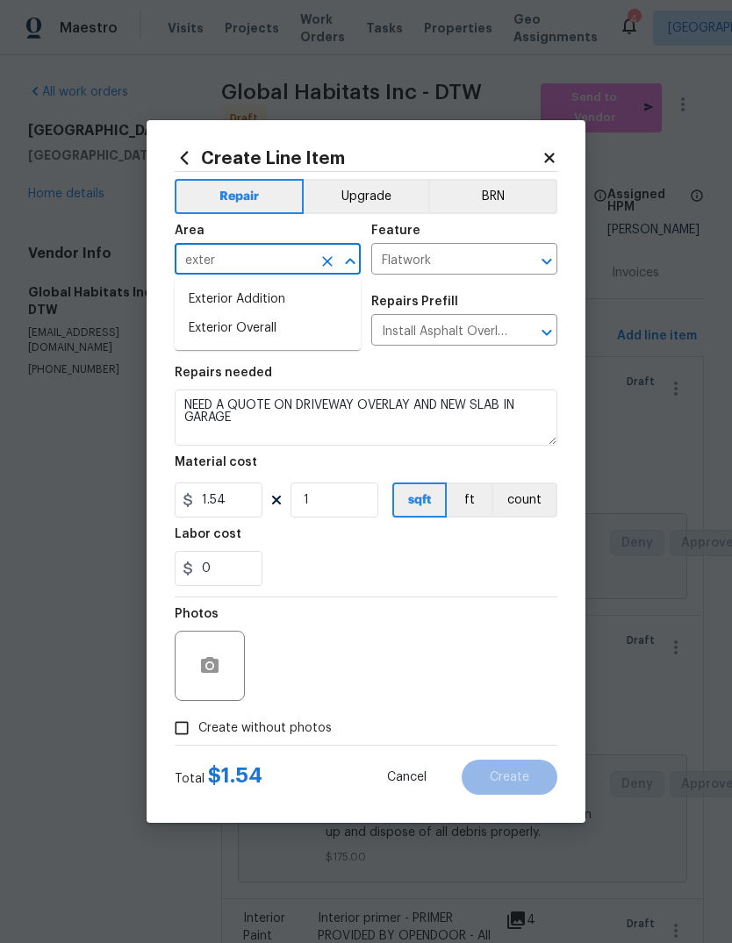
click at [262, 319] on li "Exterior Overall" at bounding box center [268, 328] width 186 height 29
type input "Exterior Overall"
click at [376, 568] on div "0" at bounding box center [366, 568] width 383 height 35
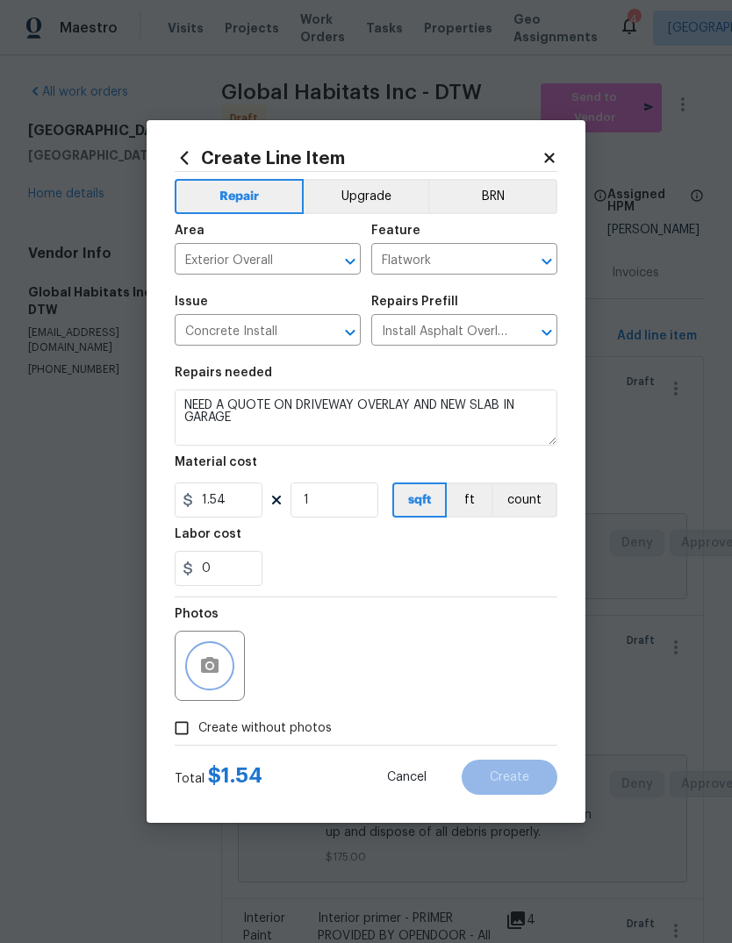
click at [219, 660] on icon "button" at bounding box center [209, 666] width 21 height 21
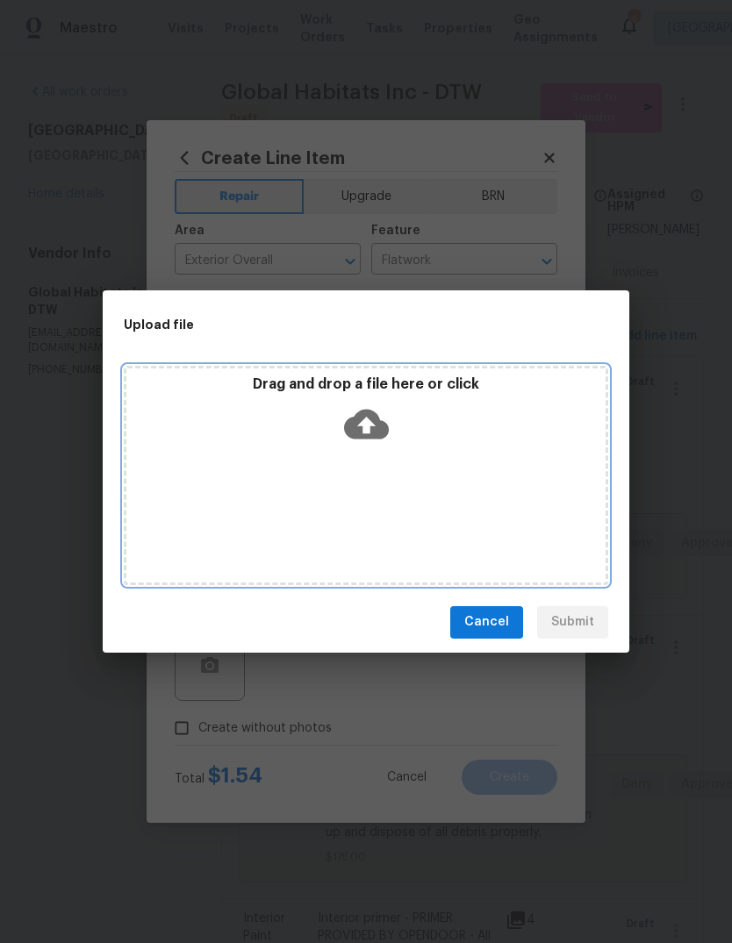
click at [467, 375] on div "Drag and drop a file here or click" at bounding box center [366, 475] width 484 height 219
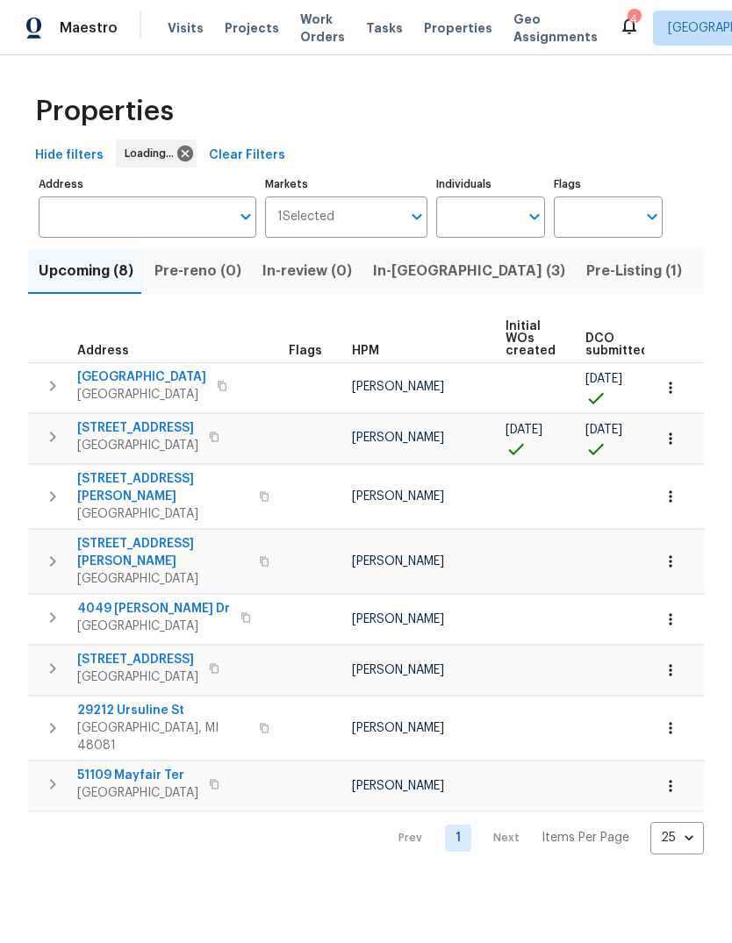
click at [409, 254] on button "In-reno (3)" at bounding box center [468, 271] width 213 height 46
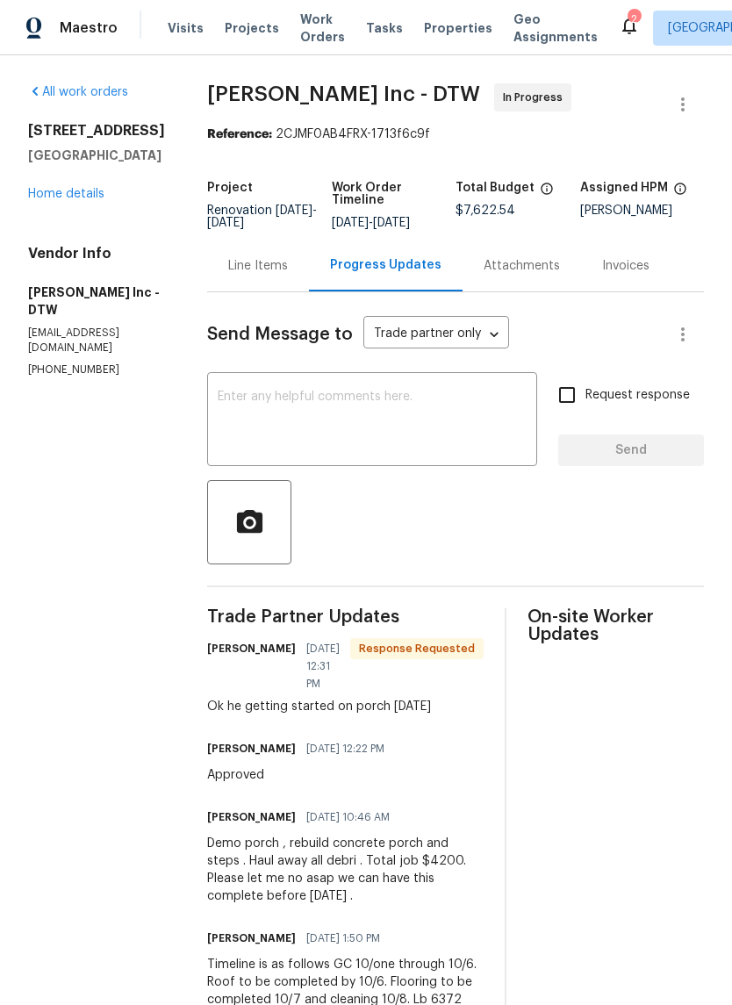
click at [582, 10] on div "Maestro Visits Projects Work Orders Tasks Properties Geo Assignments 2 Detroit,…" at bounding box center [366, 27] width 732 height 55
click at [619, 29] on icon at bounding box center [629, 25] width 21 height 21
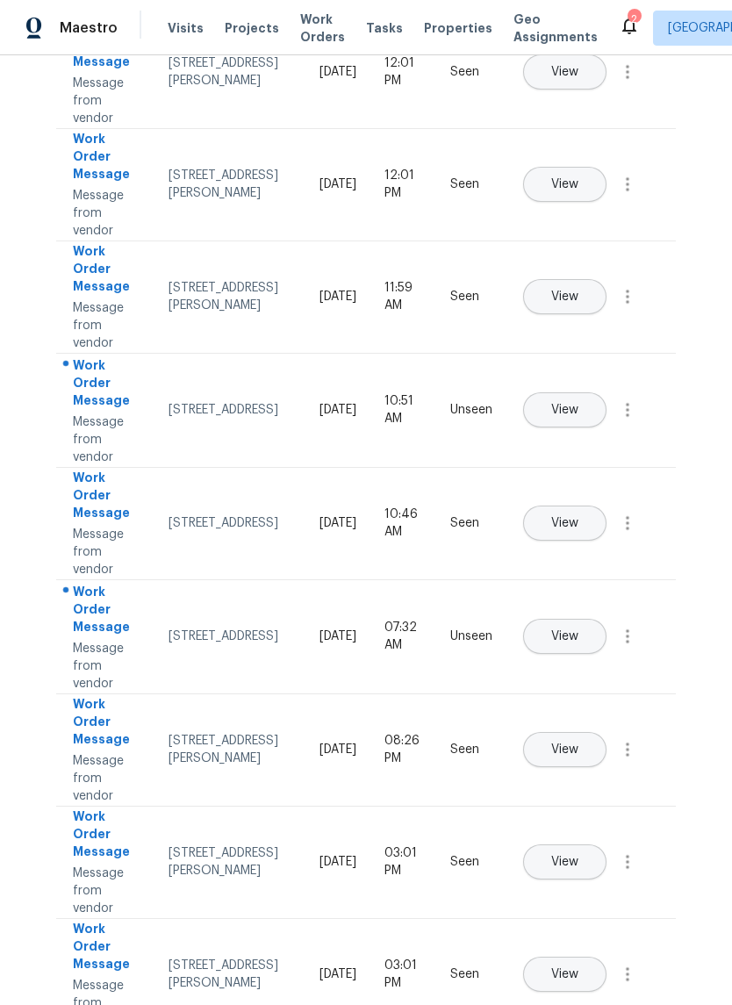
scroll to position [319, 0]
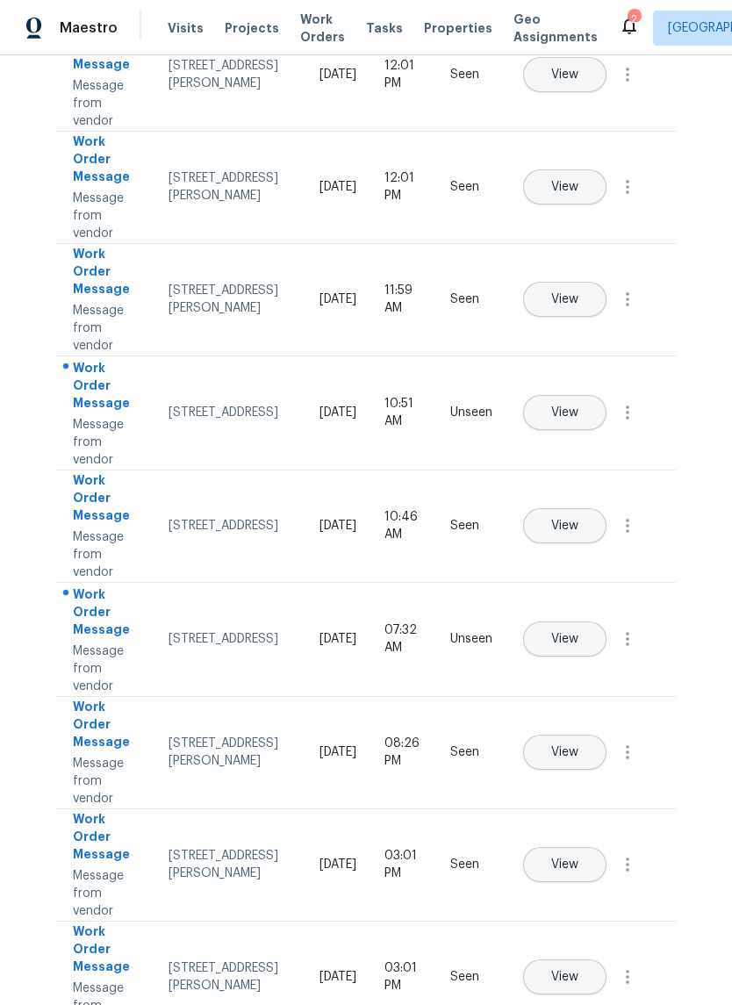
click at [578, 406] on span "View" at bounding box center [564, 412] width 27 height 13
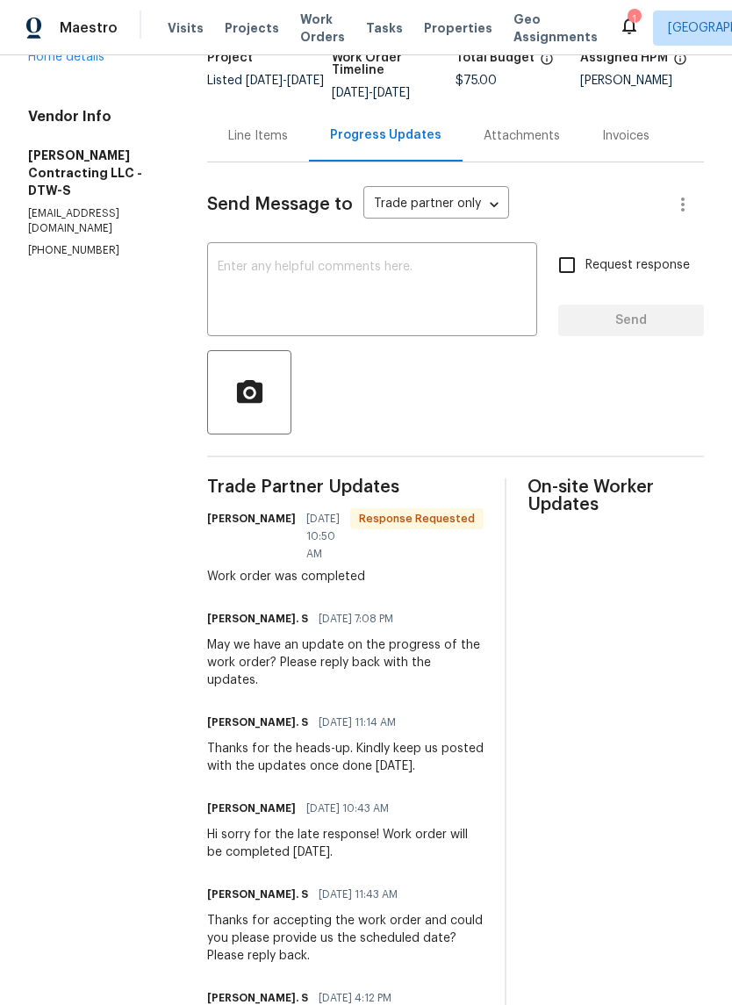
scroll to position [135, 0]
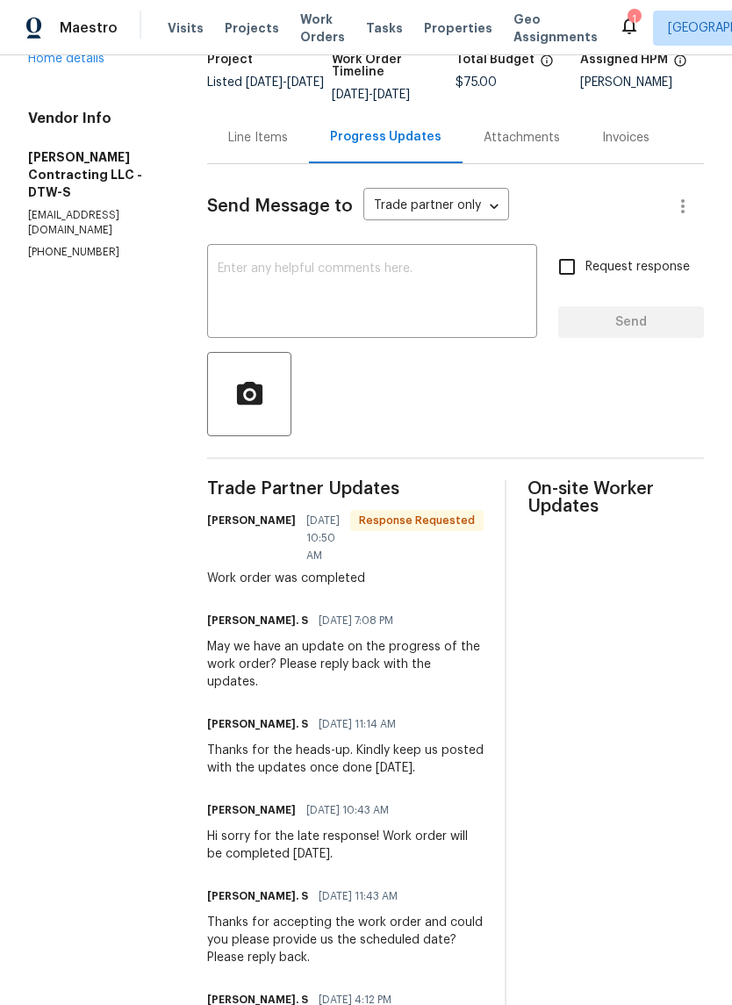
click at [298, 153] on div "Line Items" at bounding box center [258, 137] width 102 height 52
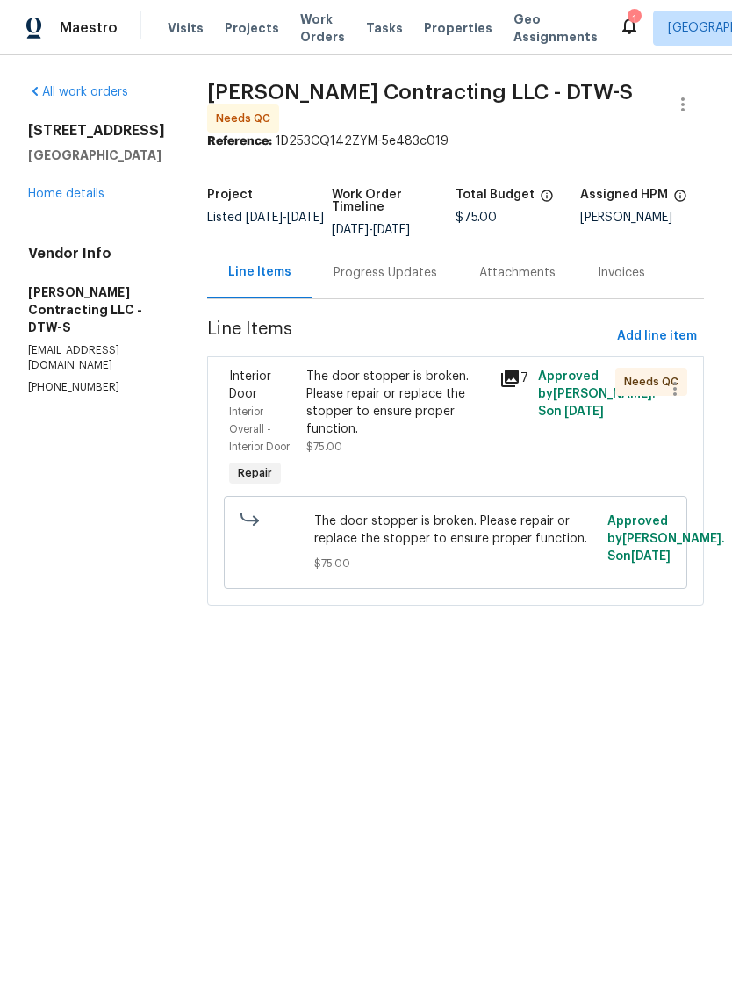
click at [627, 16] on div "1" at bounding box center [633, 20] width 12 height 18
click at [627, 11] on div "1" at bounding box center [633, 20] width 12 height 18
click at [619, 28] on icon at bounding box center [629, 25] width 21 height 21
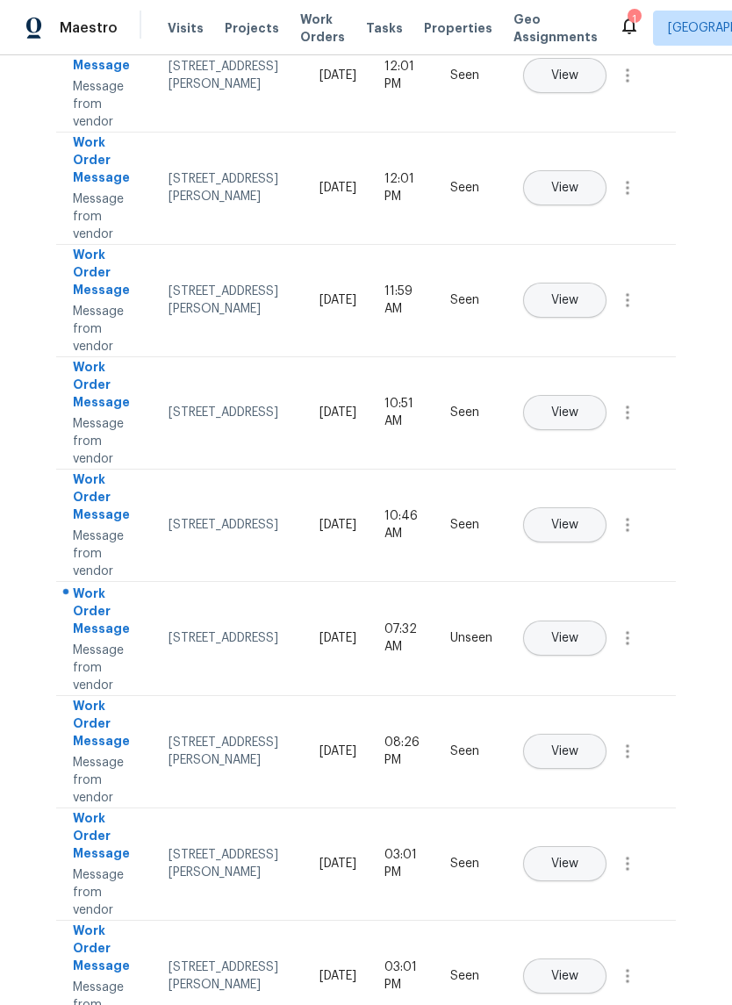
scroll to position [317, 0]
click at [578, 633] on span "View" at bounding box center [564, 639] width 27 height 13
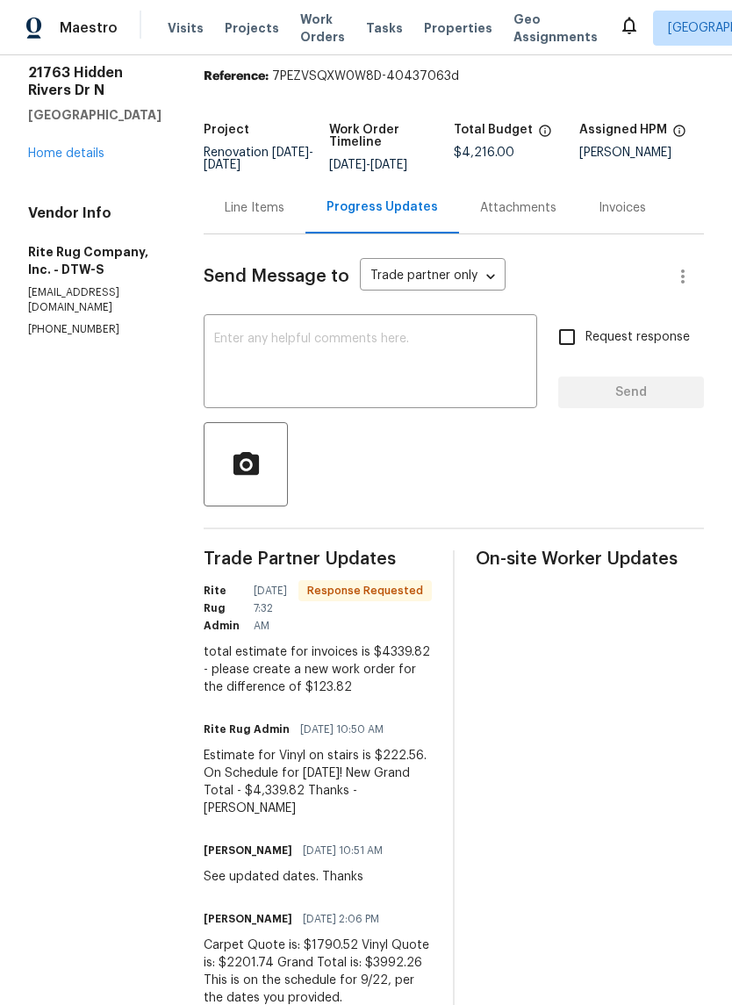
scroll to position [111, 0]
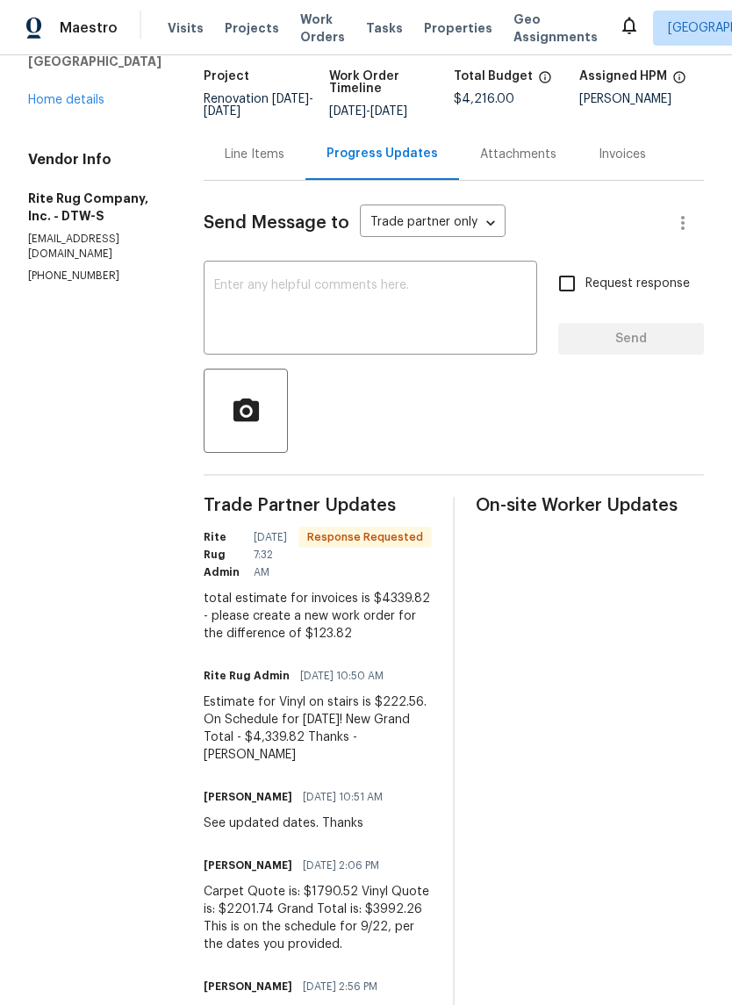
click at [238, 159] on div "Line Items" at bounding box center [255, 154] width 102 height 52
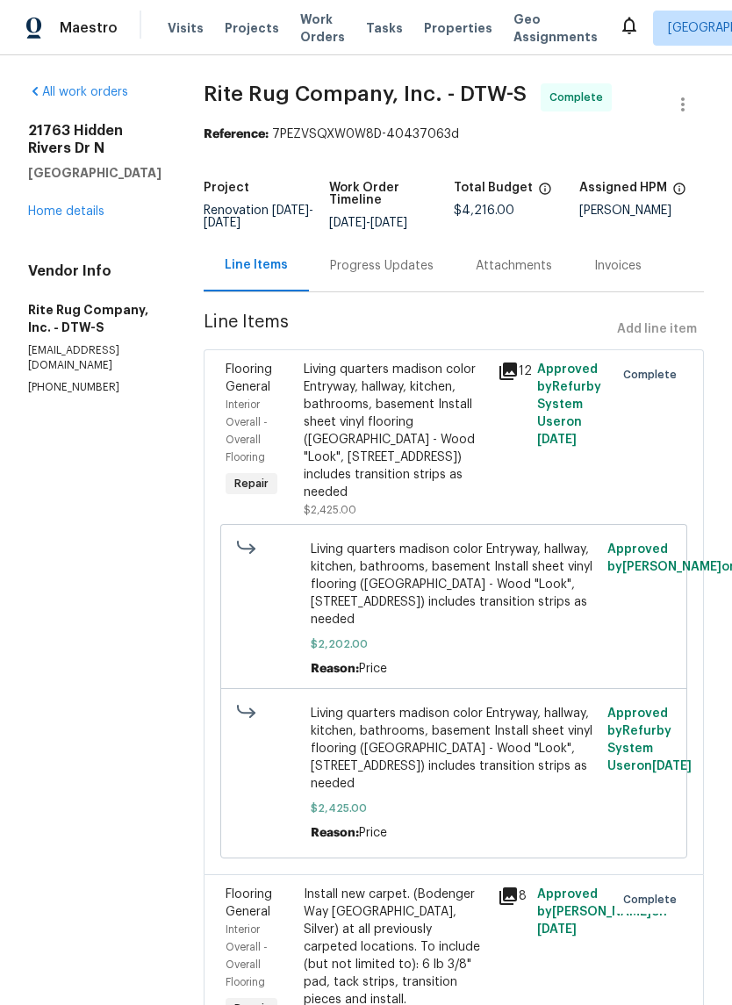
click at [662, 346] on div "Line Items Add line item" at bounding box center [454, 329] width 500 height 32
click at [681, 341] on div "Line Items Add line item" at bounding box center [454, 329] width 500 height 32
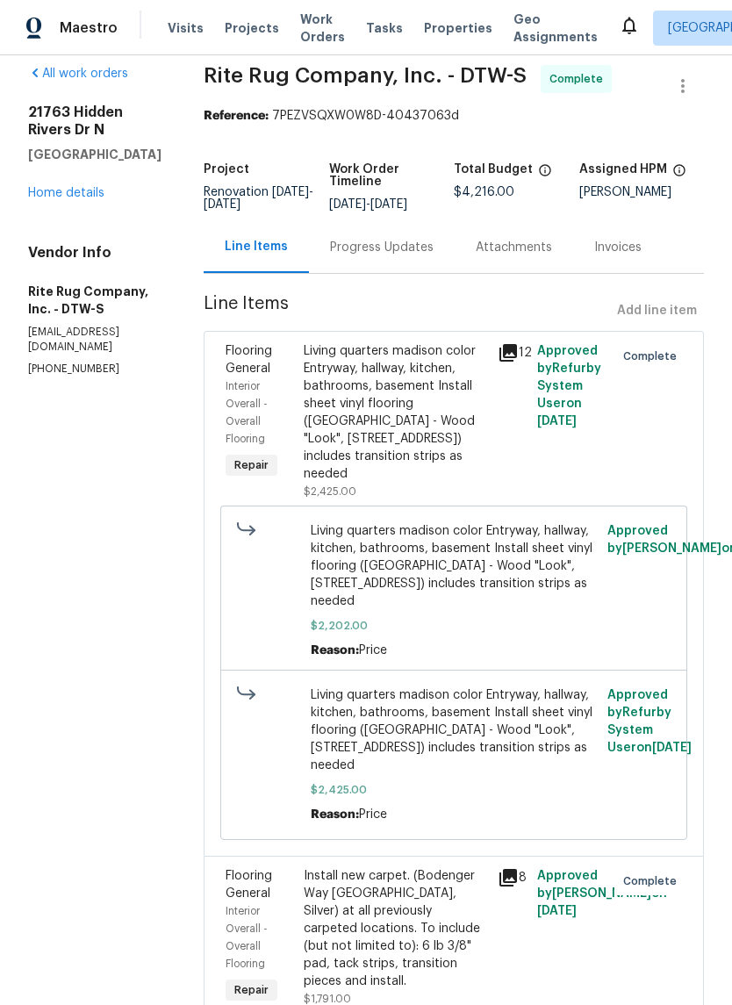
scroll to position [11, 0]
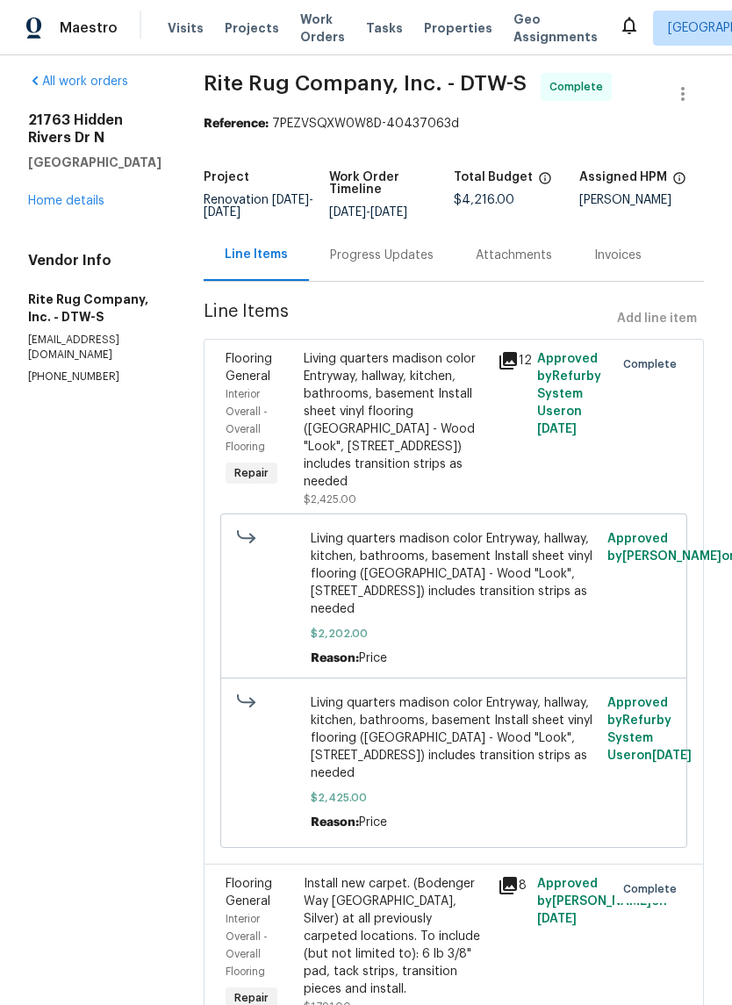
click at [79, 196] on link "Home details" at bounding box center [66, 201] width 76 height 12
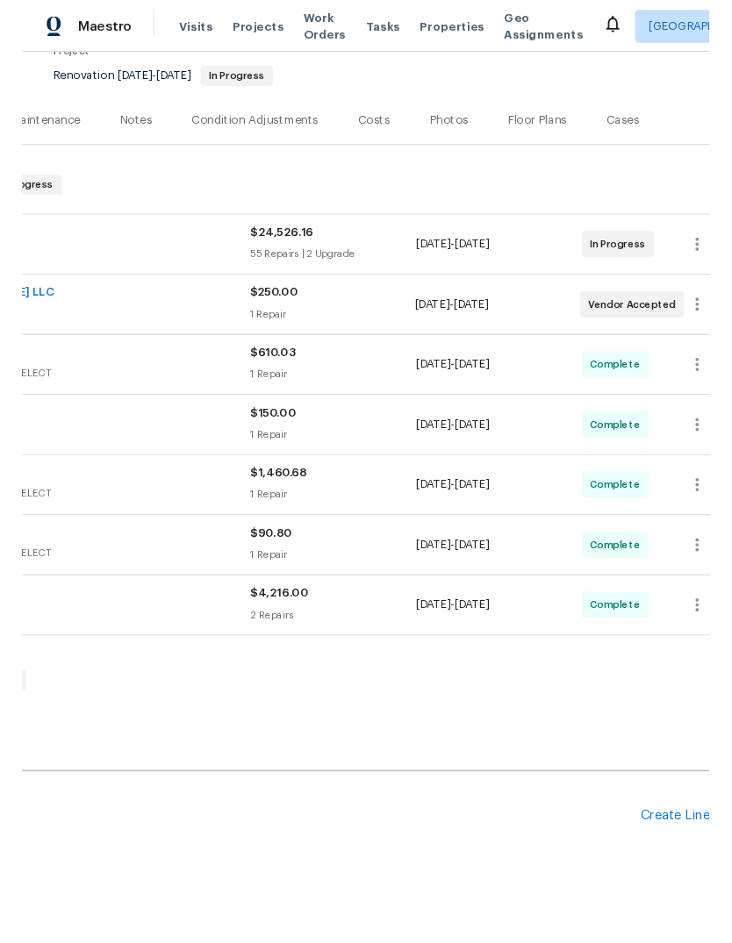
scroll to position [162, 225]
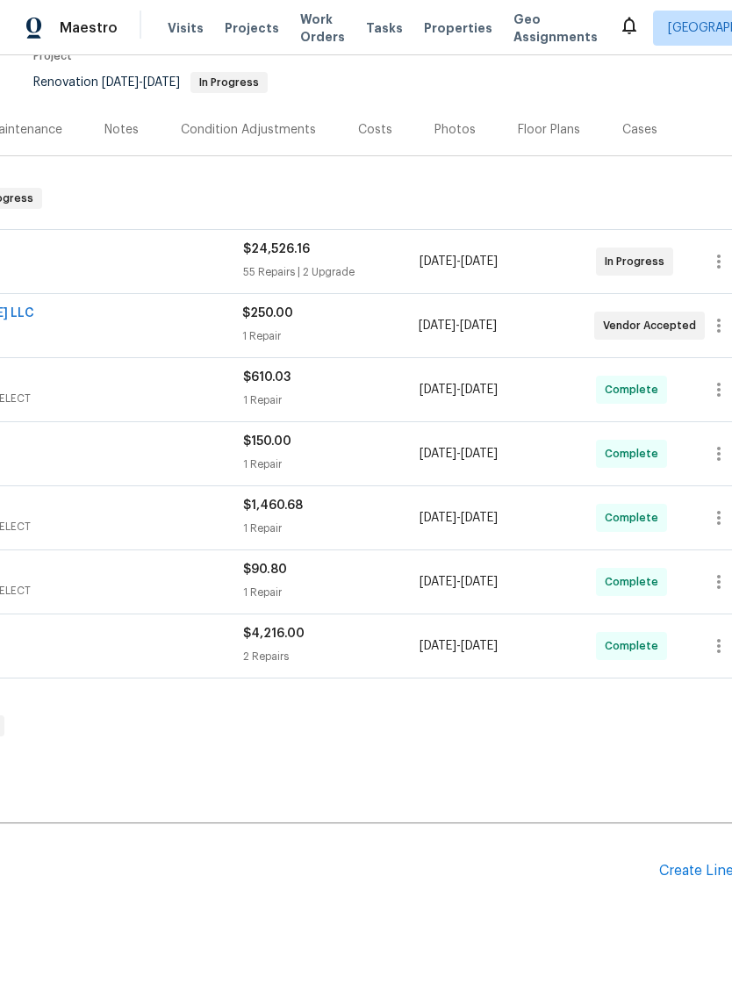
click at [686, 878] on div "Create Line Item" at bounding box center [713, 871] width 108 height 17
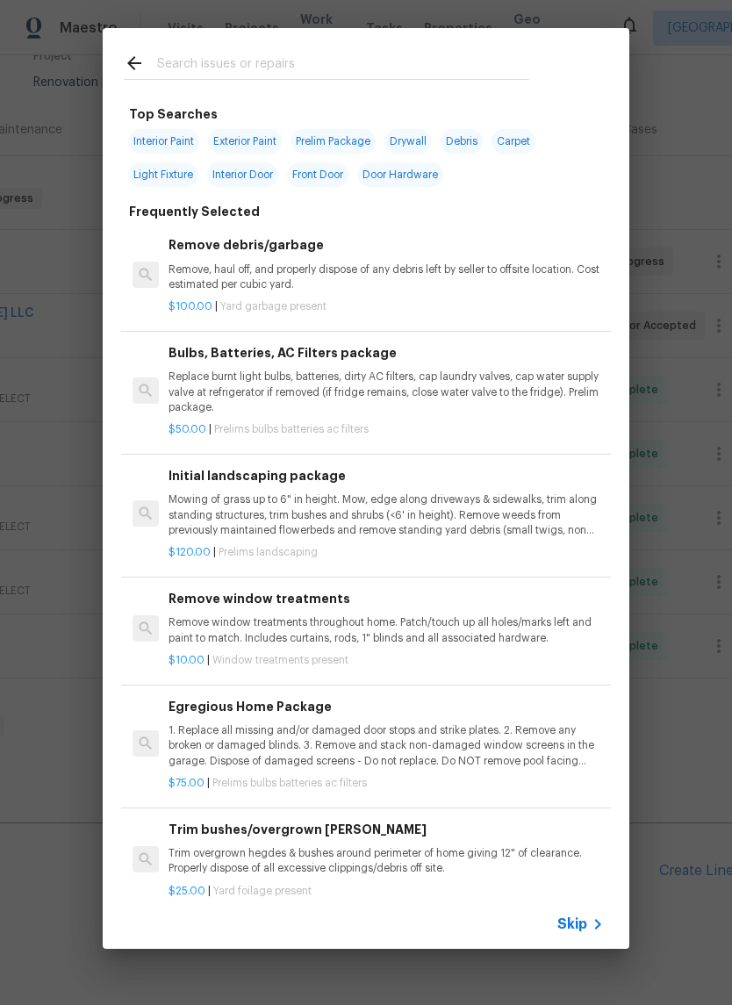
click at [431, 54] on input "text" at bounding box center [343, 66] width 372 height 26
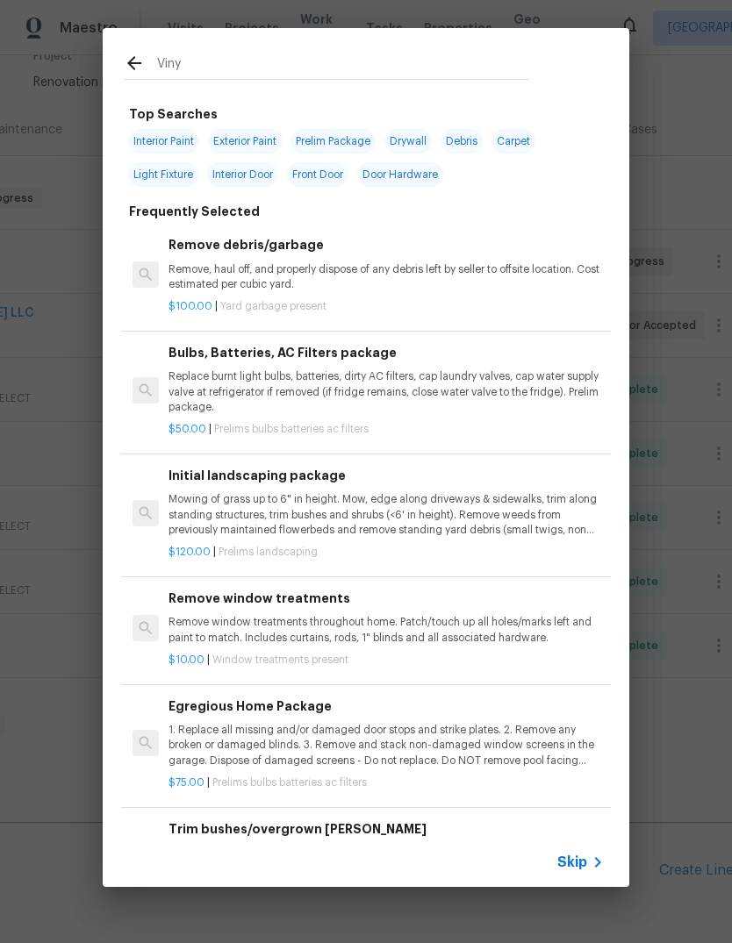
type input "Vinyl"
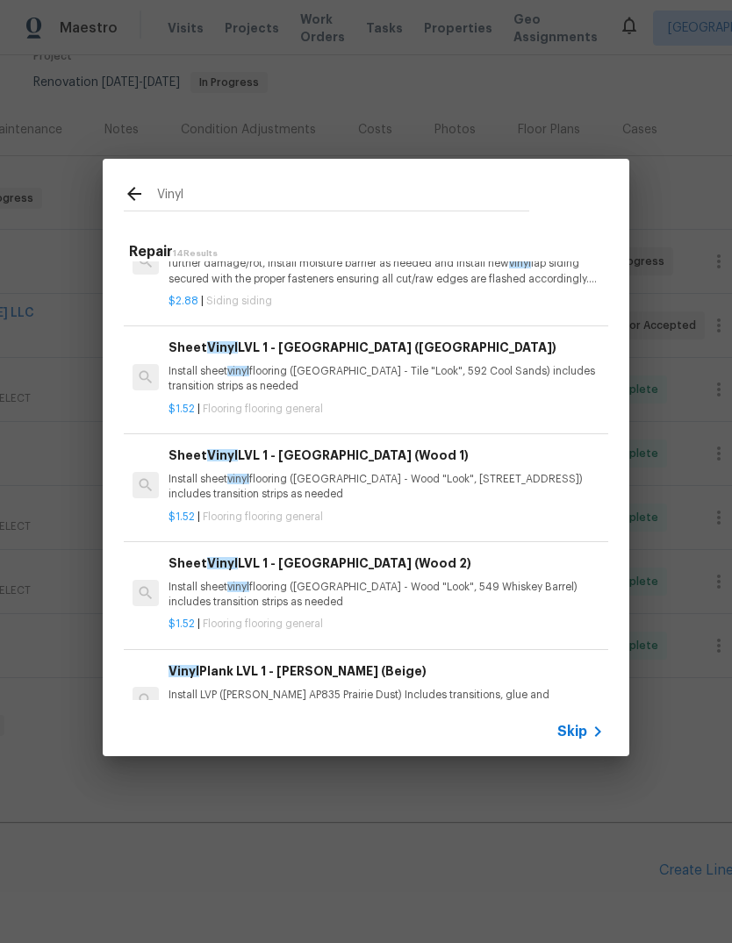
scroll to position [552, 0]
click at [454, 482] on p "Install sheet vinyl flooring ([GEOGRAPHIC_DATA] - Wood "Look", [STREET_ADDRESS]…" at bounding box center [385, 487] width 435 height 30
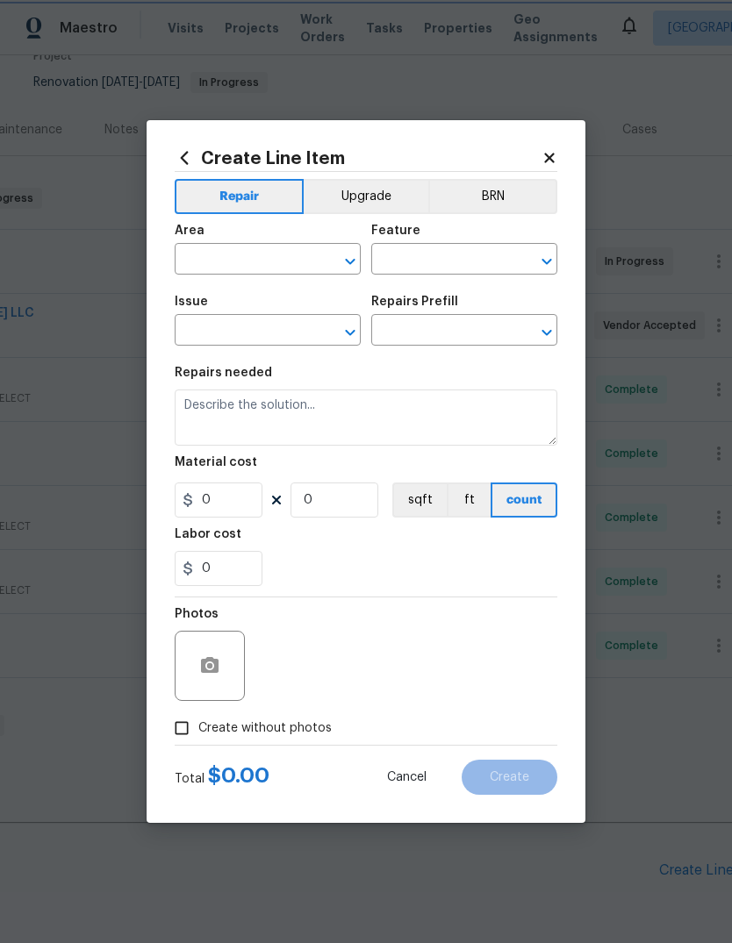
type input "Overall Flooring"
type input "Flooring General"
type input "Sheet Vinyl LVL 1 - [GEOGRAPHIC_DATA] (Wood 1) $1.52"
type textarea "Install sheet vinyl flooring ([GEOGRAPHIC_DATA] - Wood "Look", [STREET_ADDRESS]…"
type input "1.52"
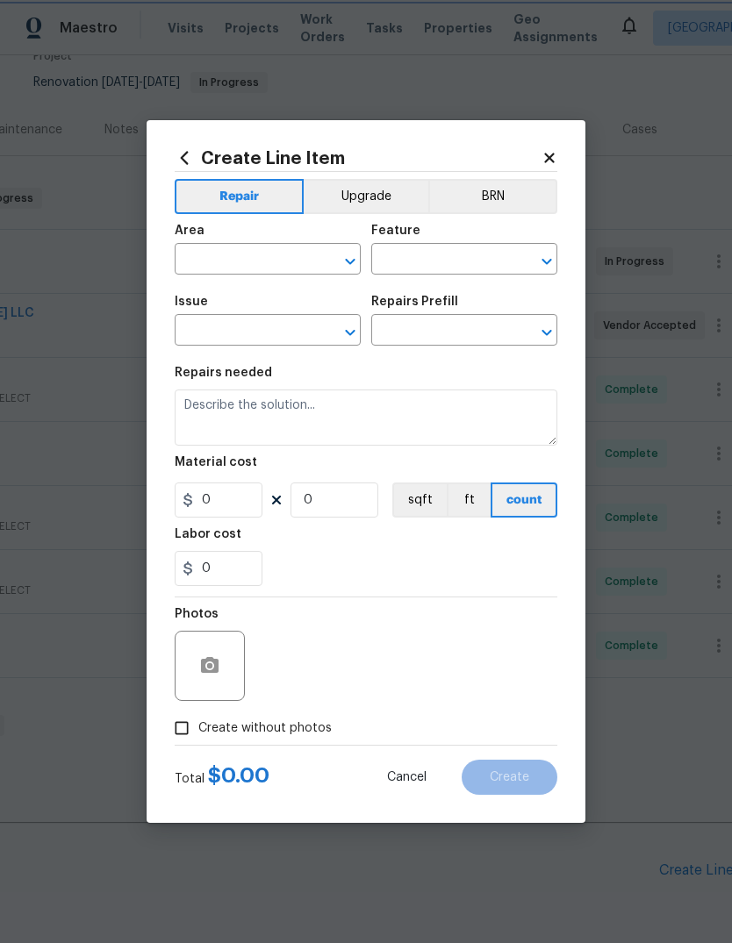
type input "1"
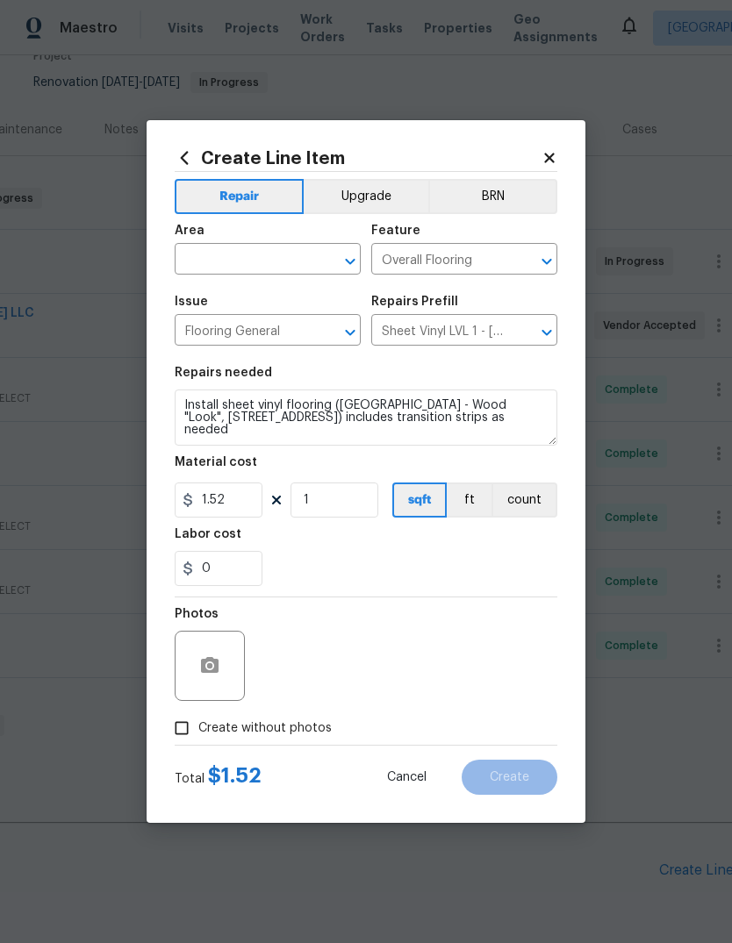
click at [254, 255] on input "text" at bounding box center [243, 260] width 137 height 27
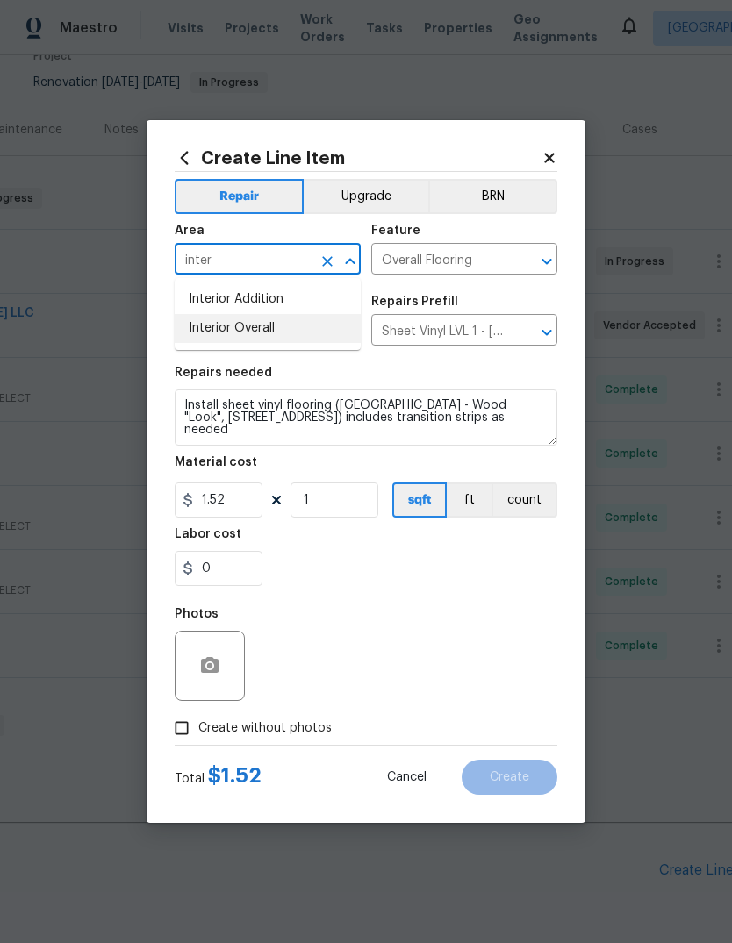
click at [297, 334] on li "Interior Overall" at bounding box center [268, 328] width 186 height 29
type input "Interior Overall"
click at [233, 505] on input "1.52" at bounding box center [219, 500] width 88 height 35
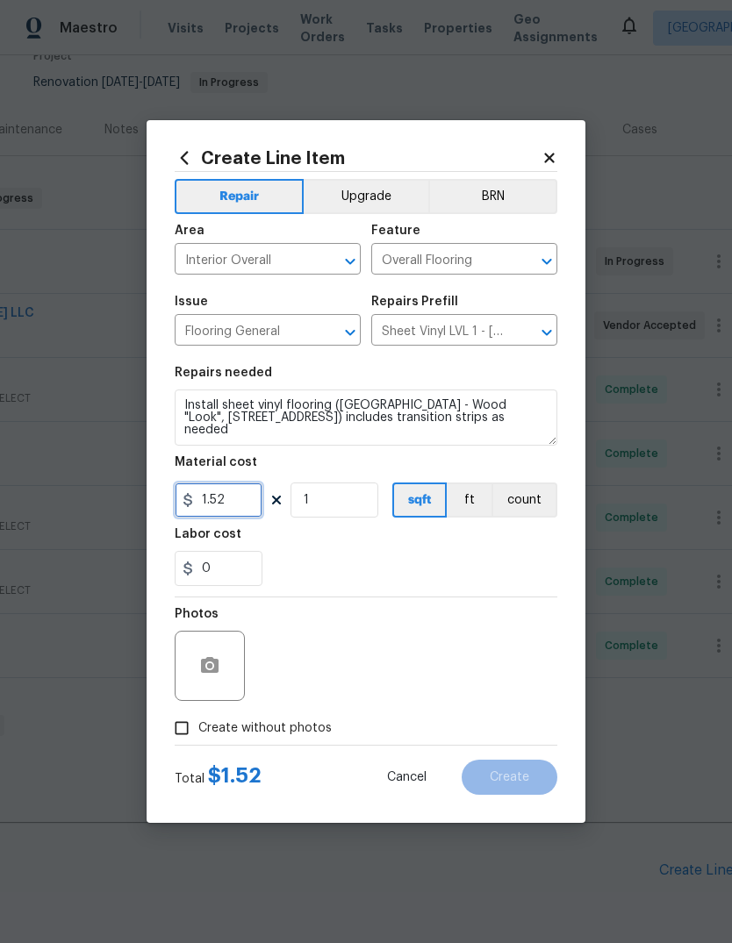
click at [233, 505] on input "1.52" at bounding box center [219, 500] width 88 height 35
click at [232, 505] on input "1.52" at bounding box center [219, 500] width 88 height 35
click at [237, 506] on input "1.52" at bounding box center [219, 500] width 88 height 35
type input "124"
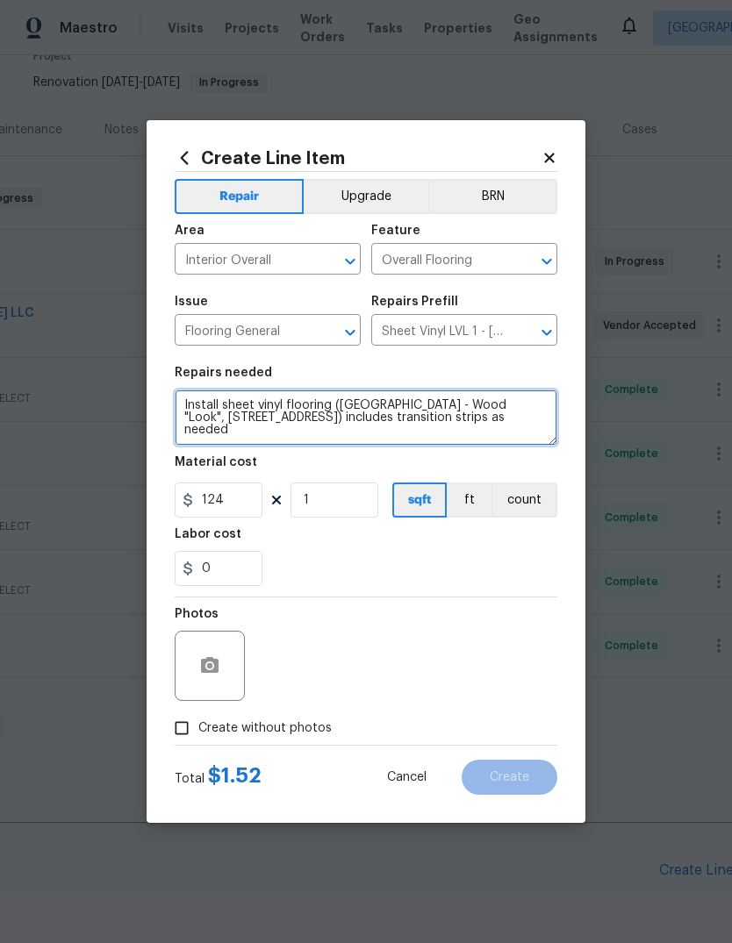
click at [190, 403] on textarea "Install sheet vinyl flooring ([GEOGRAPHIC_DATA] - Wood "Look", [STREET_ADDRESS]…" at bounding box center [366, 418] width 383 height 56
click at [386, 406] on textarea "Install sheet vinyl flooring ([GEOGRAPHIC_DATA] - Wood "Look", [STREET_ADDRESS]…" at bounding box center [366, 418] width 383 height 56
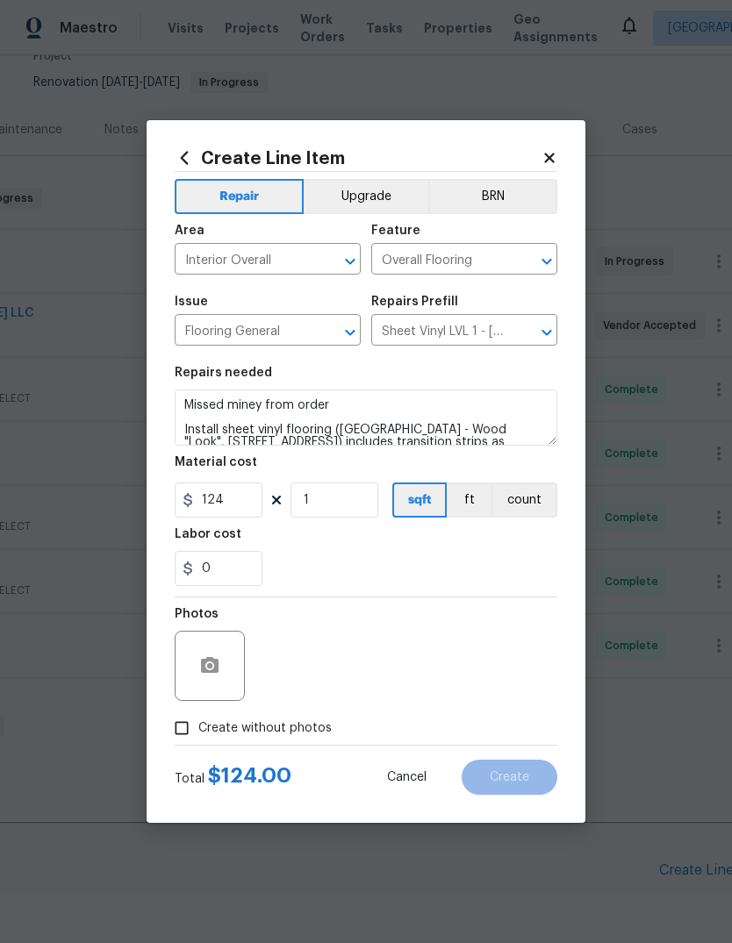
click at [361, 539] on div "Labor cost" at bounding box center [366, 539] width 383 height 23
click at [255, 406] on textarea "Missed miney from order Install sheet vinyl flooring ([GEOGRAPHIC_DATA] - Wood …" at bounding box center [366, 418] width 383 height 56
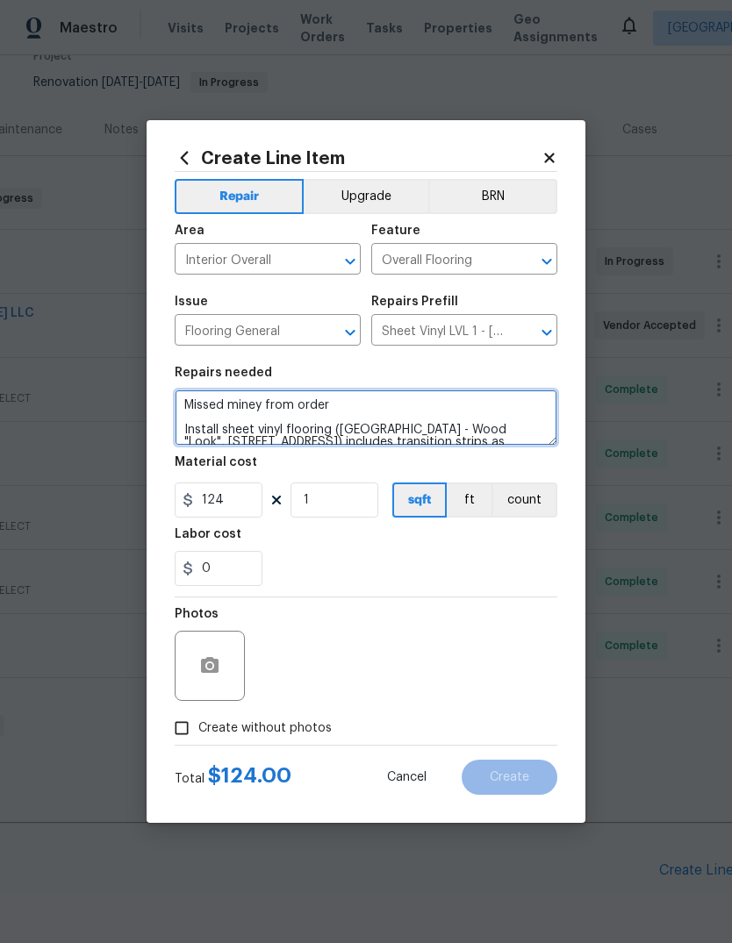
click at [246, 405] on textarea "Missed miney from order Install sheet vinyl flooring ([GEOGRAPHIC_DATA] - Wood …" at bounding box center [366, 418] width 383 height 56
type textarea "Missed money from order Install sheet vinyl flooring ([GEOGRAPHIC_DATA] - Wood …"
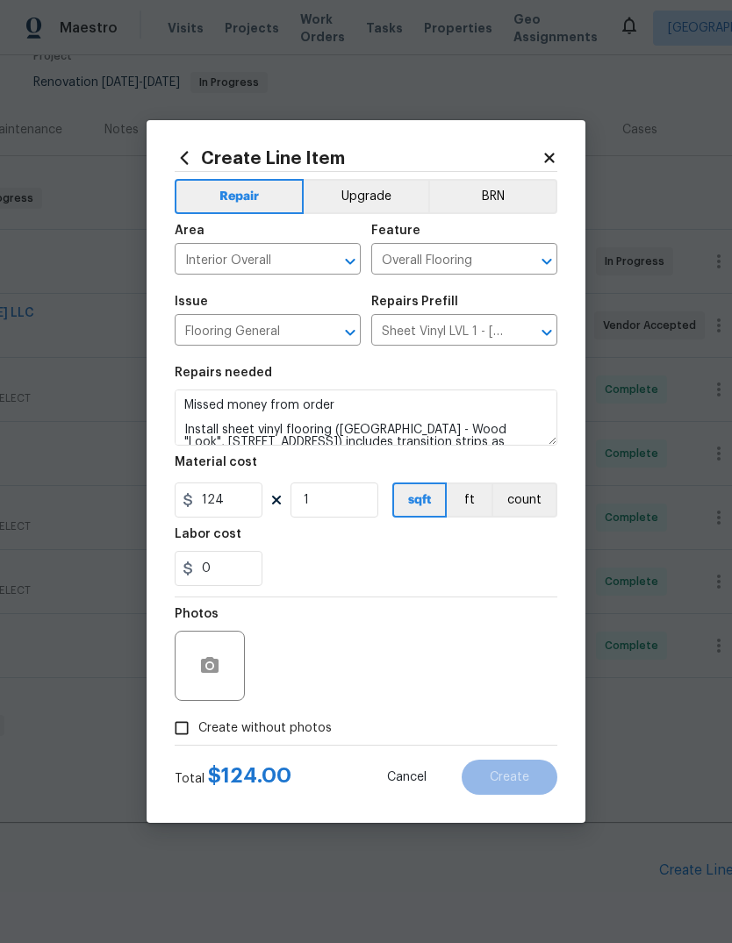
click at [418, 551] on div "Labor cost" at bounding box center [366, 539] width 383 height 23
click at [418, 550] on div "Labor cost" at bounding box center [366, 539] width 383 height 23
click at [508, 680] on div "Photos" at bounding box center [366, 655] width 383 height 114
click at [298, 733] on span "Create without photos" at bounding box center [264, 729] width 133 height 18
click at [198, 733] on input "Create without photos" at bounding box center [181, 728] width 33 height 33
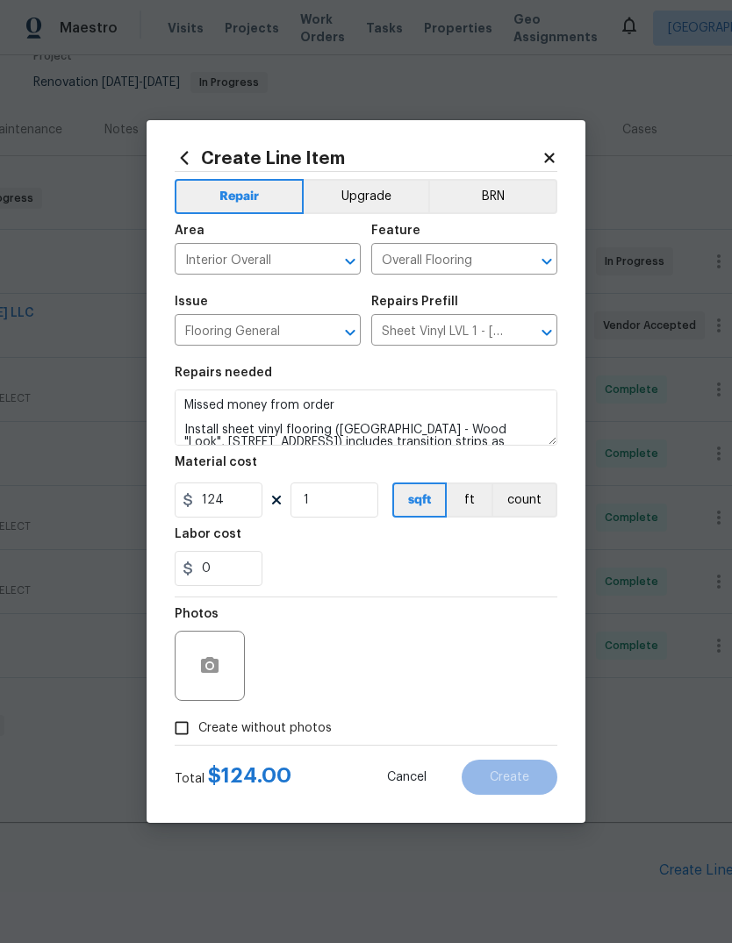
checkbox input "true"
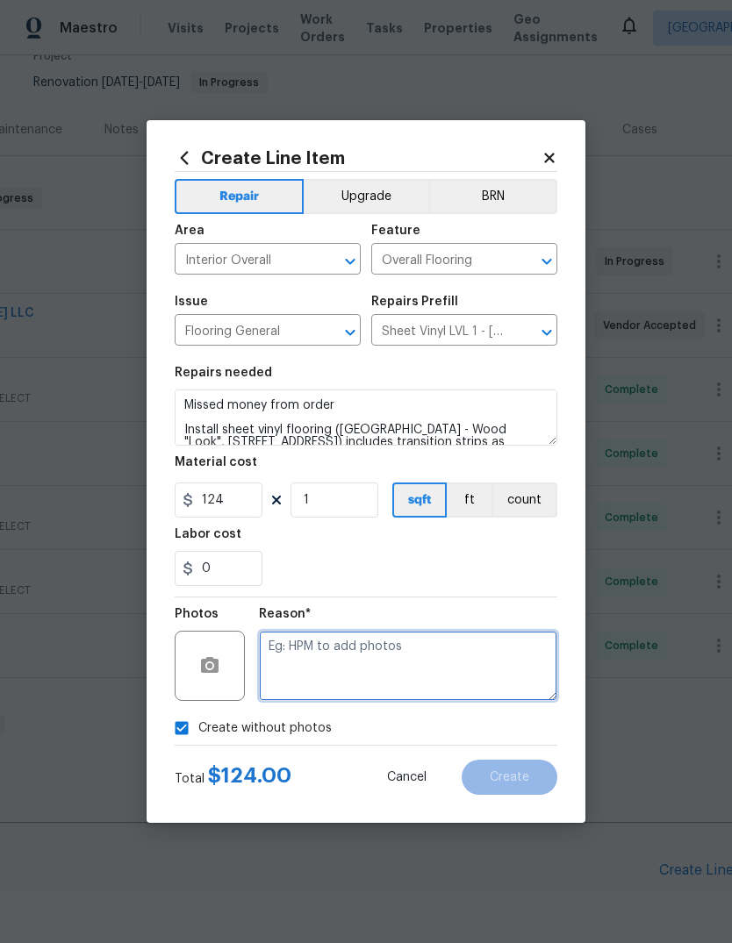
click at [384, 654] on textarea at bounding box center [408, 666] width 298 height 70
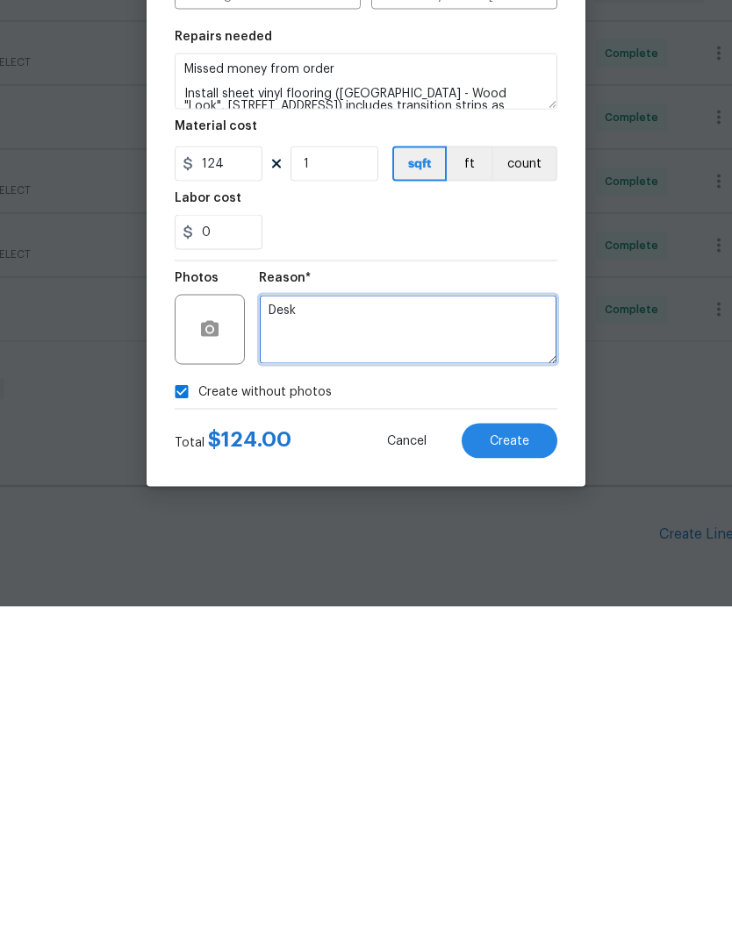
type textarea "Desk"
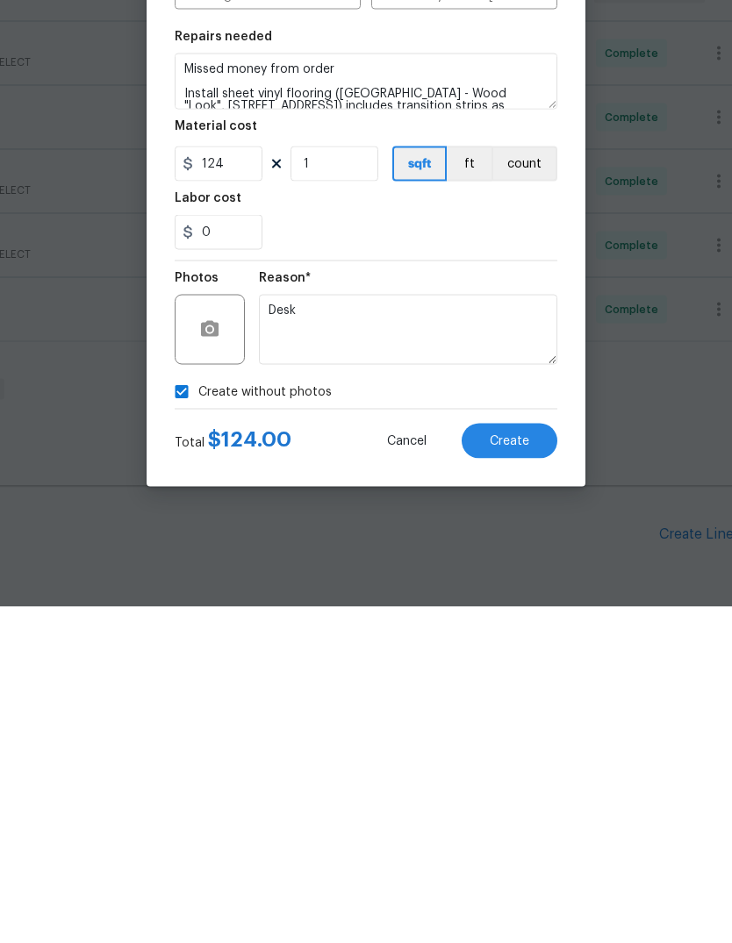
click at [511, 771] on span "Create" at bounding box center [509, 777] width 39 height 13
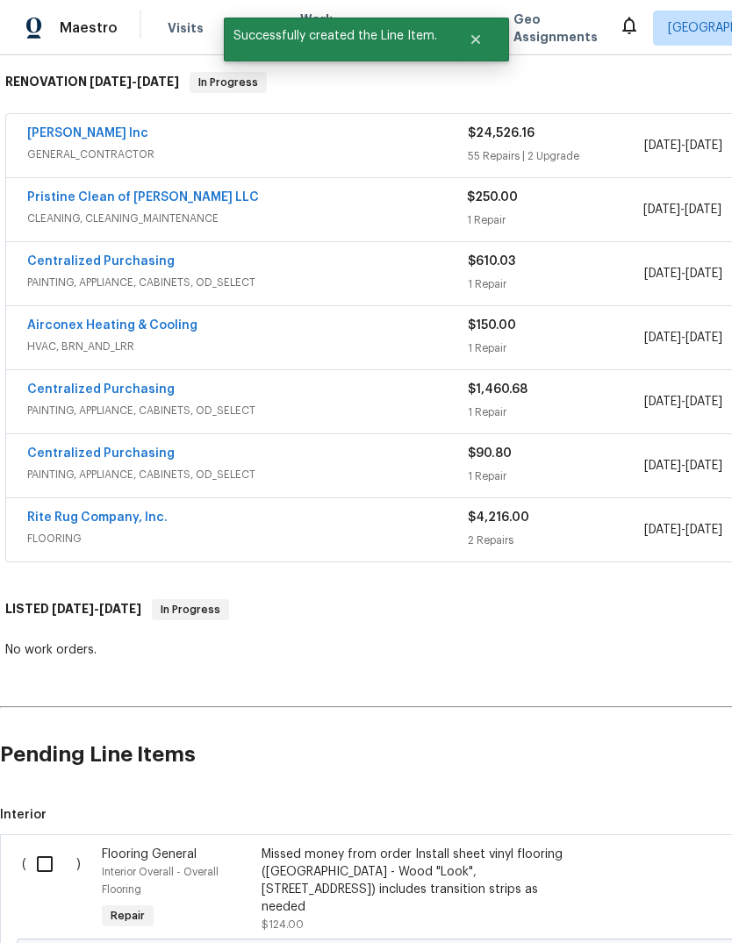
scroll to position [280, 0]
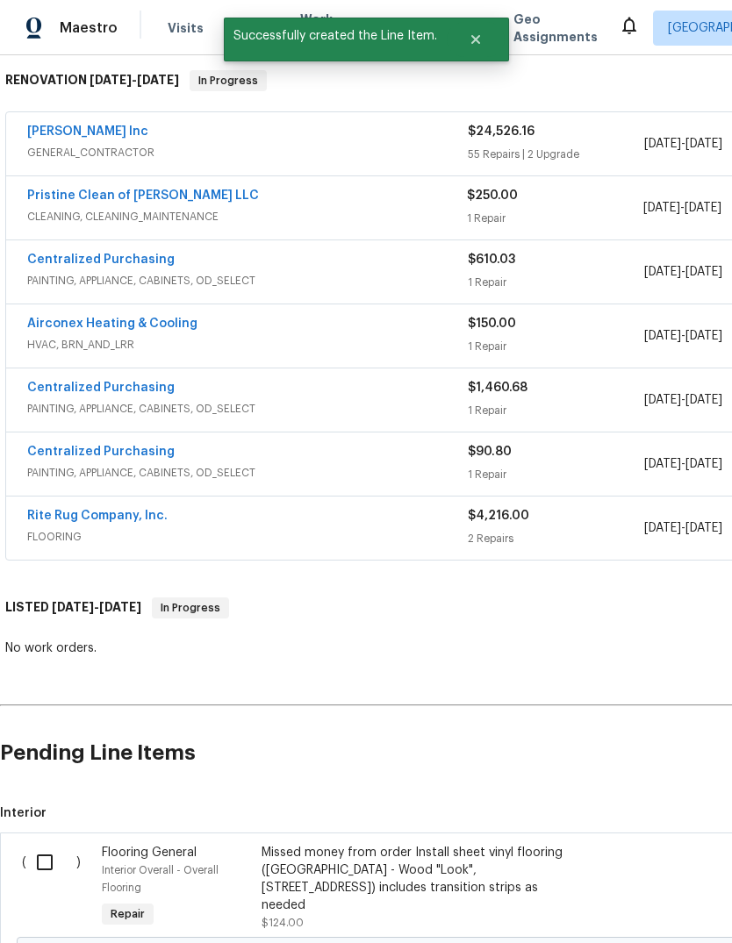
click at [48, 844] on input "checkbox" at bounding box center [51, 862] width 50 height 37
checkbox input "true"
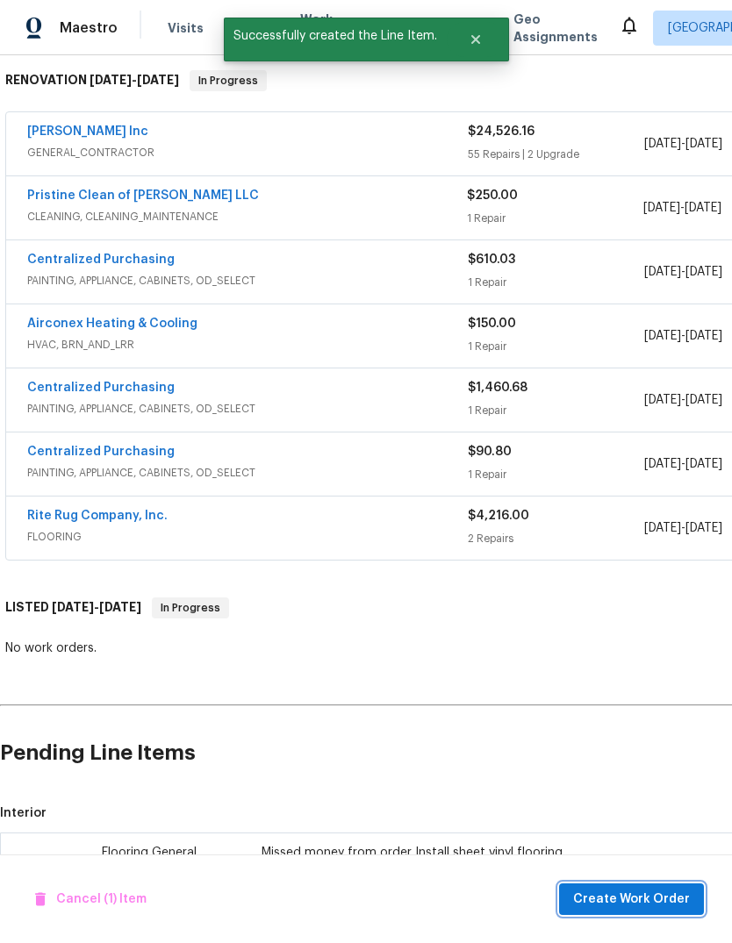
click at [601, 913] on button "Create Work Order" at bounding box center [631, 900] width 145 height 32
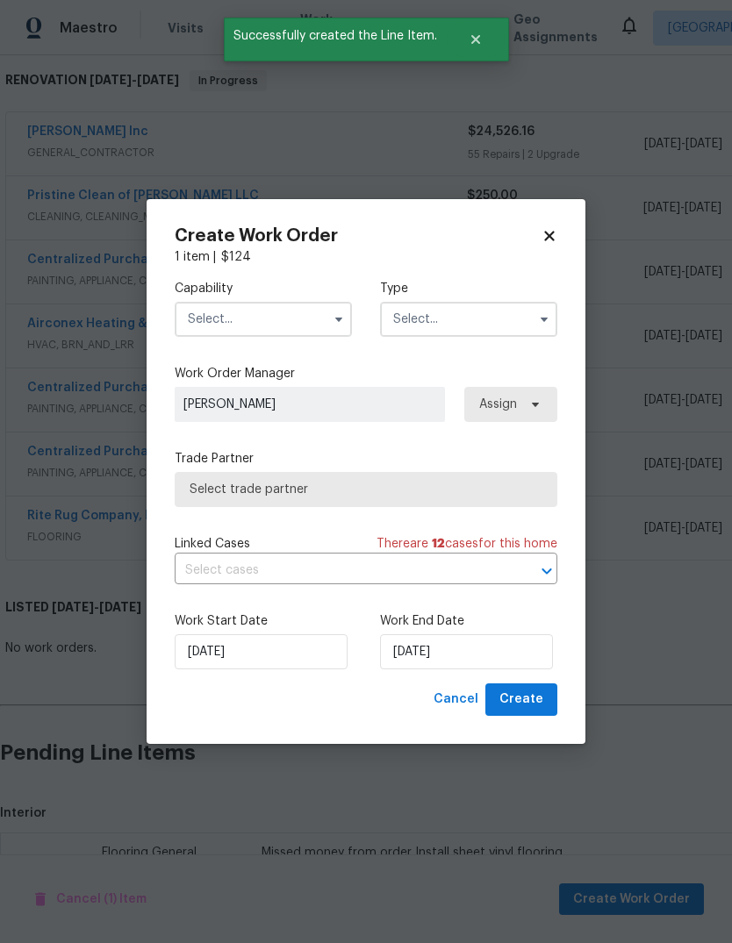
click at [296, 297] on div "Capability" at bounding box center [263, 308] width 177 height 57
click at [306, 314] on input "text" at bounding box center [263, 319] width 177 height 35
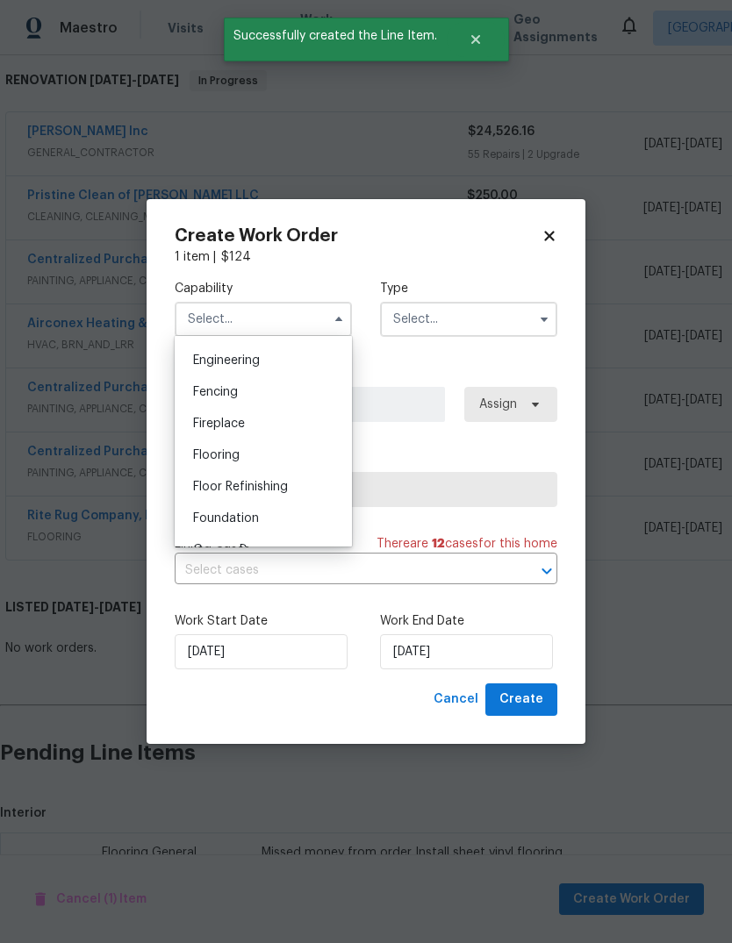
scroll to position [587, 0]
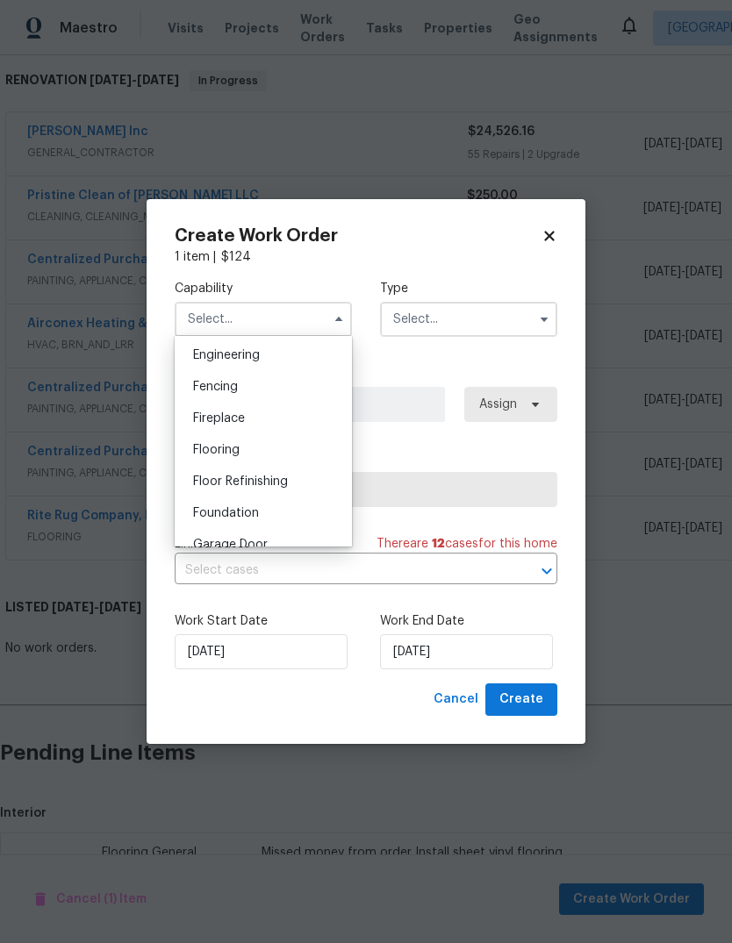
click at [261, 444] on div "Flooring" at bounding box center [263, 450] width 168 height 32
type input "Flooring"
click at [498, 312] on input "text" at bounding box center [468, 319] width 177 height 35
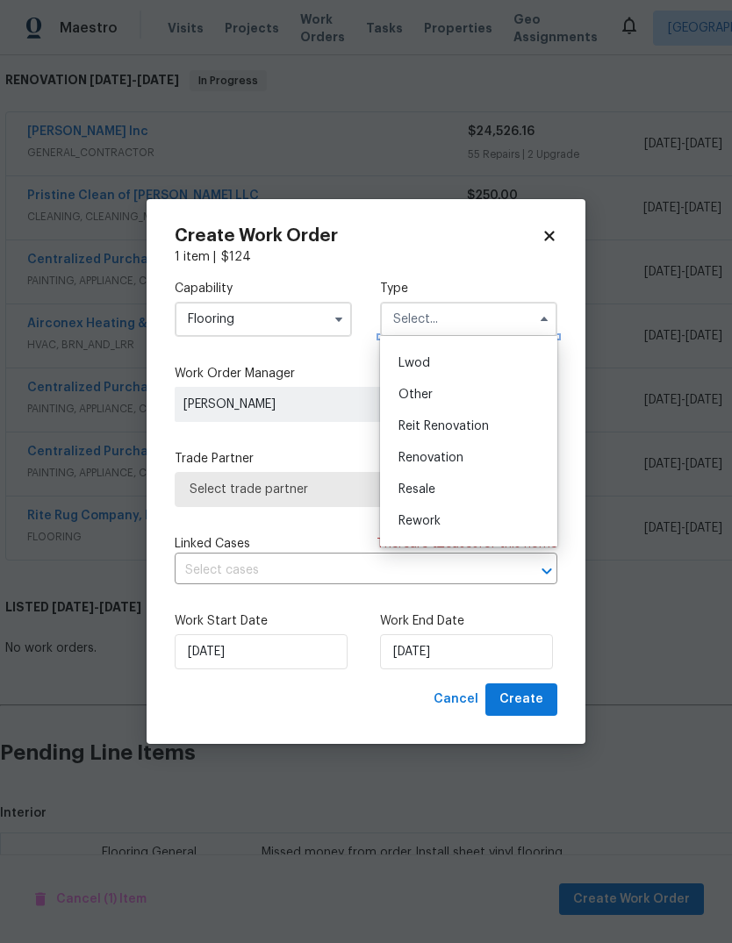
scroll to position [186, 0]
click at [463, 462] on div "Renovation" at bounding box center [468, 455] width 168 height 32
type input "Renovation"
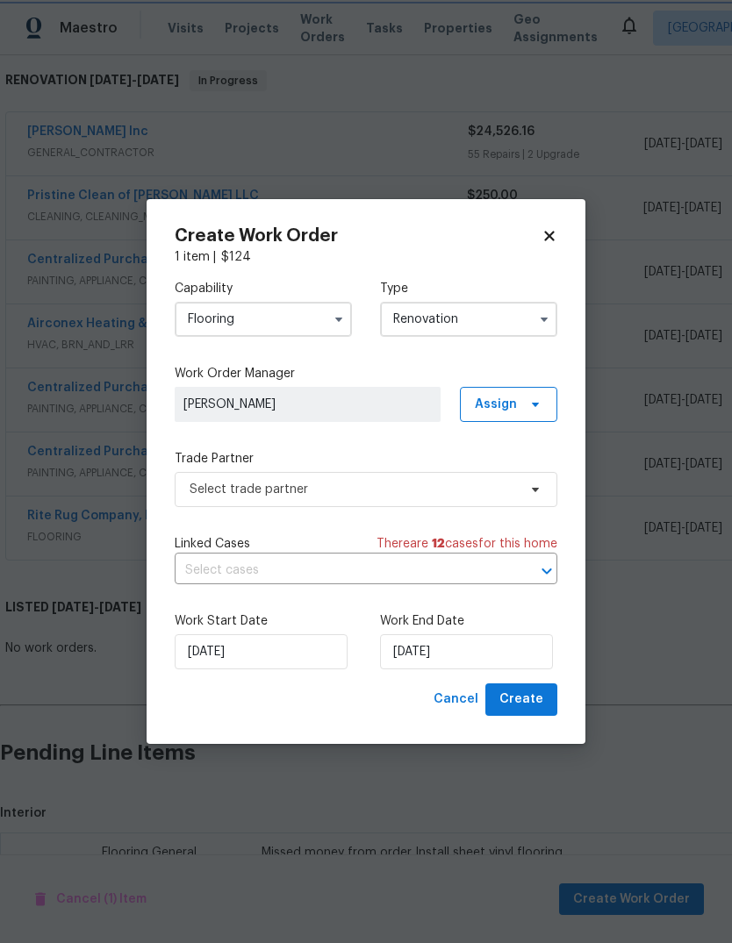
scroll to position [0, 0]
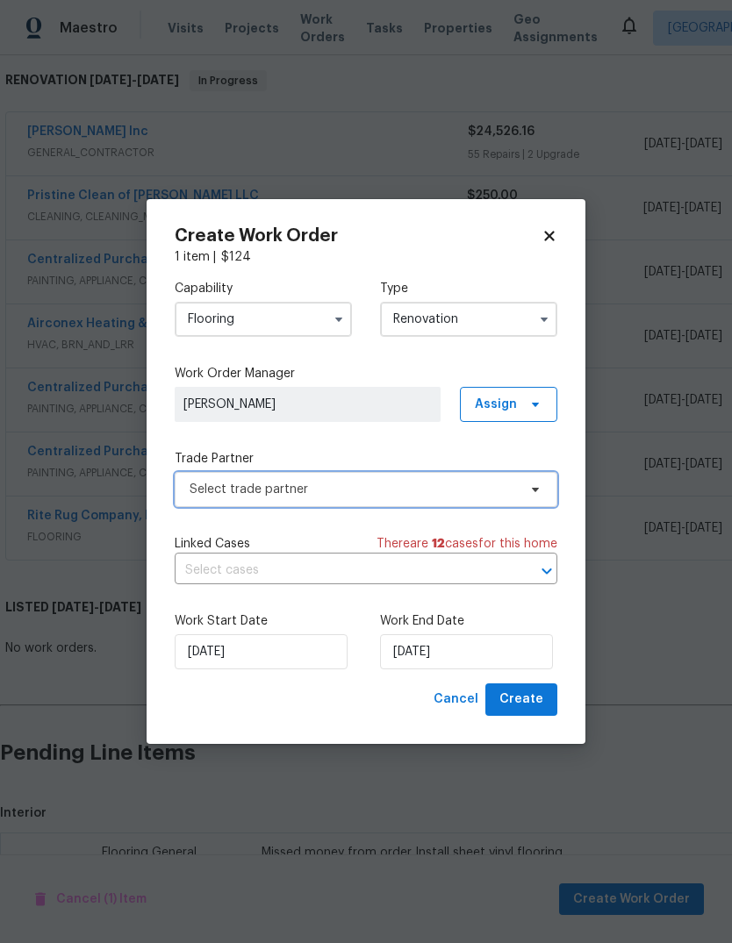
click at [401, 502] on span "Select trade partner" at bounding box center [366, 489] width 383 height 35
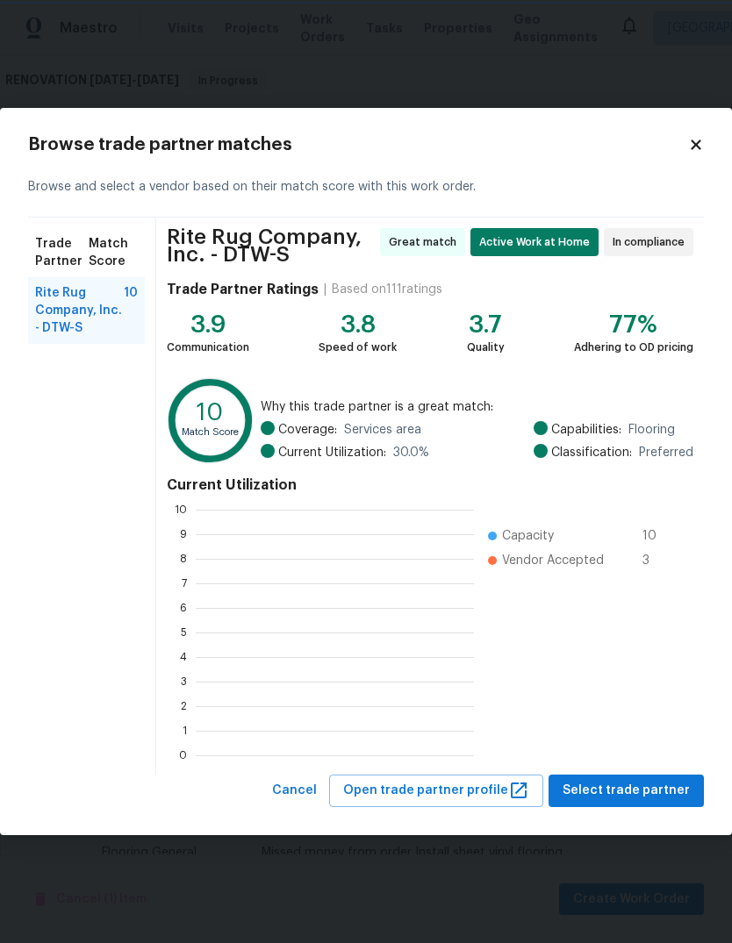
scroll to position [246, 278]
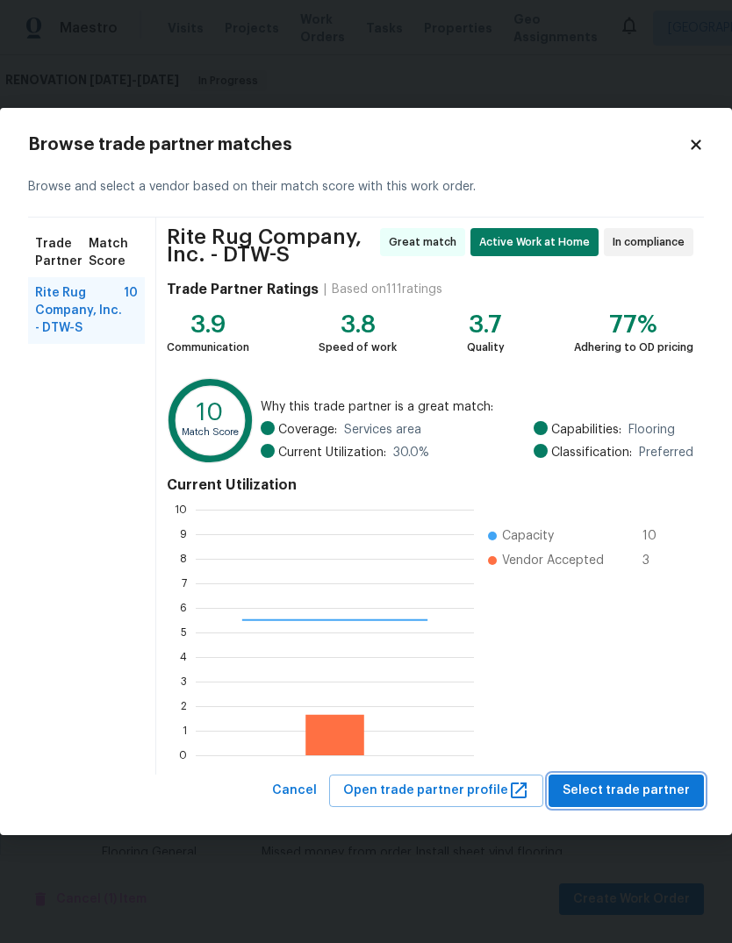
click at [660, 792] on span "Select trade partner" at bounding box center [625, 791] width 127 height 22
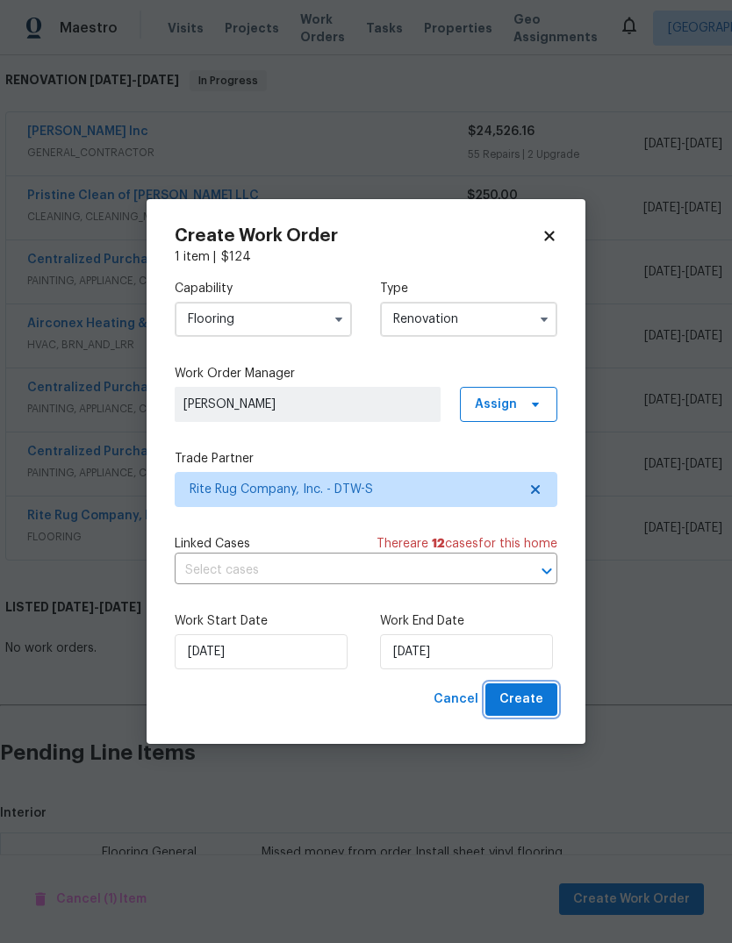
click at [516, 699] on span "Create" at bounding box center [521, 700] width 44 height 22
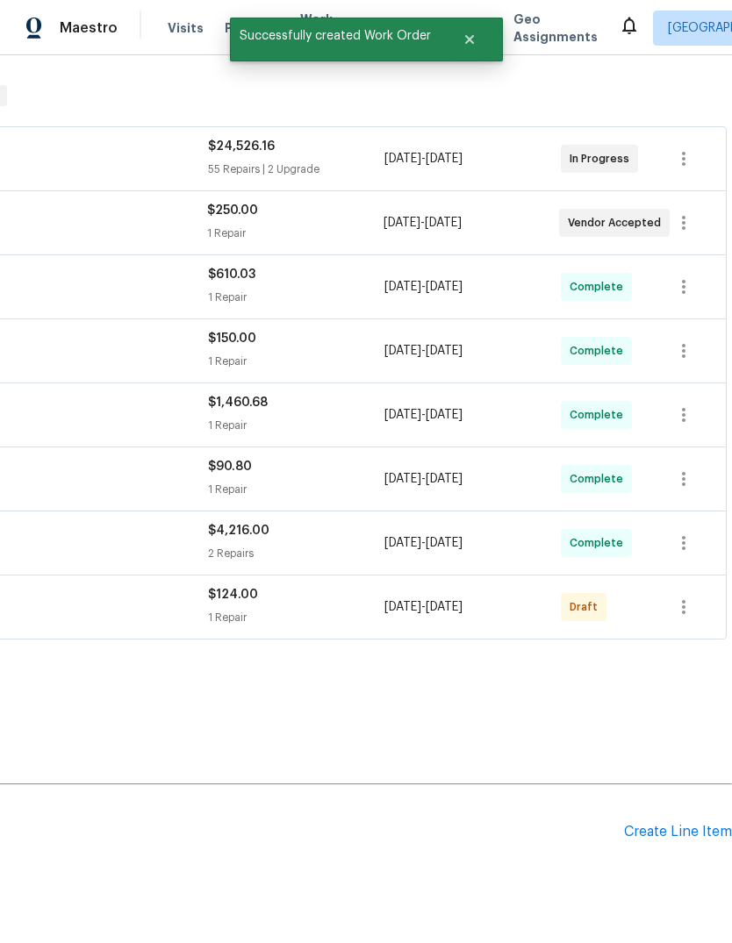
scroll to position [265, 260]
click at [683, 586] on button "button" at bounding box center [684, 607] width 42 height 42
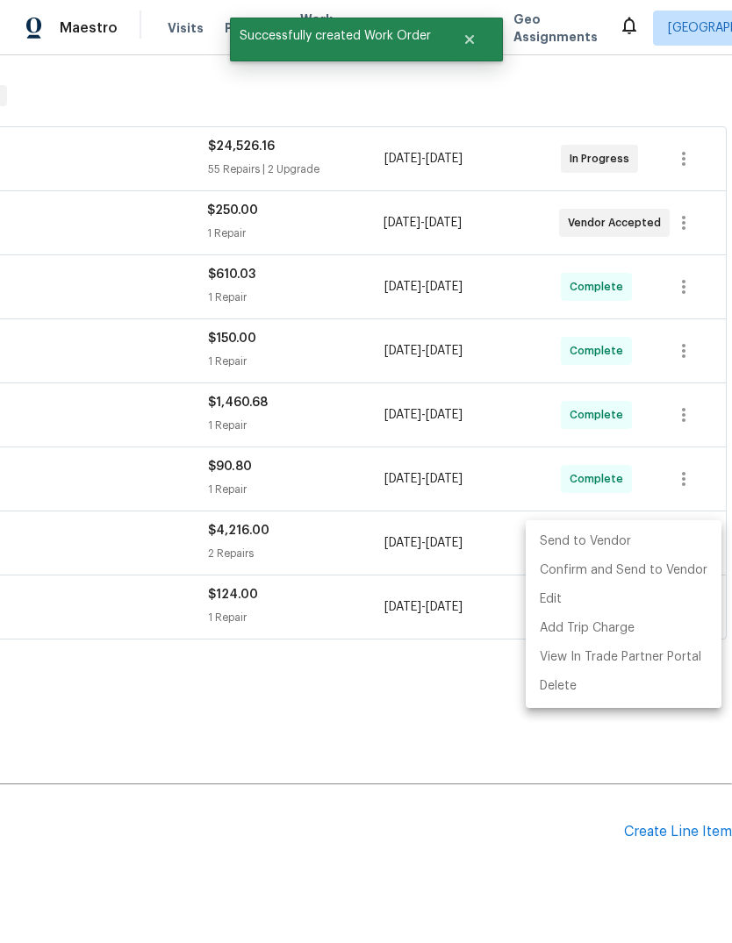
click at [651, 547] on li "Send to Vendor" at bounding box center [624, 541] width 196 height 29
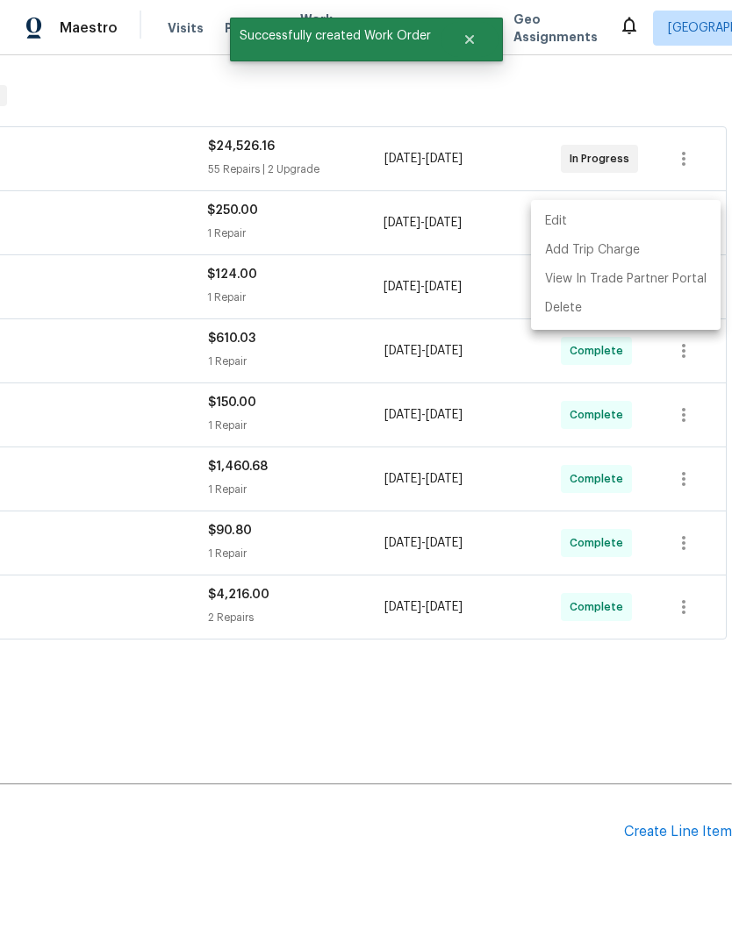
click at [434, 643] on div at bounding box center [366, 471] width 732 height 943
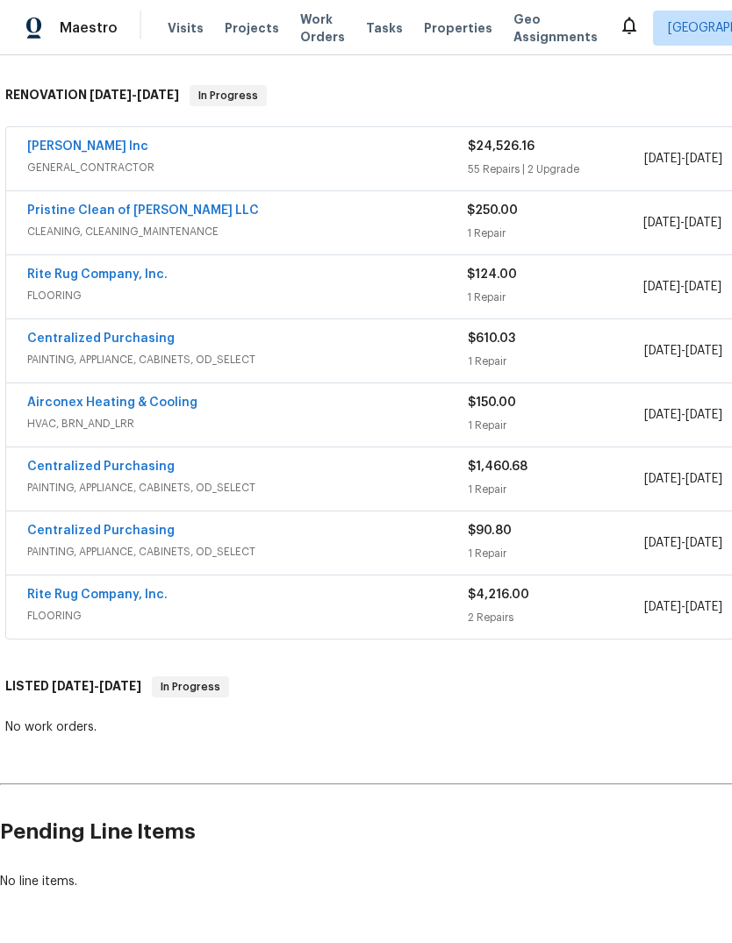
scroll to position [265, 0]
click at [126, 598] on link "Rite Rug Company, Inc." at bounding box center [97, 595] width 140 height 12
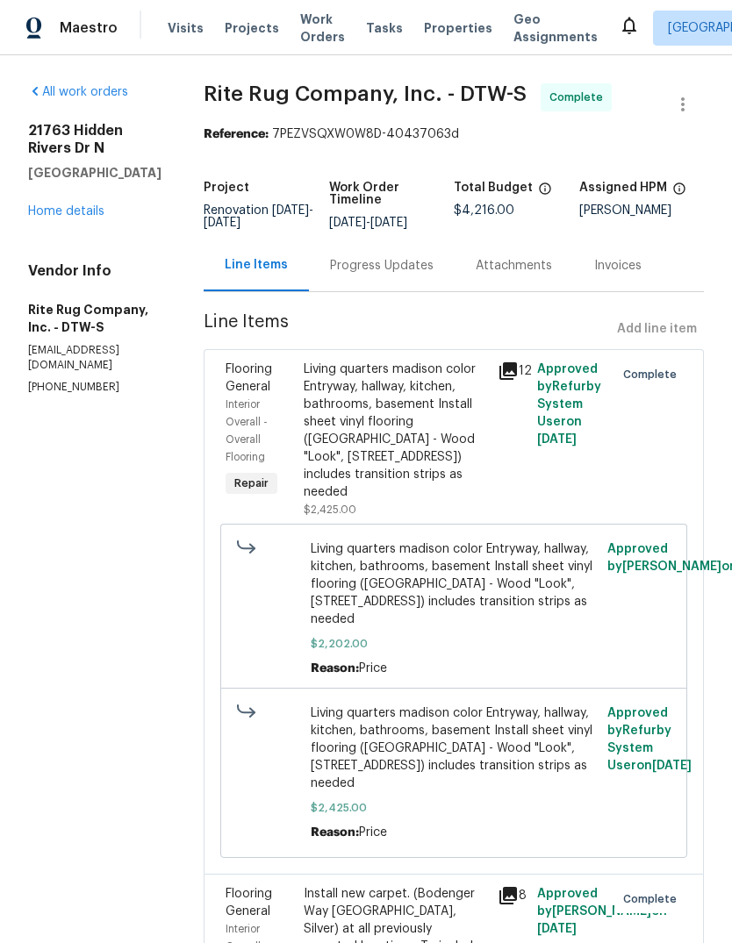
click at [406, 290] on div "Progress Updates" at bounding box center [382, 266] width 146 height 52
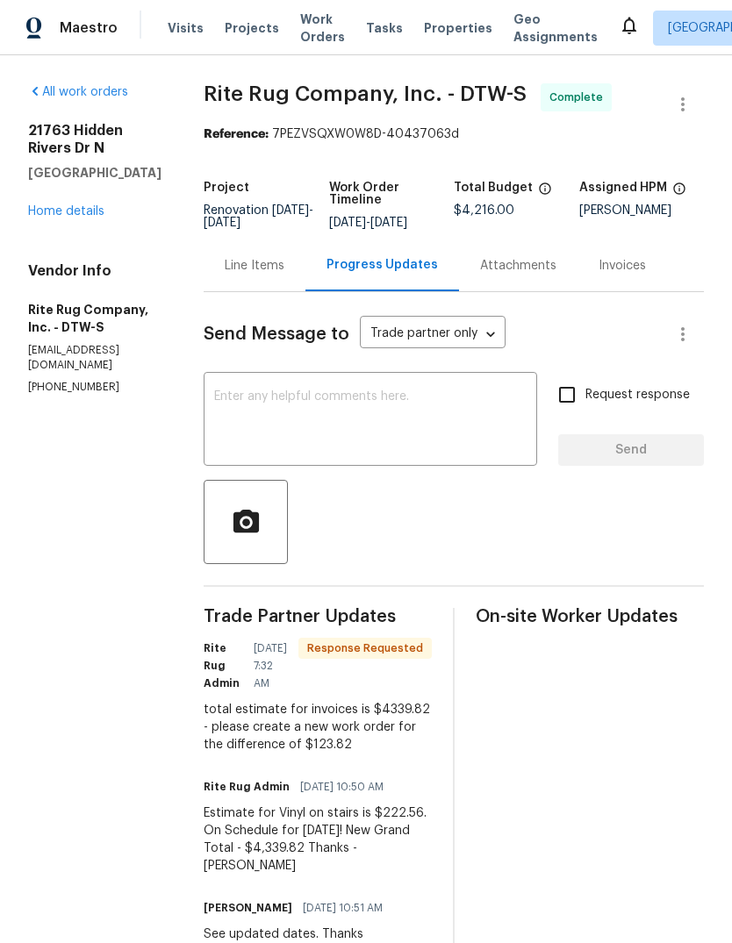
click at [390, 448] on textarea at bounding box center [370, 420] width 312 height 61
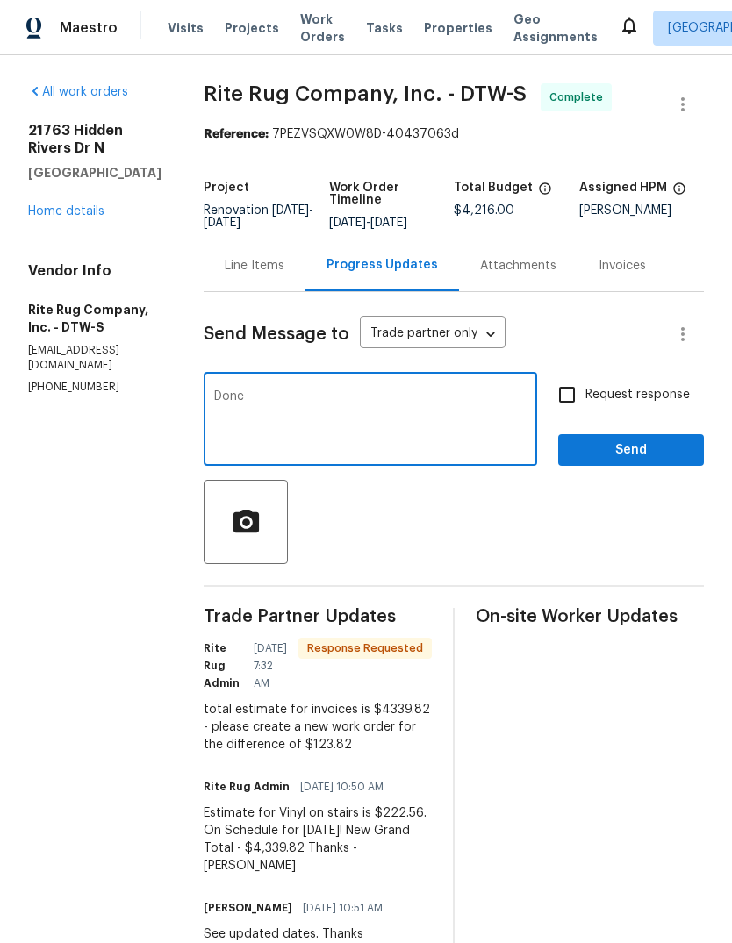
type textarea "Done"
click at [631, 448] on button "Send" at bounding box center [631, 450] width 146 height 32
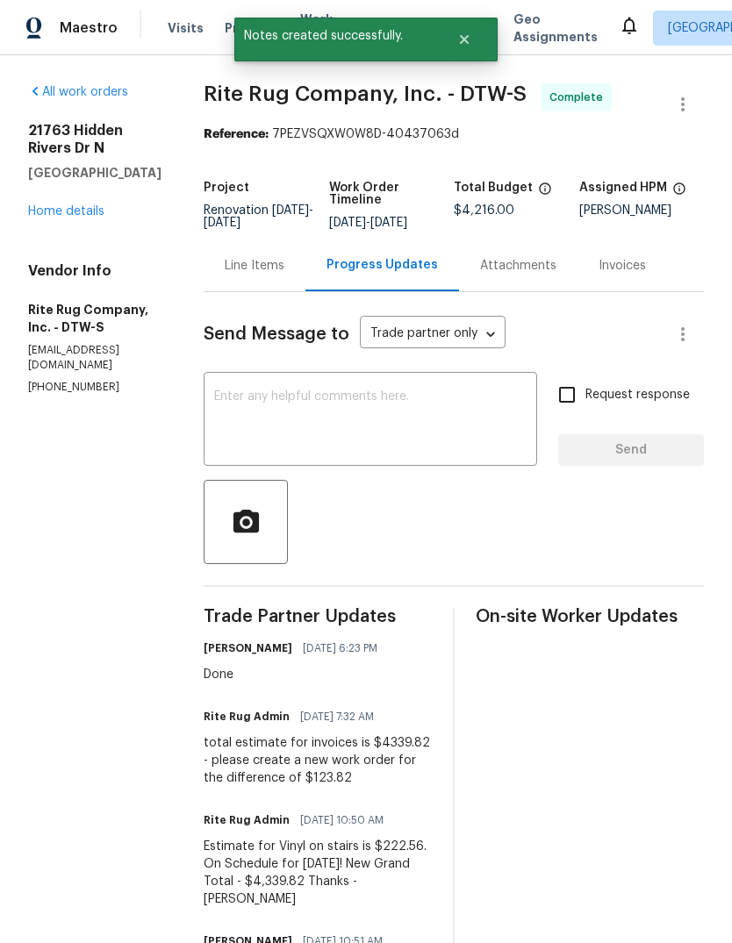
click at [81, 211] on link "Home details" at bounding box center [66, 211] width 76 height 12
